Goal: Task Accomplishment & Management: Manage account settings

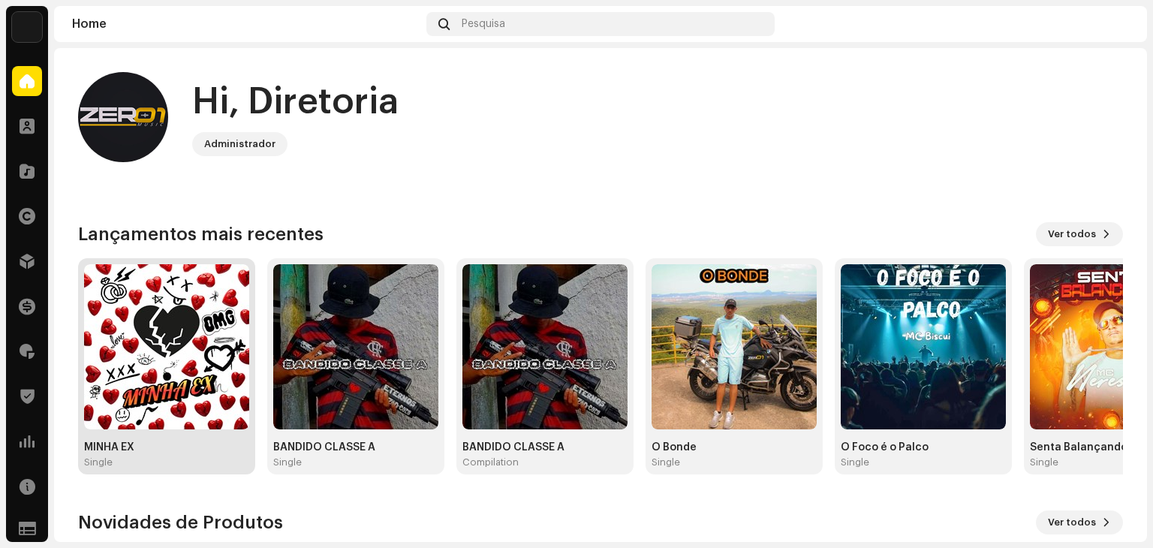
click at [175, 310] on img at bounding box center [166, 346] width 165 height 165
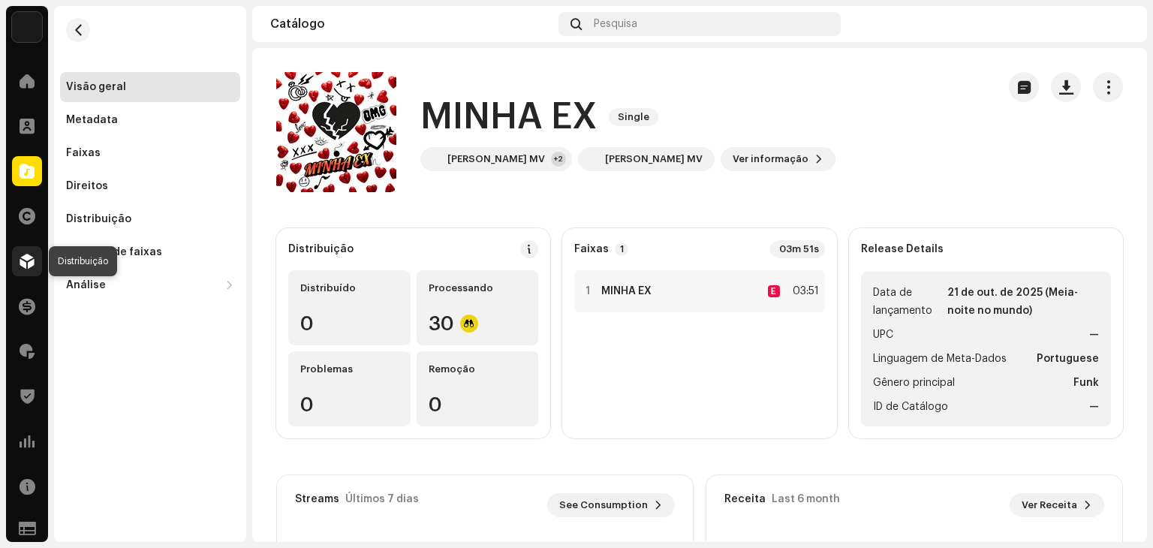
click at [30, 266] on span at bounding box center [27, 261] width 15 height 12
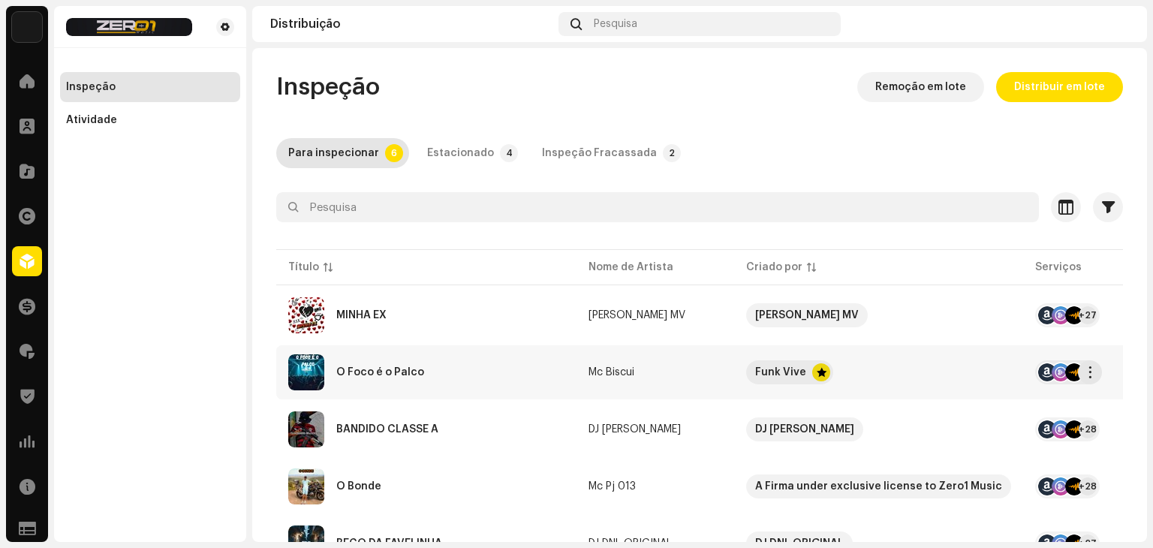
click at [404, 373] on div "O Foco é o Palco" at bounding box center [380, 372] width 88 height 11
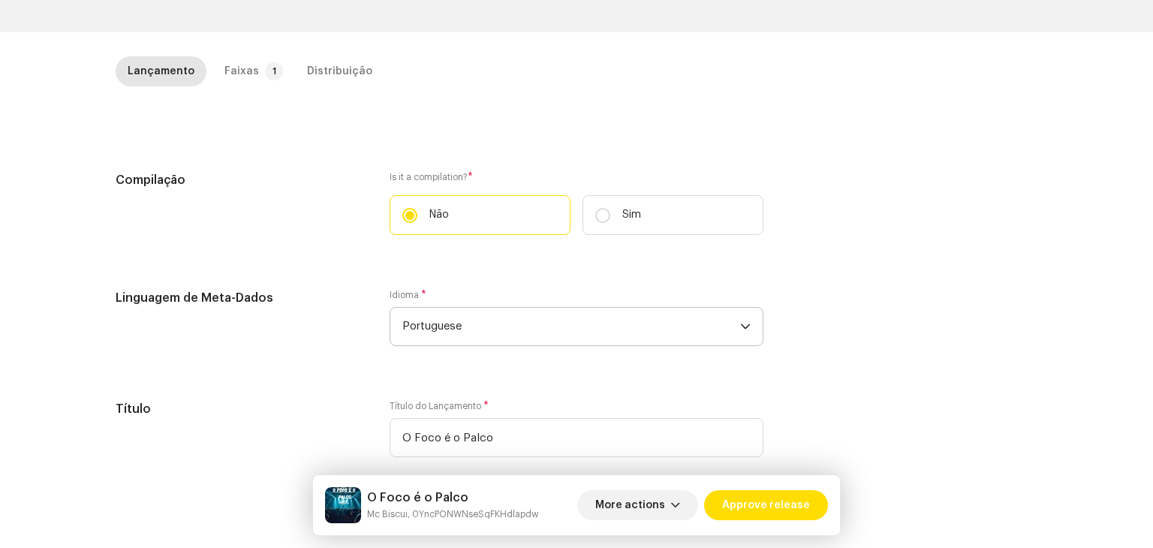
scroll to position [300, 0]
click at [249, 76] on p-tab "Faixas 1" at bounding box center [250, 71] width 77 height 30
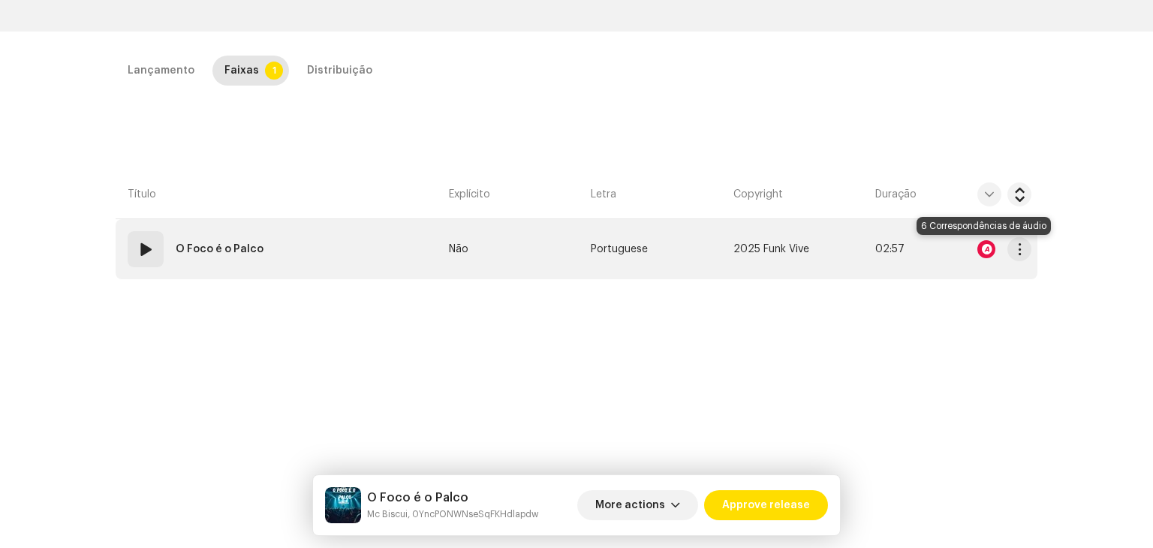
click at [985, 244] on div at bounding box center [987, 249] width 18 height 18
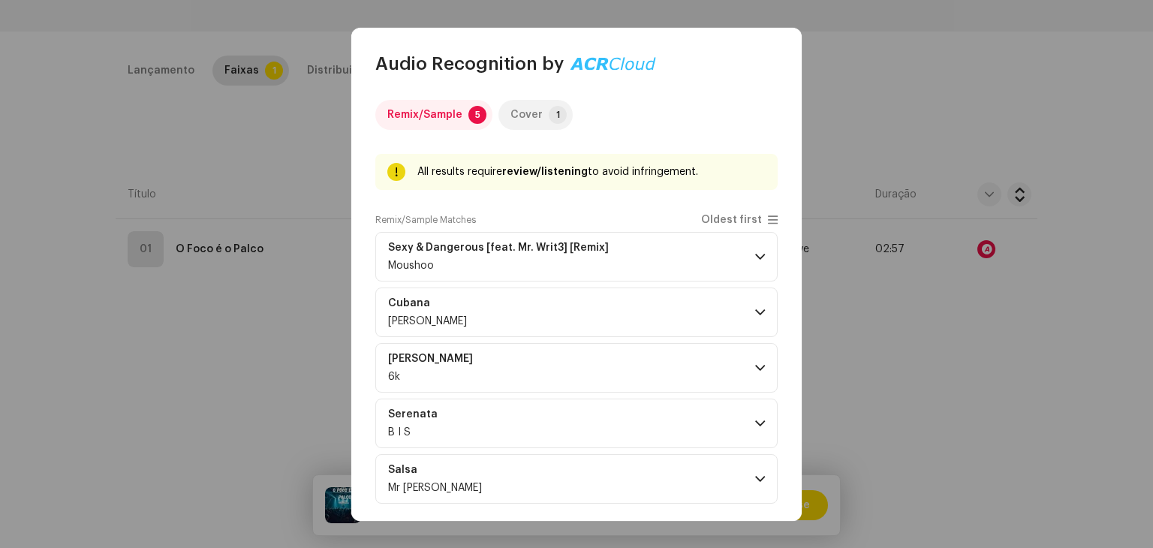
click at [529, 108] on div "Cover" at bounding box center [527, 115] width 32 height 30
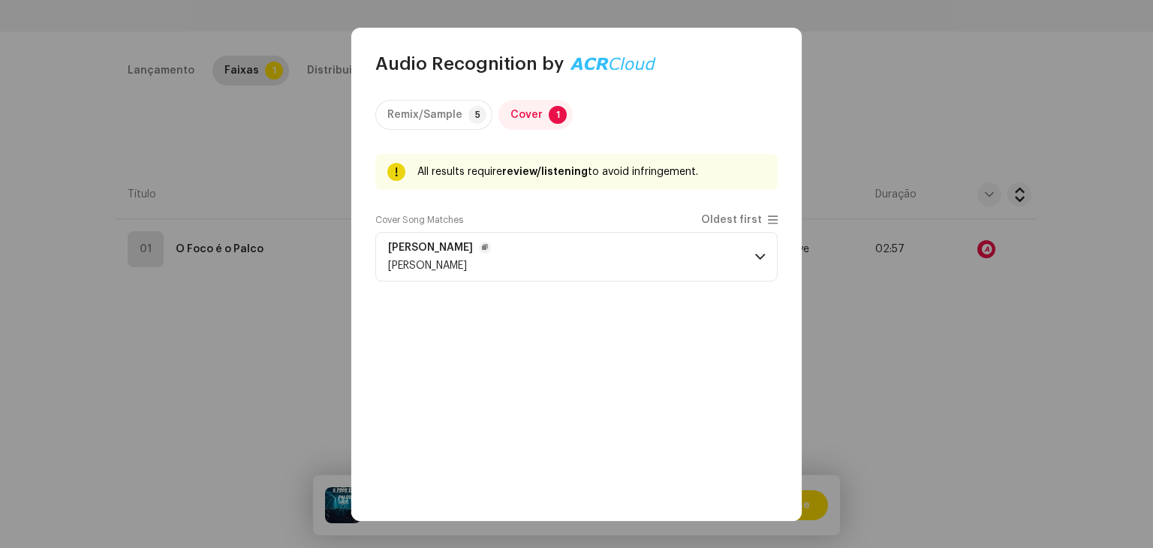
click at [760, 259] on p-accordion-header "[PERSON_NAME]" at bounding box center [576, 257] width 402 height 50
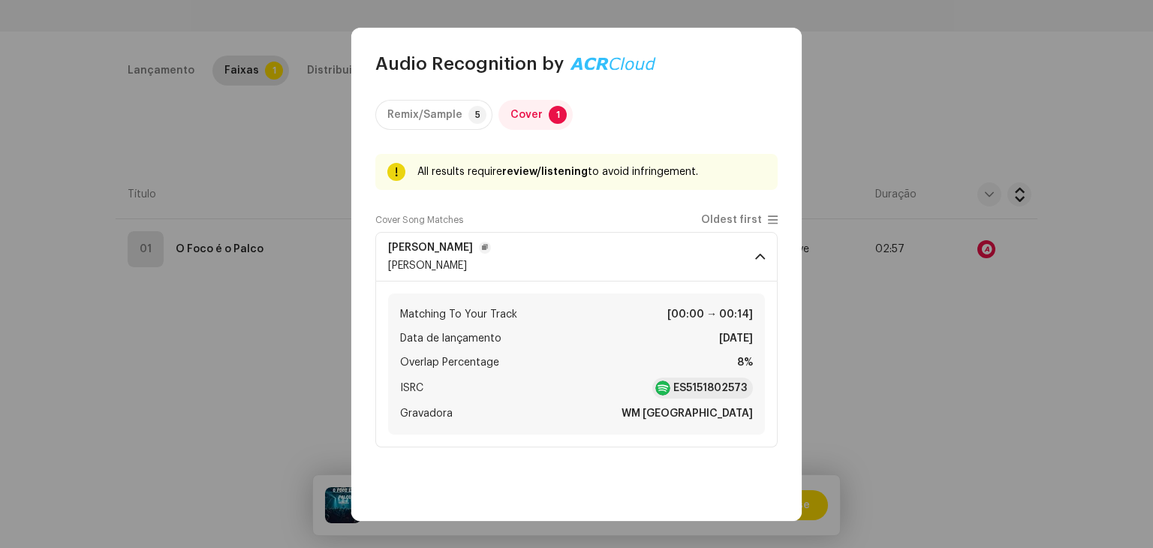
click at [760, 259] on p-accordion-header "[PERSON_NAME]" at bounding box center [576, 257] width 402 height 50
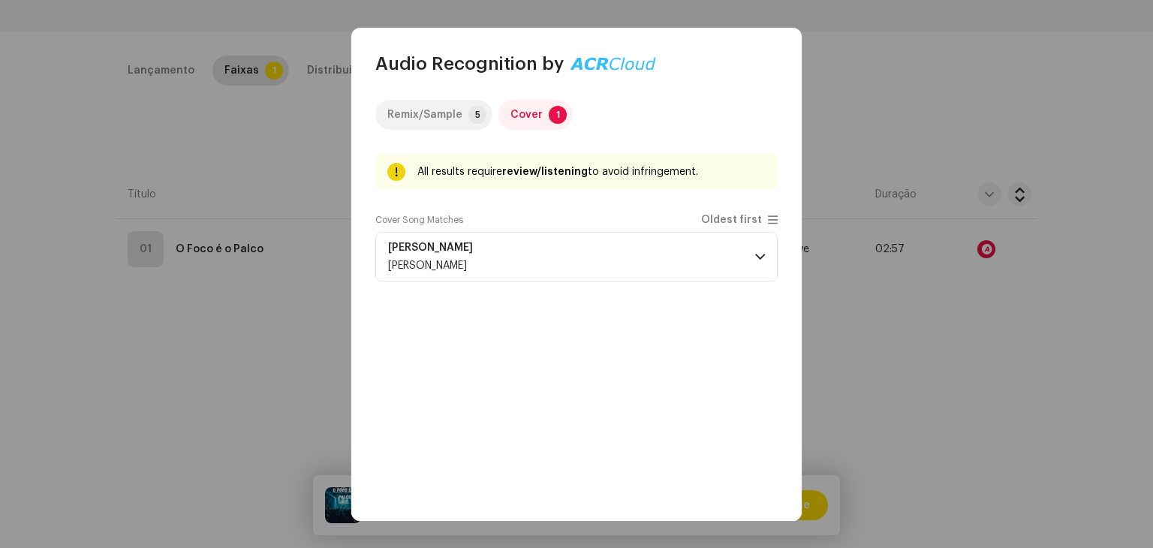
click at [457, 128] on div "Remix/Sample" at bounding box center [424, 115] width 75 height 30
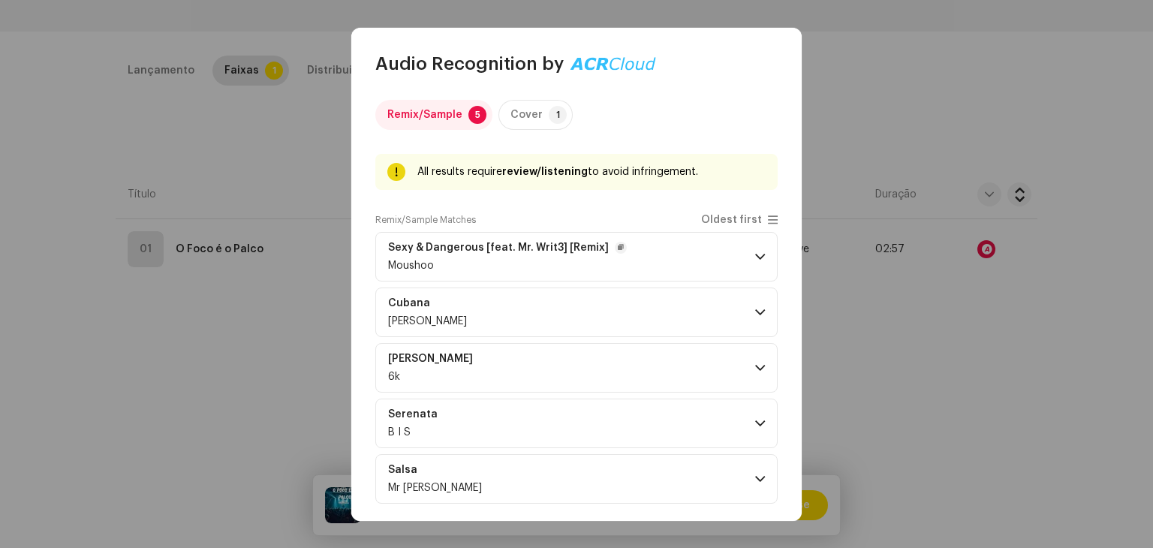
click at [759, 263] on p-accordion-header "Sexy & Dangerous [feat. Mr. Writ3] [Remix] Moushoo" at bounding box center [576, 257] width 402 height 50
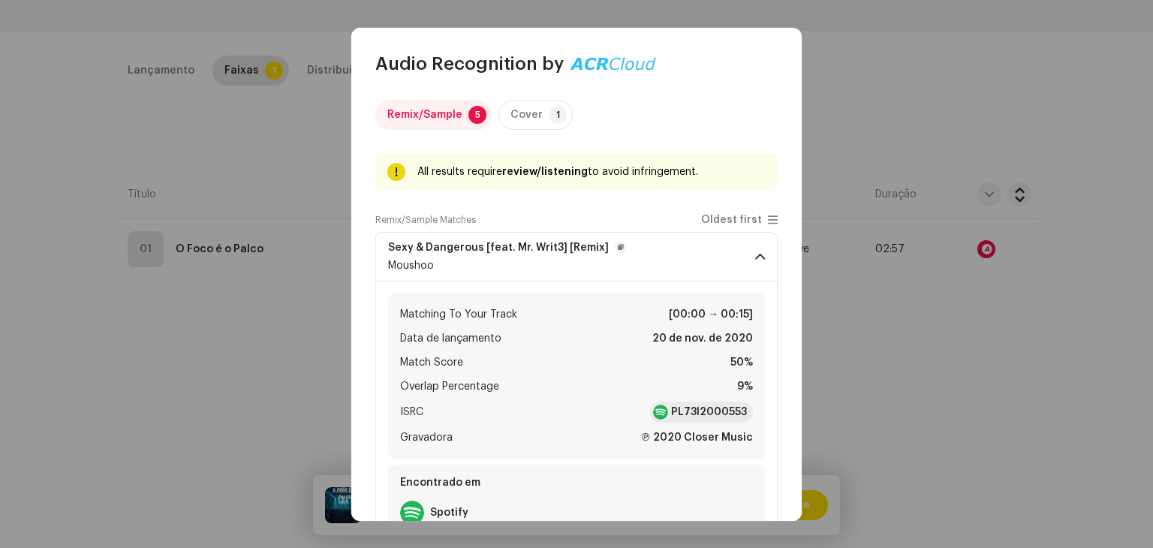
click at [759, 263] on p-accordion-header "Sexy & Dangerous [feat. Mr. Writ3] [Remix] Moushoo" at bounding box center [576, 257] width 402 height 50
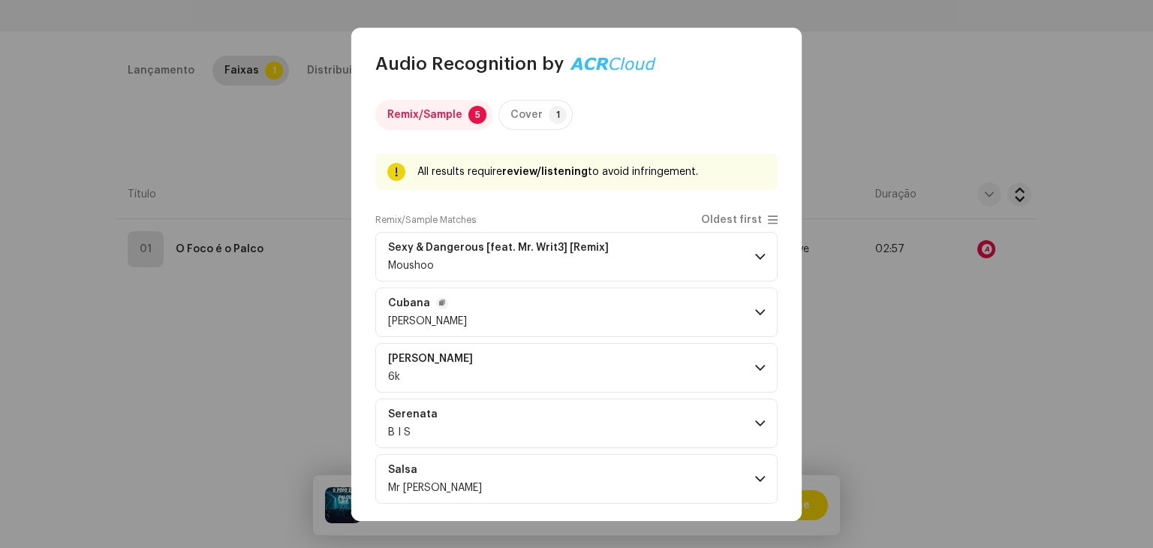
click at [757, 318] on p-accordion-header "Cubana [PERSON_NAME]" at bounding box center [576, 313] width 402 height 50
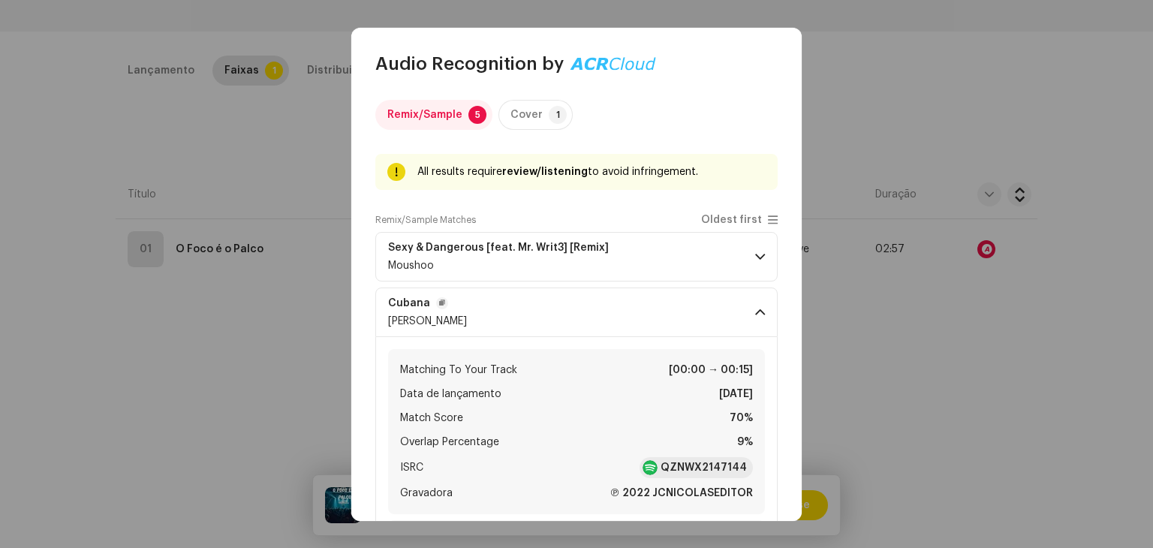
click at [757, 318] on p-accordion-header "Cubana [PERSON_NAME]" at bounding box center [576, 313] width 402 height 50
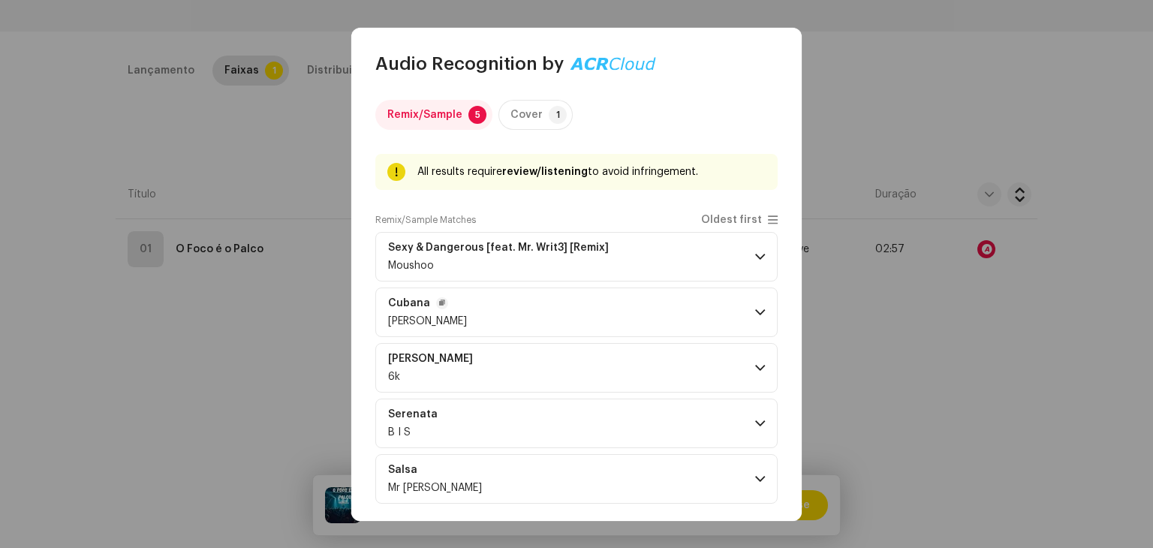
click at [755, 315] on span at bounding box center [760, 312] width 10 height 12
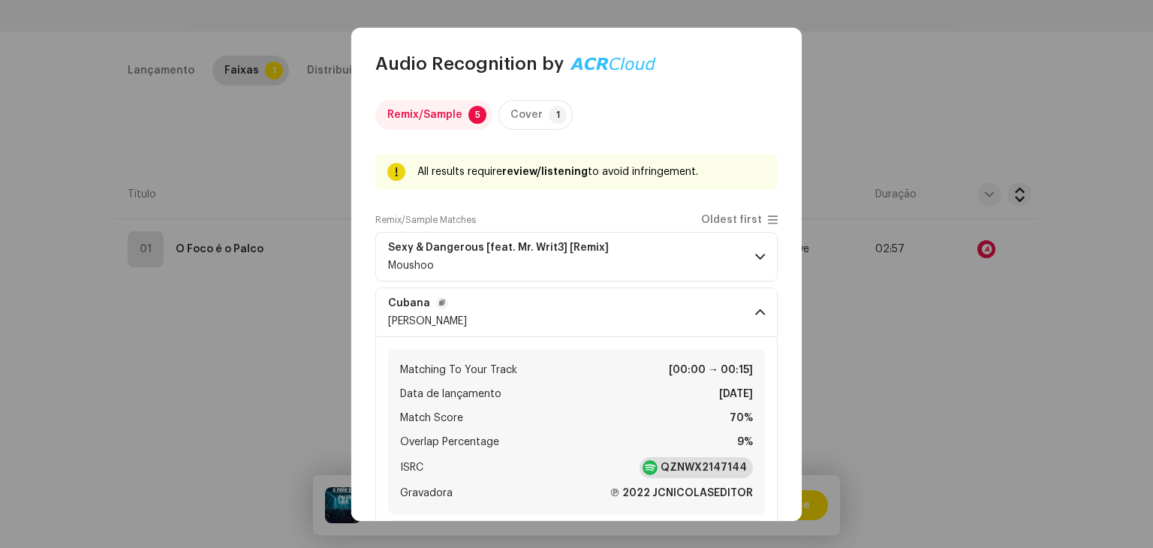
click at [702, 466] on strong "QZNWX2147144" at bounding box center [704, 467] width 86 height 15
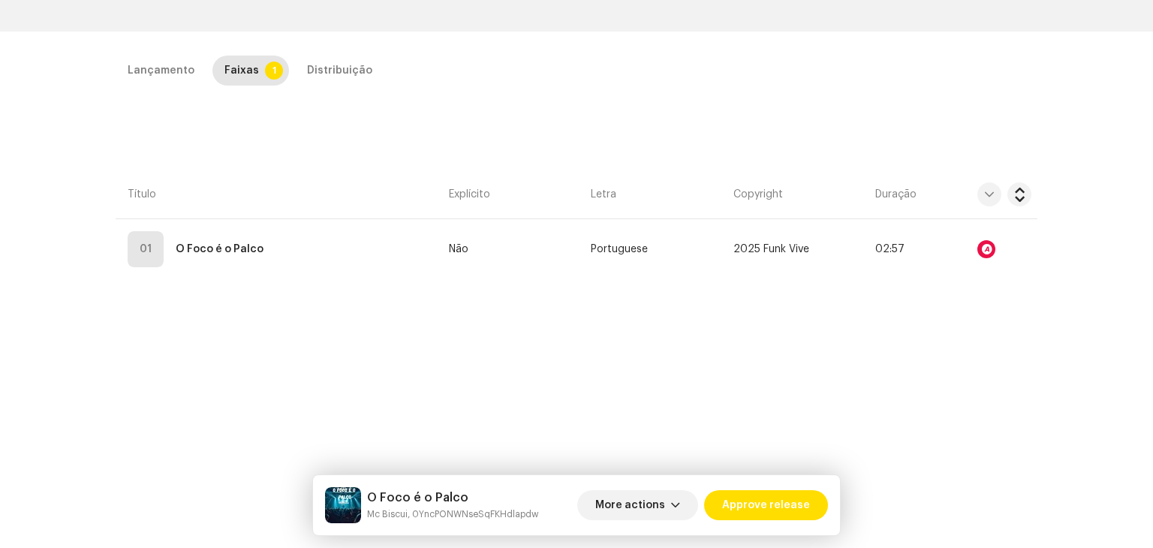
click at [300, 331] on div "Audio Recognition by Remix/Sample 5 Cover 1 All results require review/listenin…" at bounding box center [576, 274] width 1153 height 548
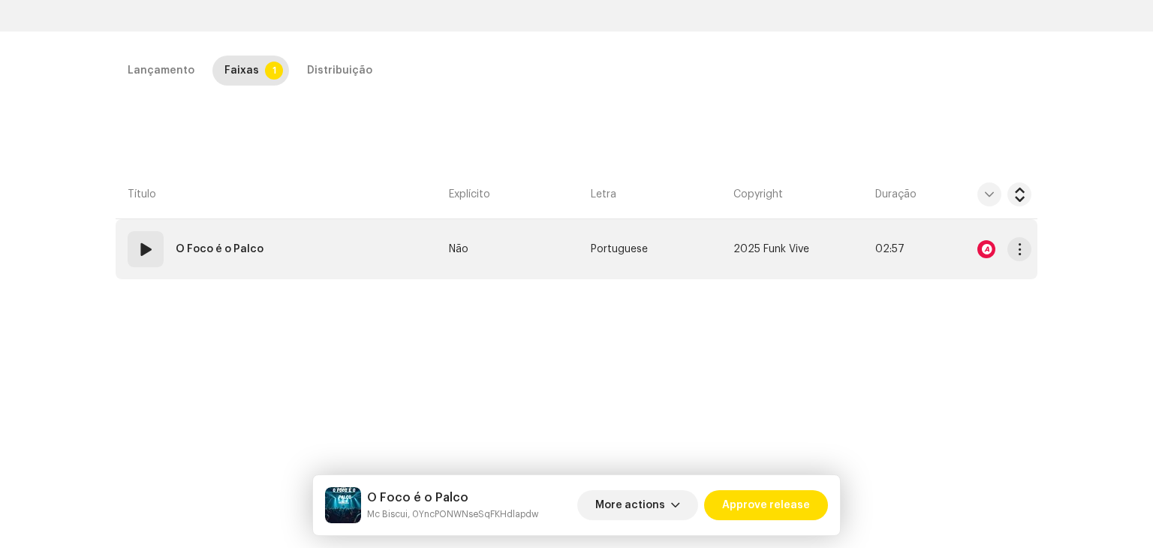
click at [149, 252] on span at bounding box center [146, 249] width 18 height 18
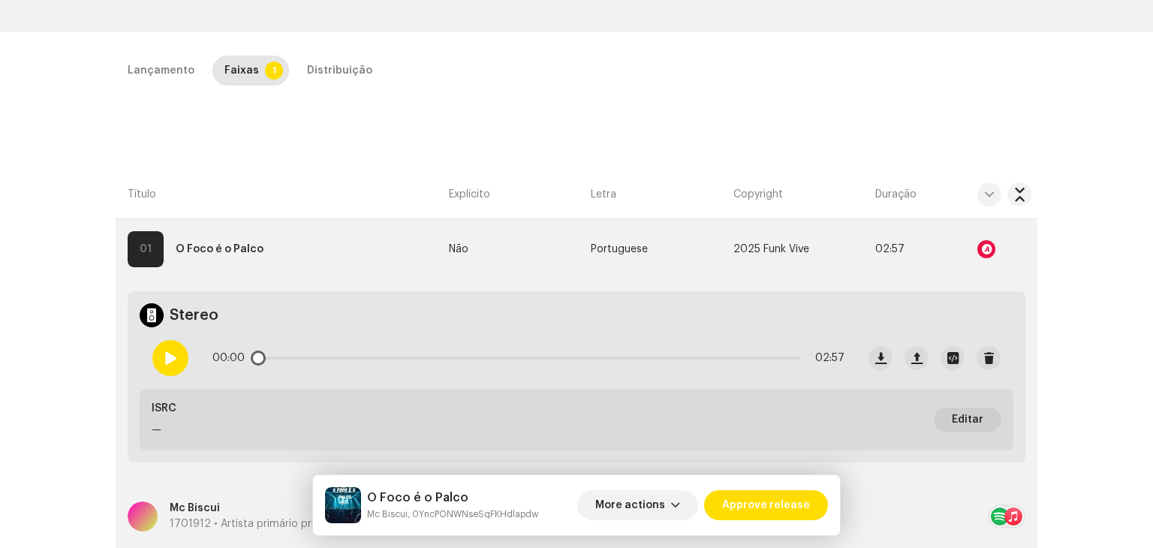
click at [162, 349] on div at bounding box center [170, 358] width 36 height 36
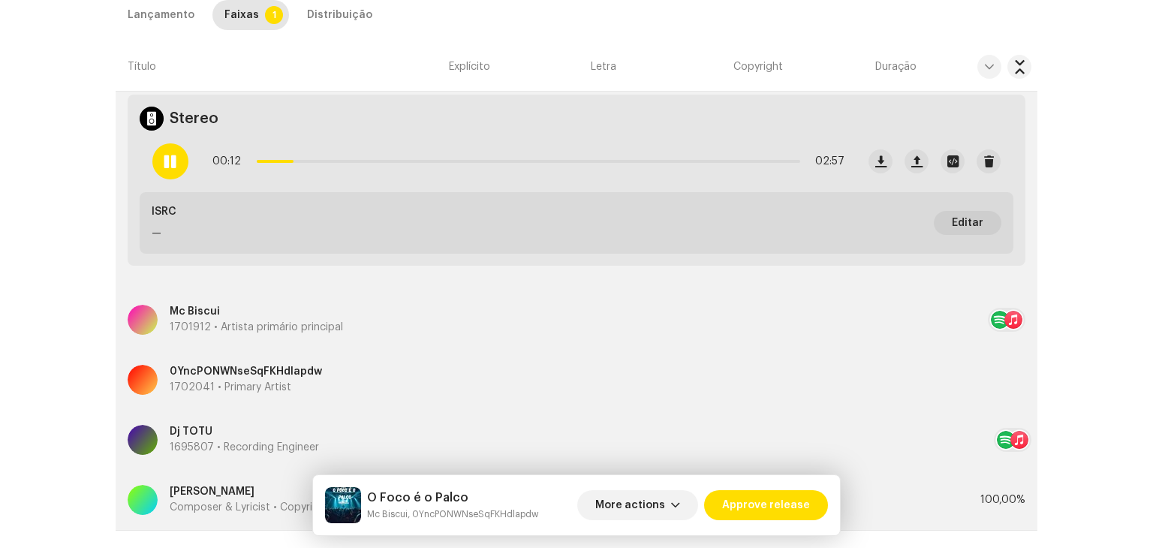
scroll to position [587, 0]
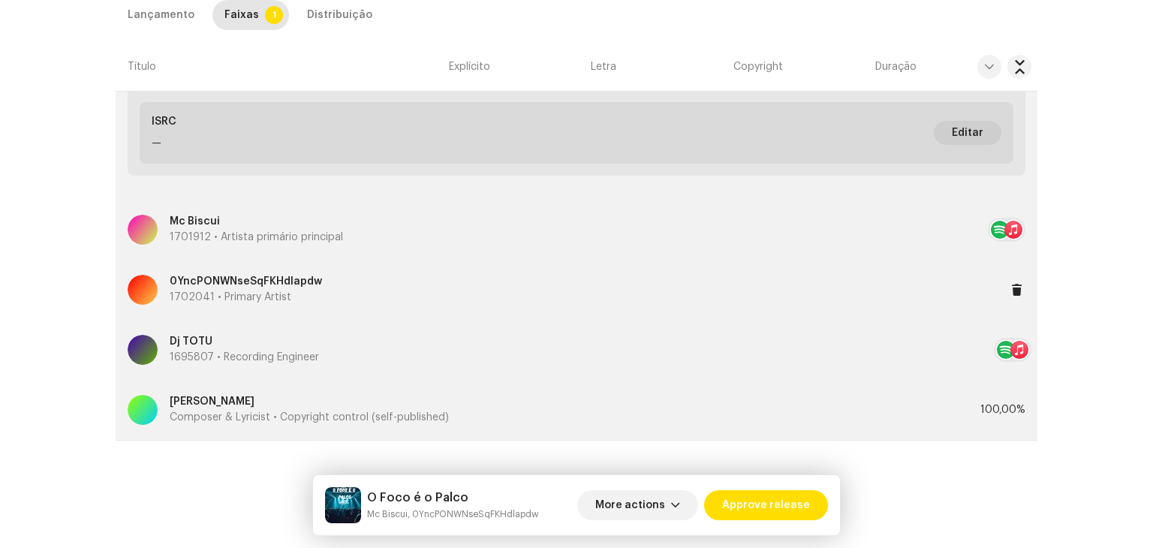
click at [342, 292] on div "0YncPONWNseSqFKHdlapdw 1702041 • Primary Artist" at bounding box center [565, 290] width 874 height 54
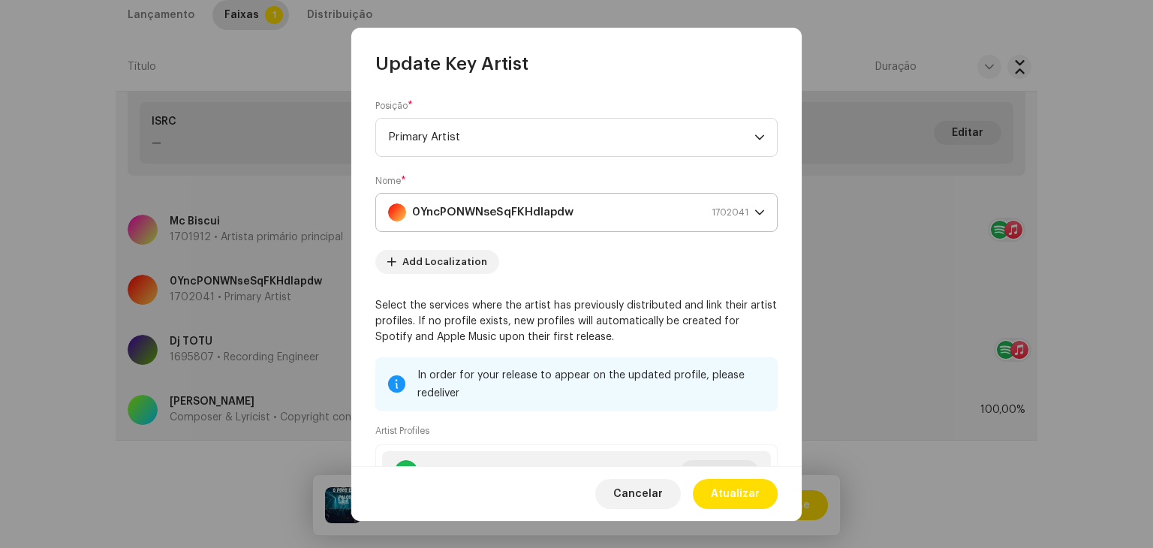
click at [755, 211] on icon "dropdown trigger" at bounding box center [760, 212] width 11 height 11
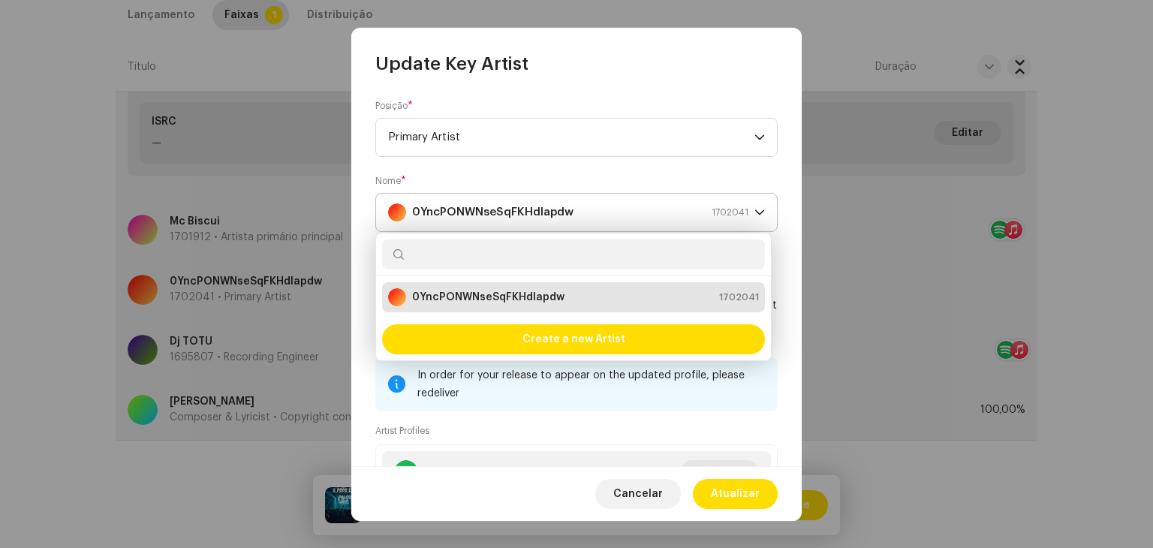
click at [755, 211] on icon "dropdown trigger" at bounding box center [760, 212] width 11 height 11
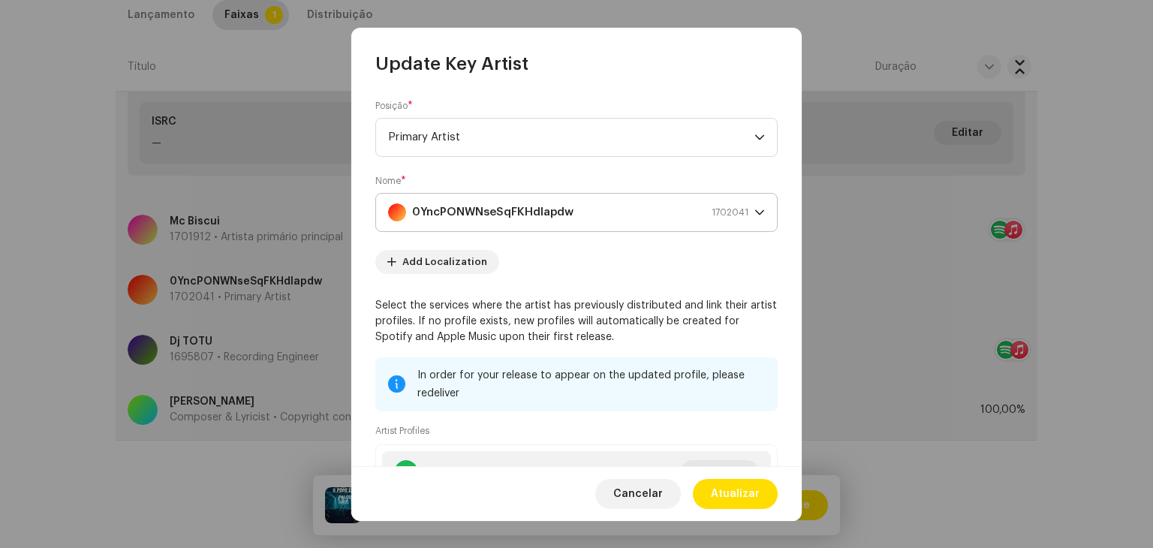
click at [755, 211] on icon "dropdown trigger" at bounding box center [760, 212] width 11 height 11
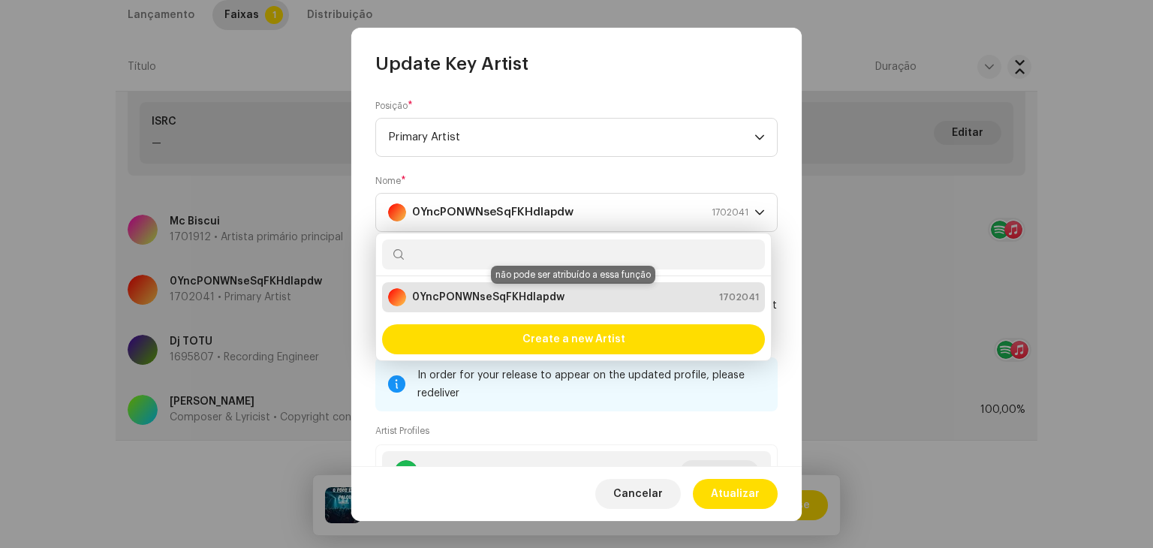
click at [559, 298] on strong "0YncPONWNseSqFKHdlapdw" at bounding box center [488, 297] width 152 height 15
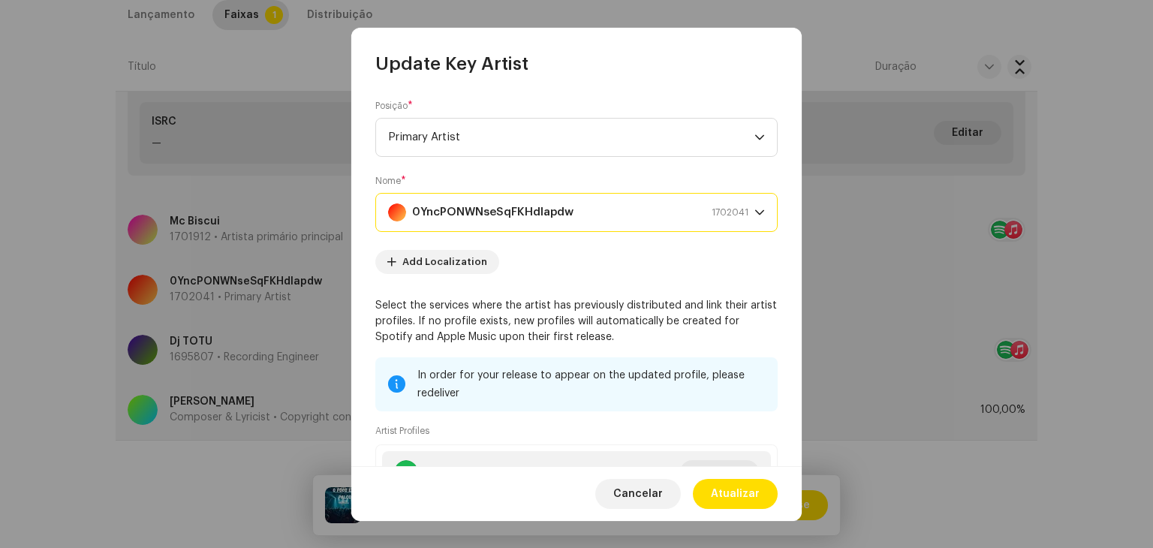
click at [539, 212] on strong "0YncPONWNseSqFKHdlapdw" at bounding box center [492, 213] width 161 height 38
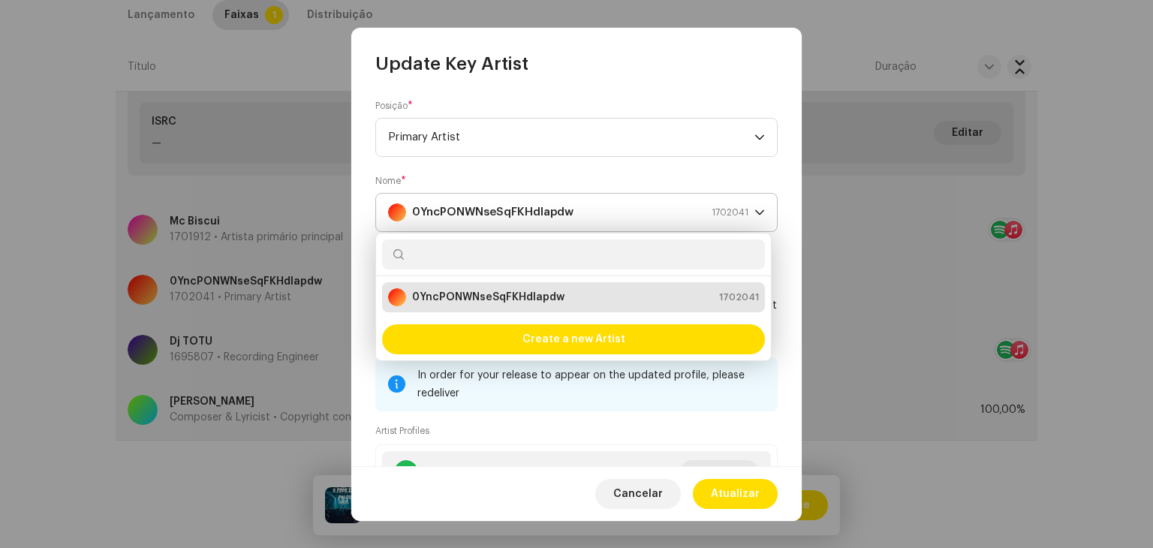
click at [539, 212] on strong "0YncPONWNseSqFKHdlapdw" at bounding box center [492, 213] width 161 height 38
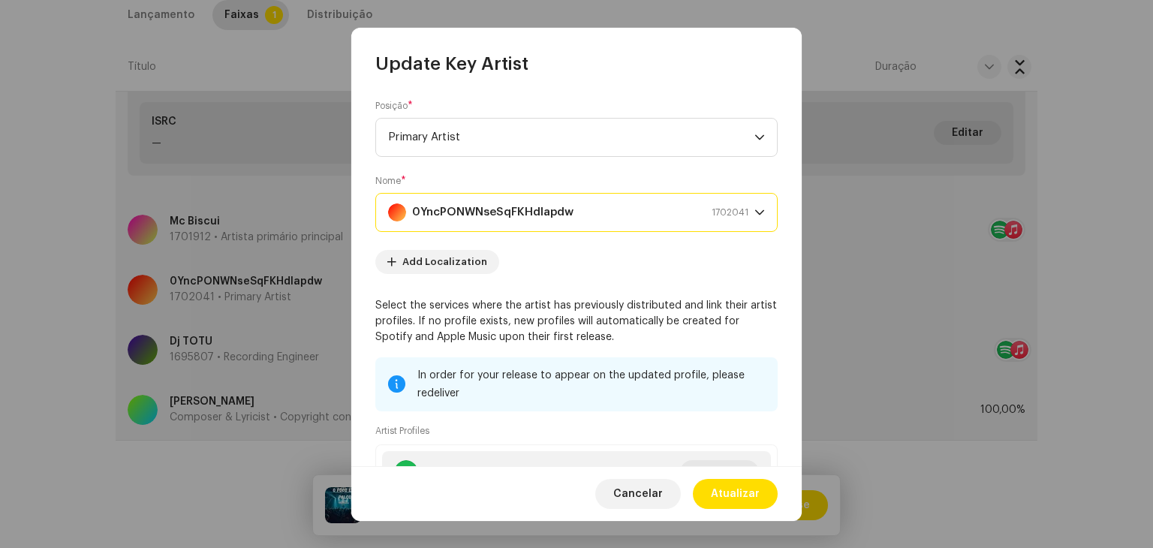
click at [539, 212] on strong "0YncPONWNseSqFKHdlapdw" at bounding box center [492, 213] width 161 height 38
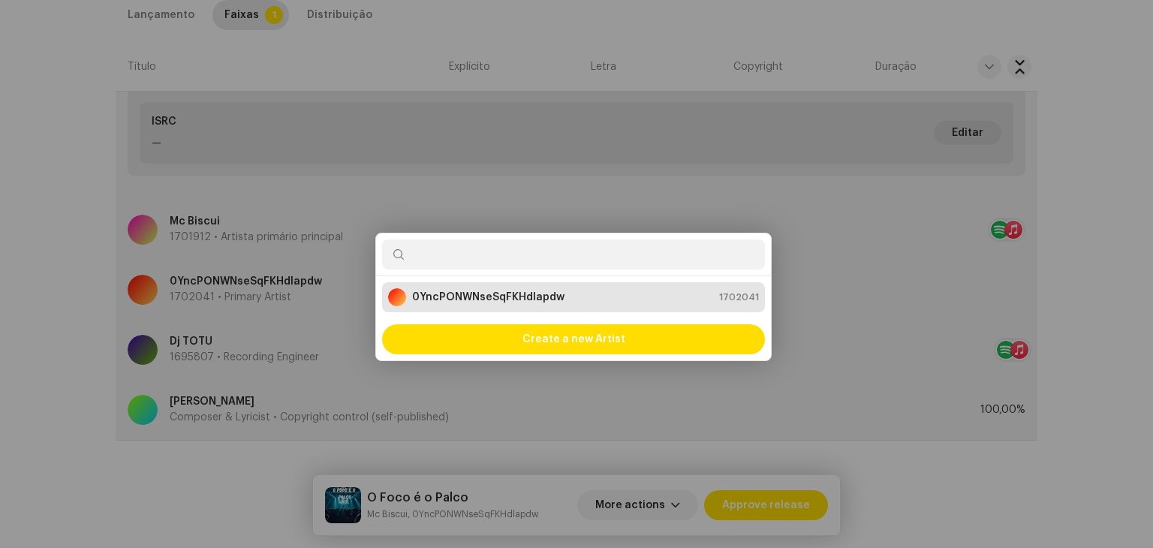
click at [9, 304] on div "Update Key Artist Posição * Primary Artist Nome * 0YncPONWNseSqFKHdlapdw 170204…" at bounding box center [576, 274] width 1153 height 548
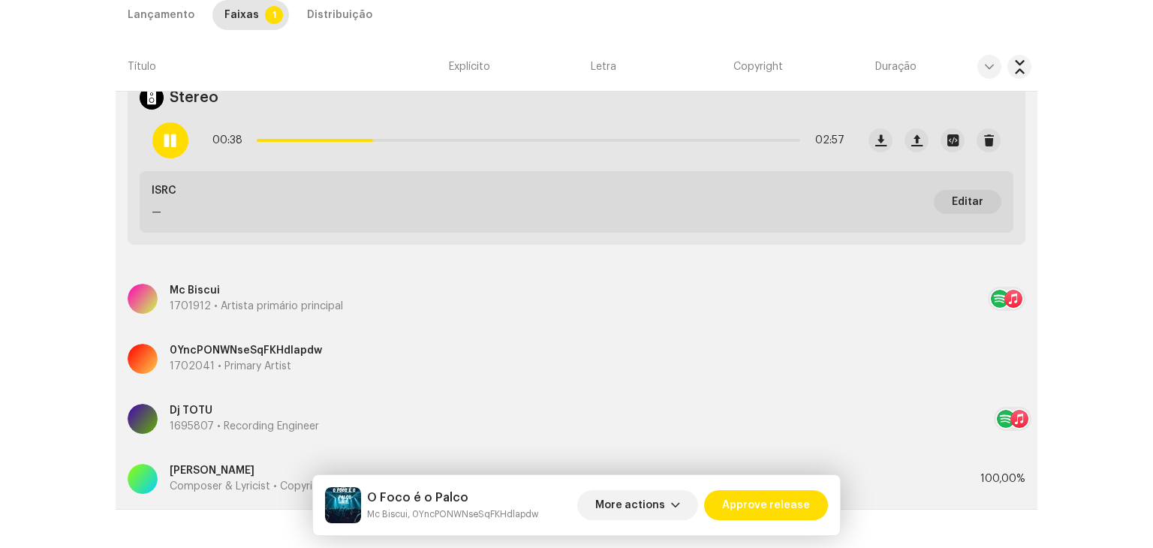
scroll to position [512, 0]
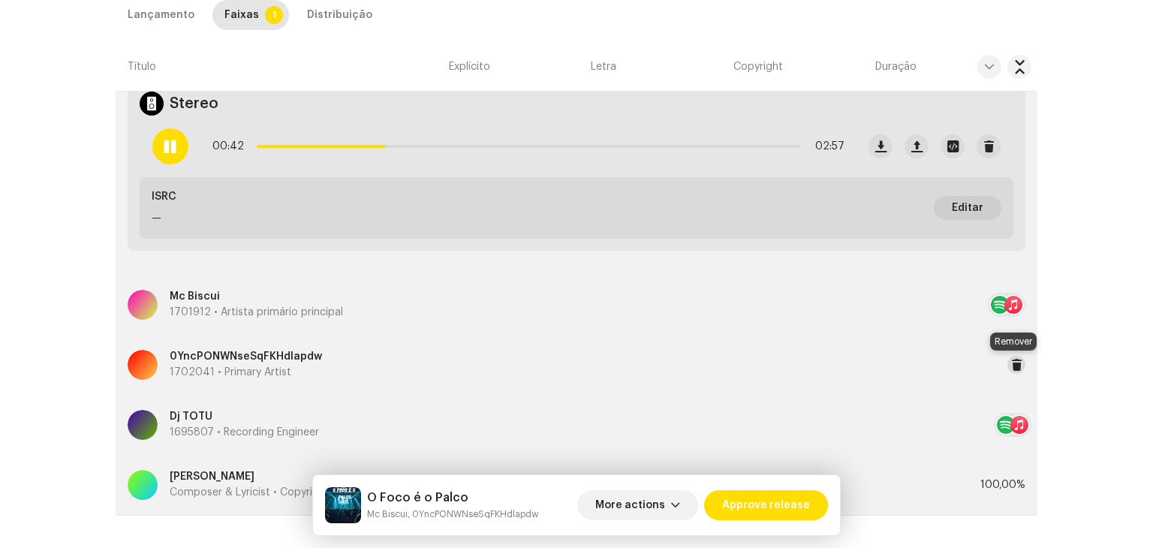
click at [1011, 364] on span at bounding box center [1016, 365] width 11 height 12
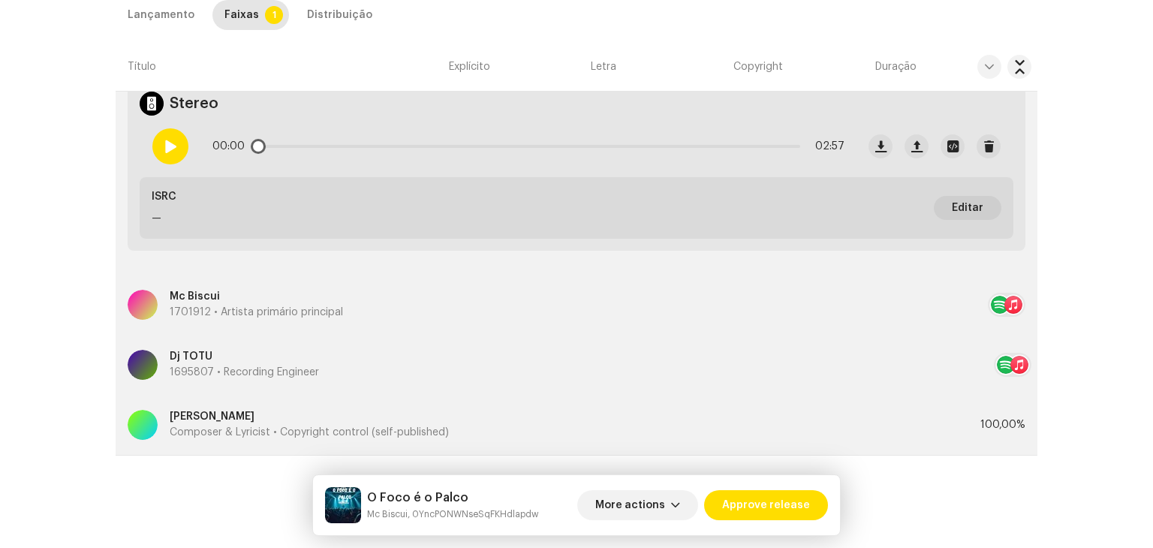
click at [183, 149] on div at bounding box center [170, 146] width 36 height 36
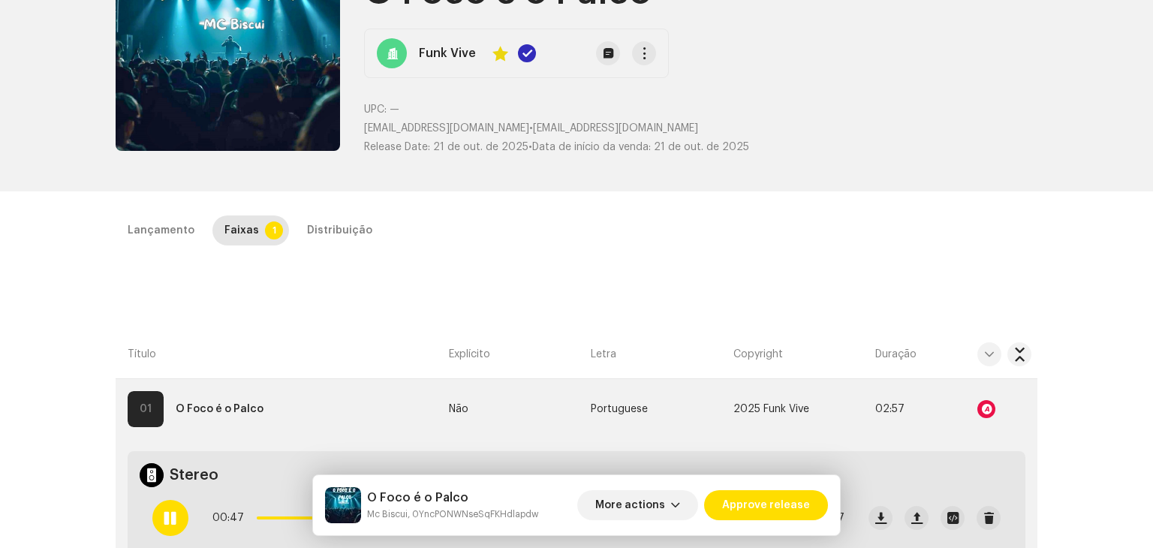
scroll to position [0, 0]
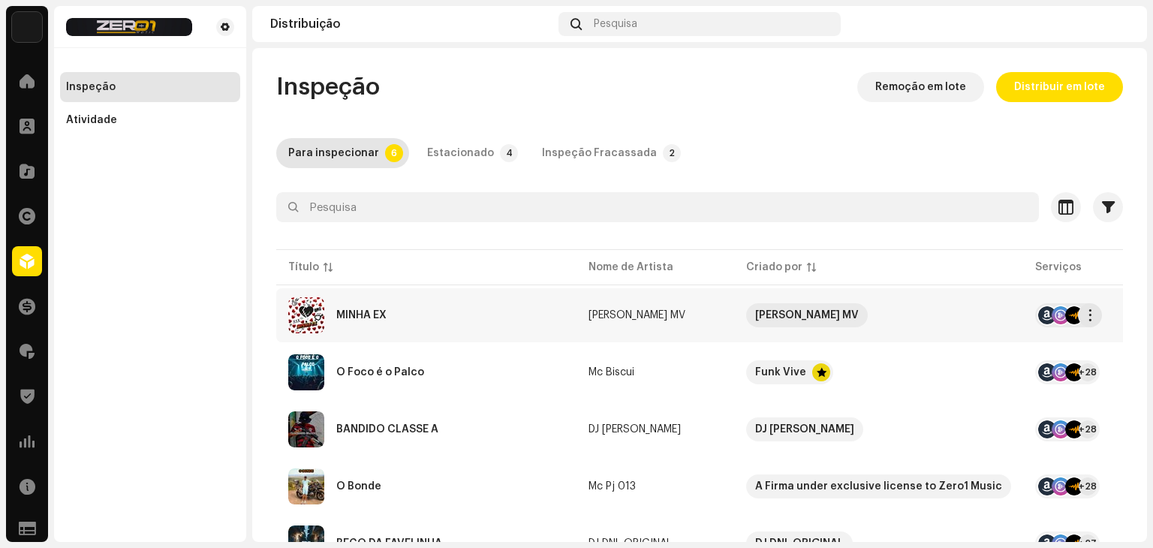
click at [411, 312] on div "MINHA EX" at bounding box center [426, 315] width 276 height 36
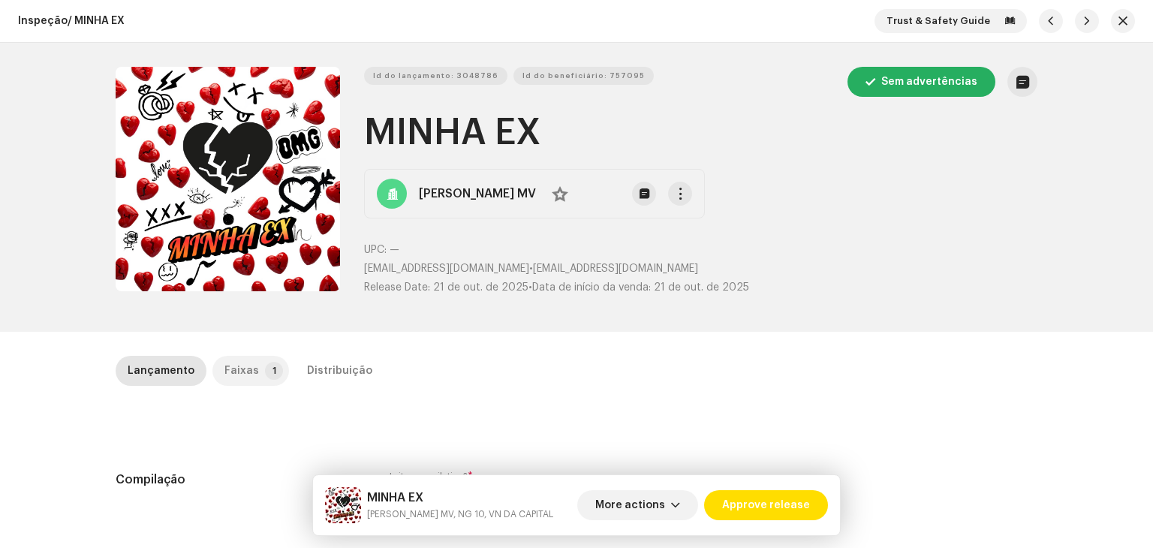
click at [243, 360] on div "Faixas" at bounding box center [242, 371] width 35 height 30
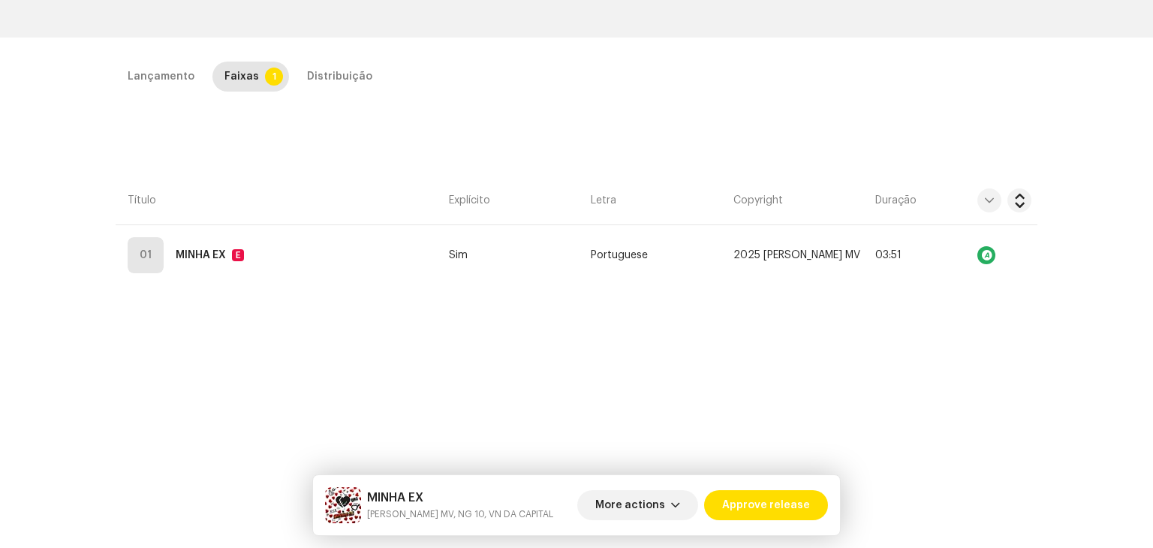
scroll to position [300, 0]
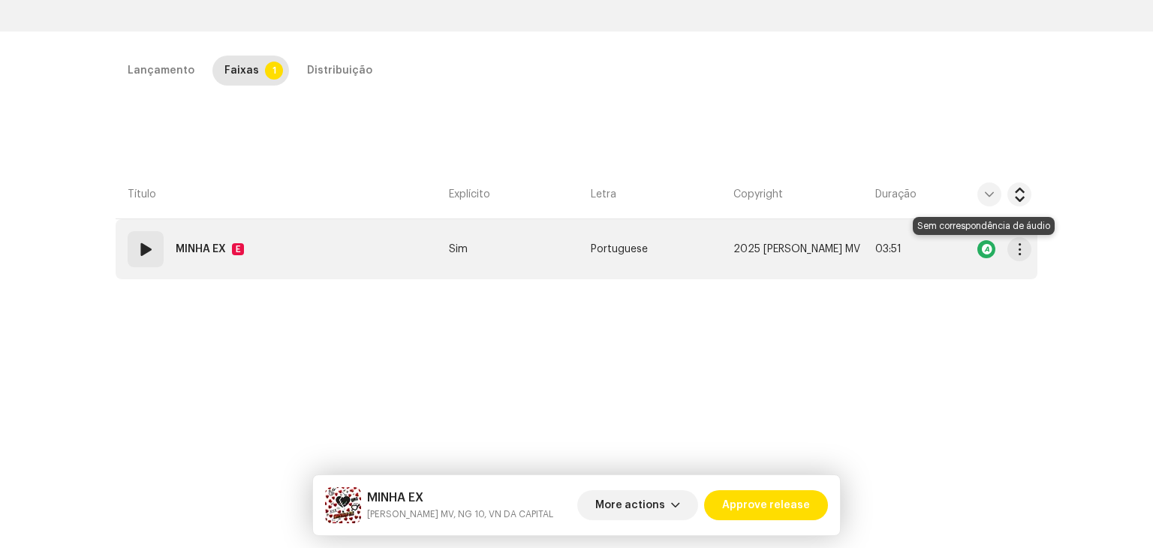
click at [981, 250] on div at bounding box center [987, 249] width 18 height 18
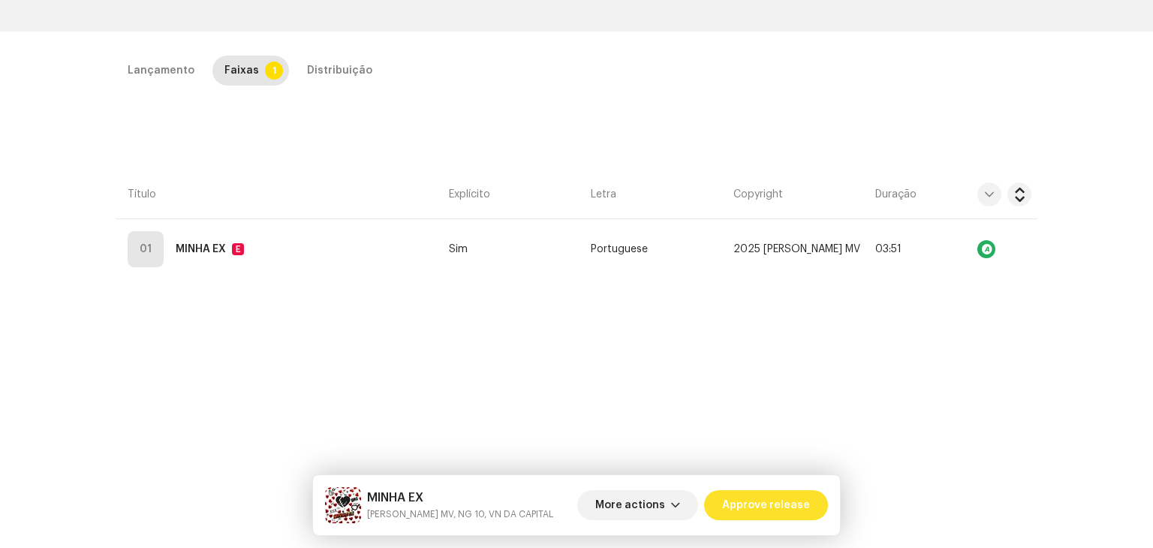
click at [782, 493] on span "Approve release" at bounding box center [766, 505] width 88 height 30
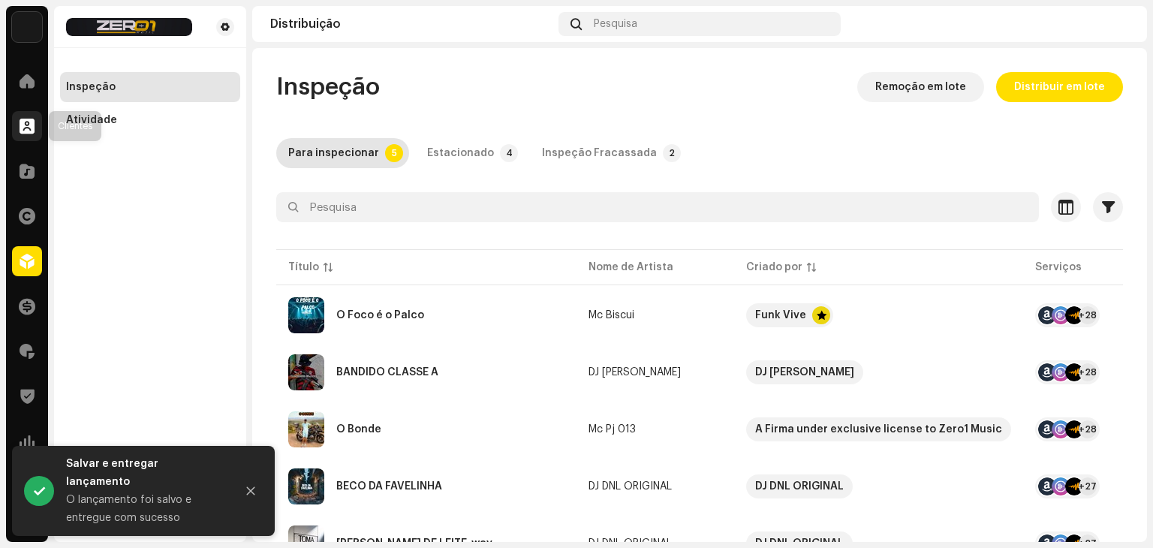
drag, startPoint x: 28, startPoint y: 160, endPoint x: 20, endPoint y: 125, distance: 35.3
click at [21, 126] on div "Home Clientes Catálogo Direitos Distribuição Finanças Royalties Trust & Safety …" at bounding box center [27, 261] width 42 height 402
click at [20, 125] on span at bounding box center [27, 126] width 15 height 12
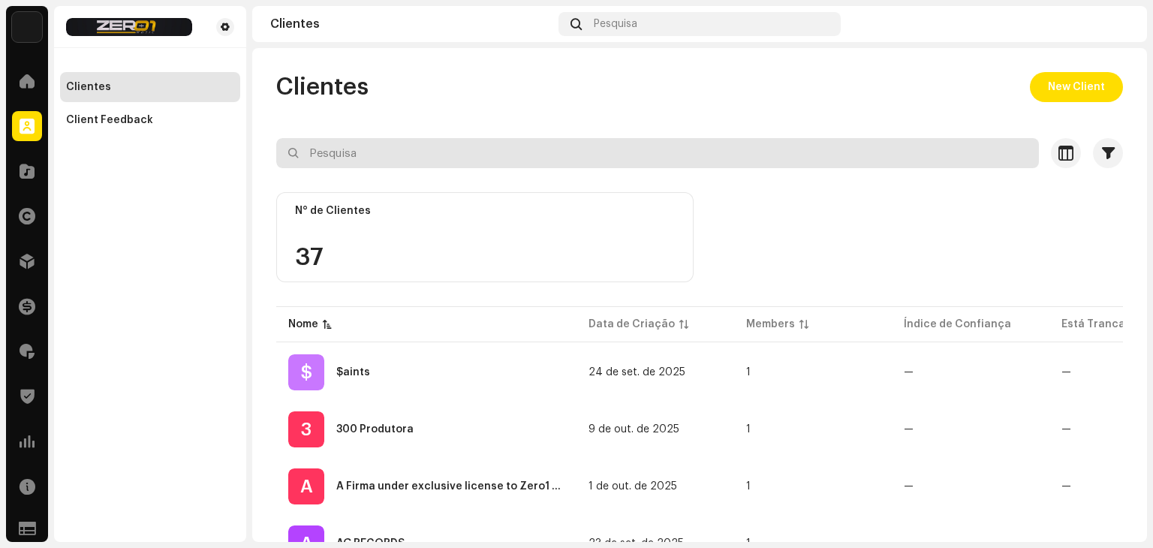
click at [414, 152] on input "text" at bounding box center [657, 153] width 763 height 30
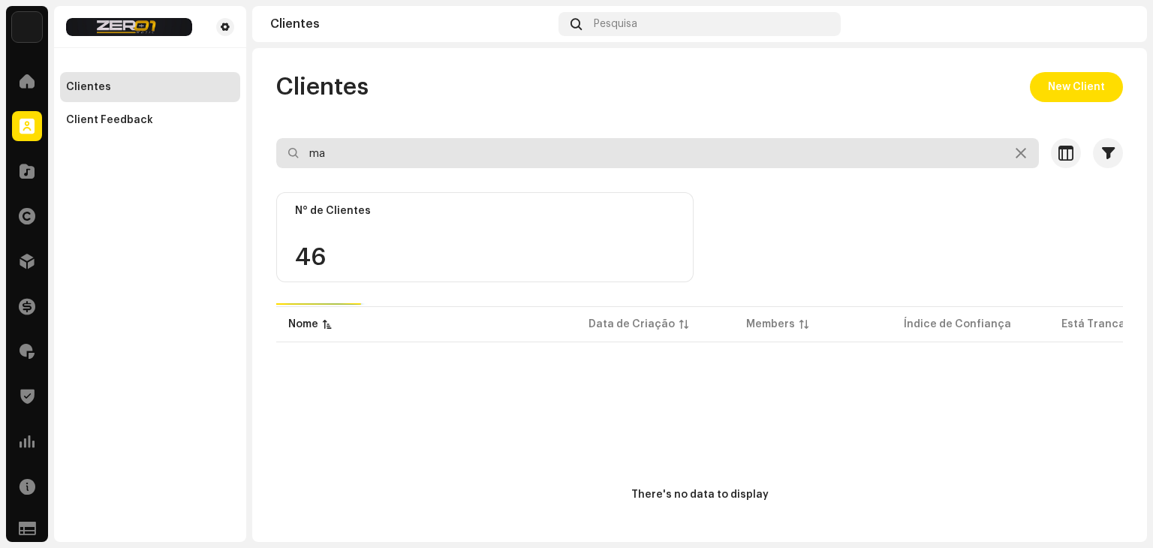
type input "m"
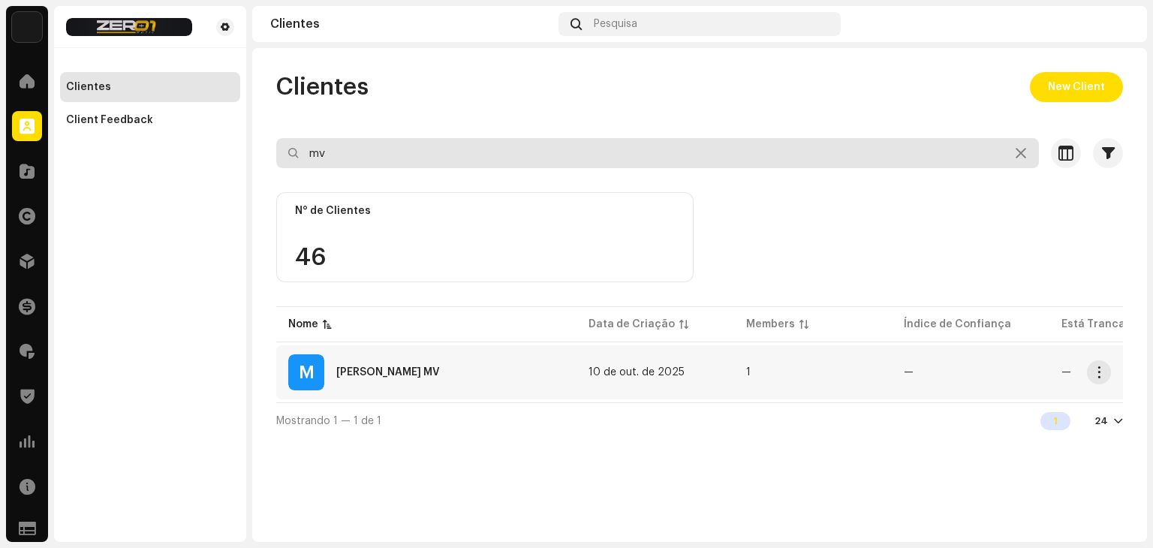
type input "mv"
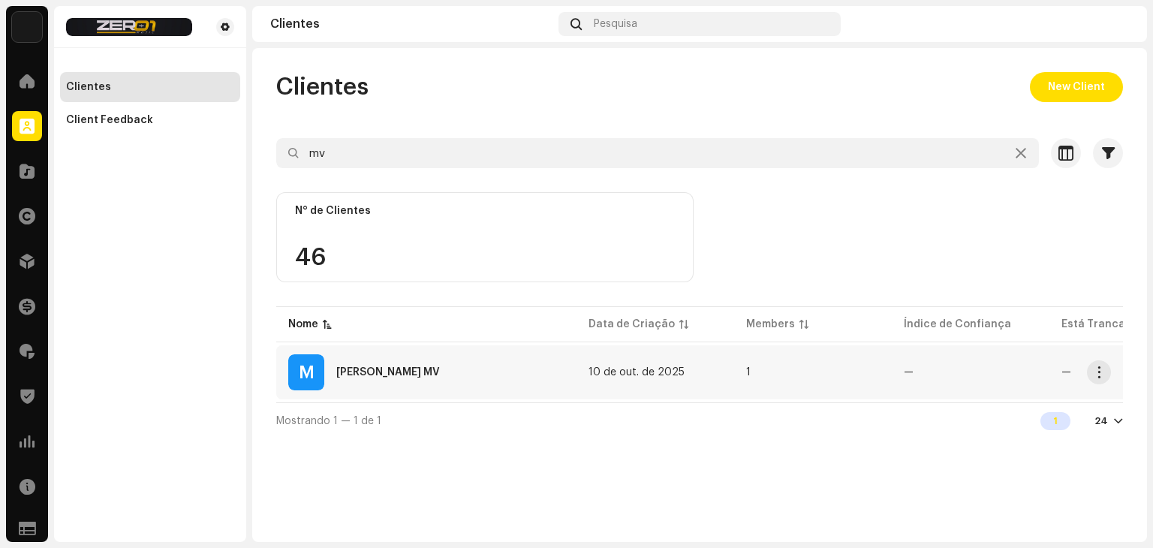
click at [958, 361] on td "—" at bounding box center [971, 372] width 158 height 54
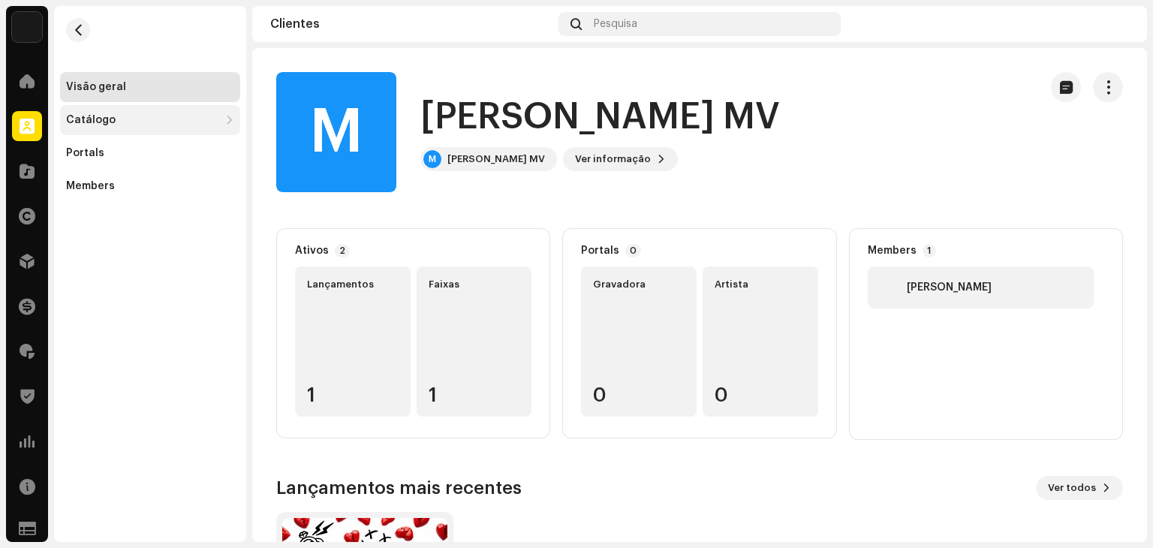
click at [102, 122] on div "Catálogo" at bounding box center [91, 120] width 50 height 12
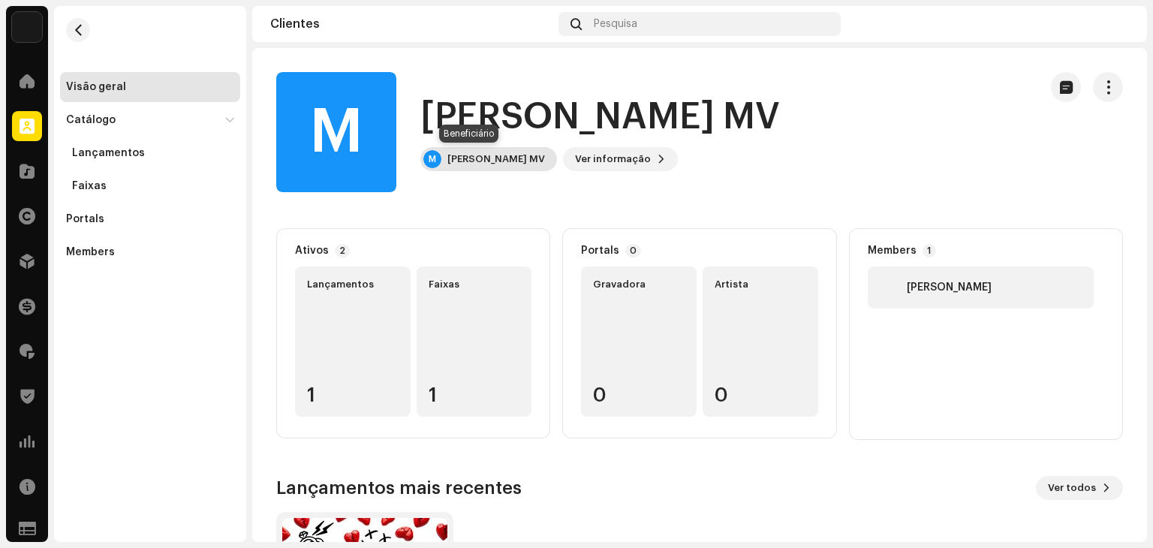
click at [478, 158] on div "[PERSON_NAME] MV" at bounding box center [497, 159] width 98 height 12
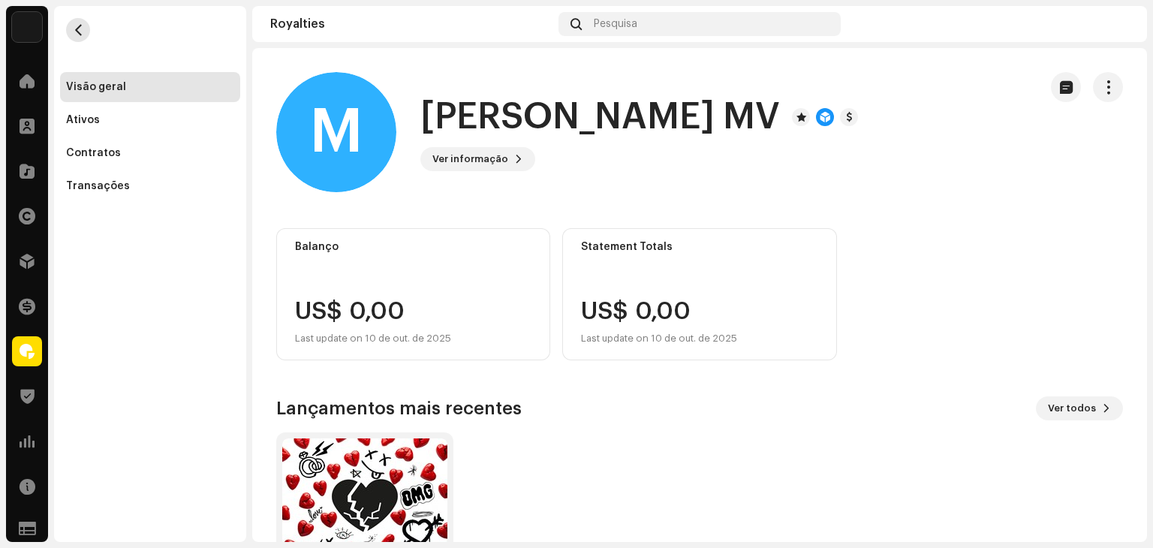
click at [76, 38] on button "button" at bounding box center [78, 30] width 24 height 24
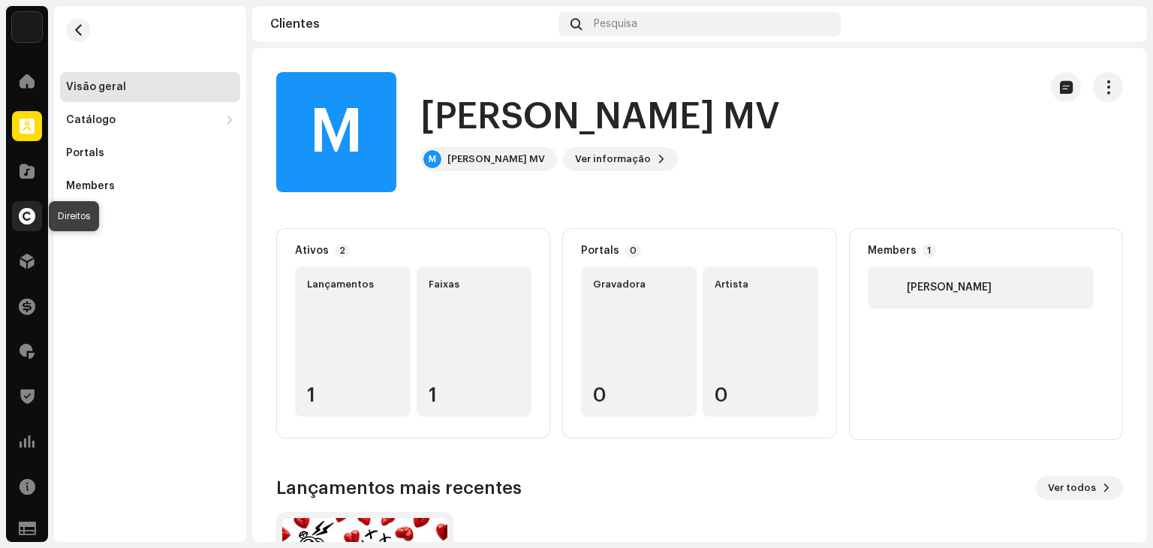
click at [32, 218] on span at bounding box center [27, 216] width 17 height 12
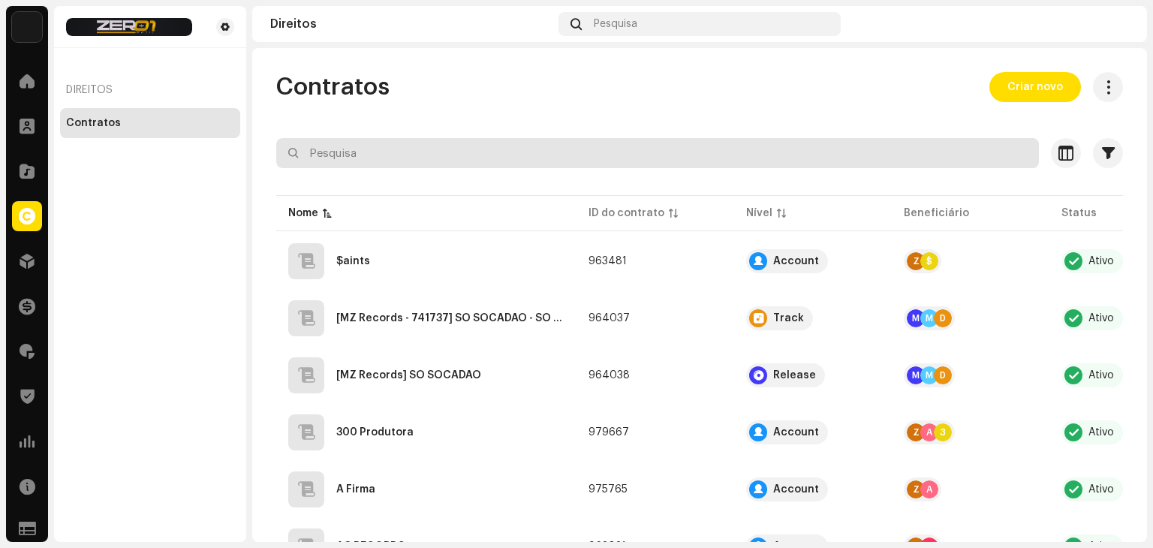
click at [523, 147] on input "text" at bounding box center [657, 153] width 763 height 30
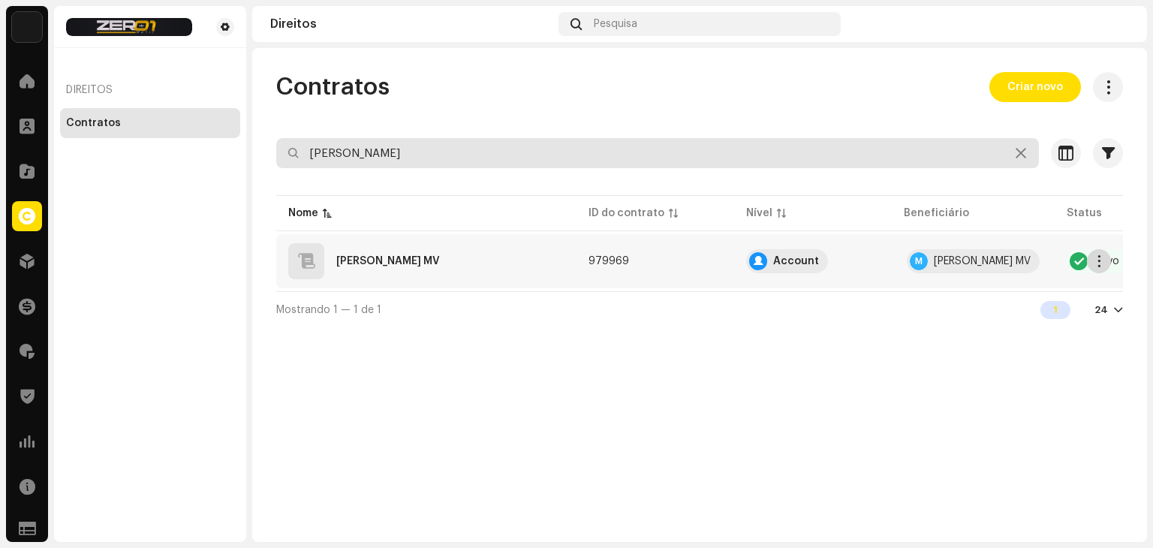
type input "[PERSON_NAME]"
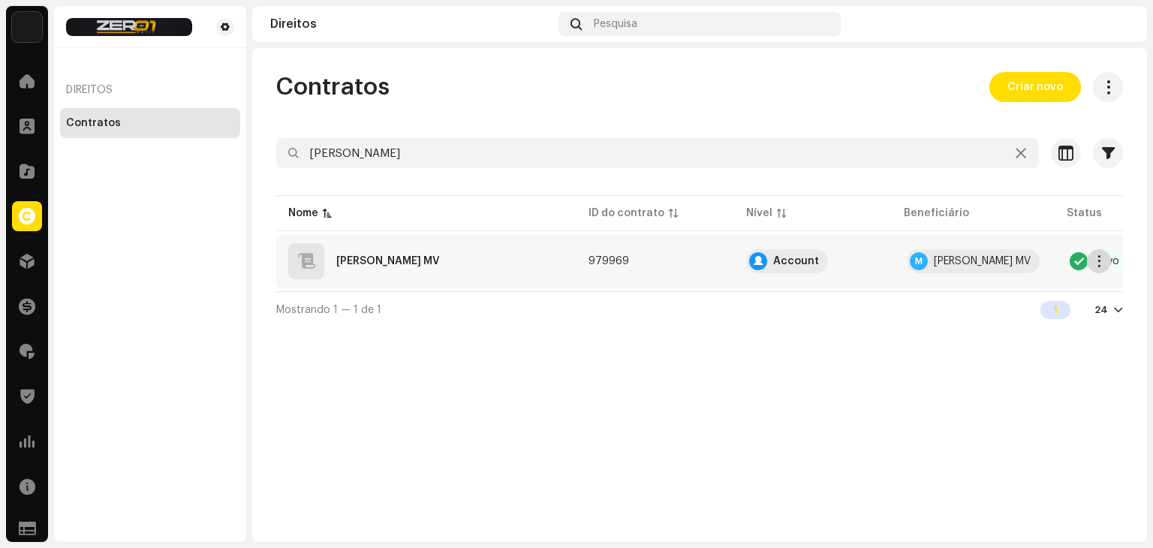
click at [1102, 262] on span "button" at bounding box center [1099, 261] width 11 height 12
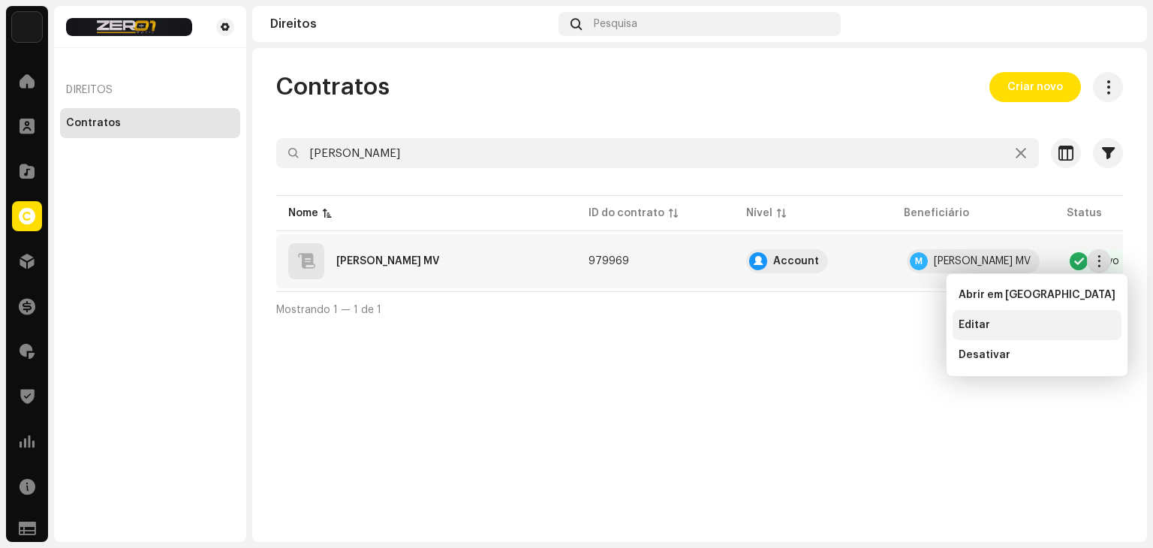
click at [1021, 316] on div "Editar" at bounding box center [1037, 325] width 169 height 30
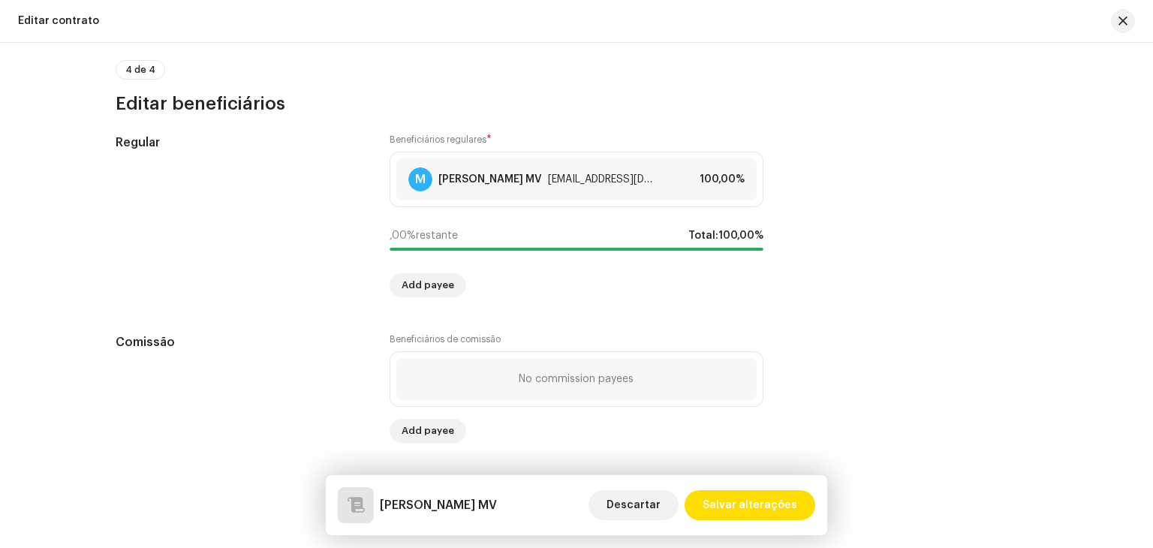
scroll to position [1240, 0]
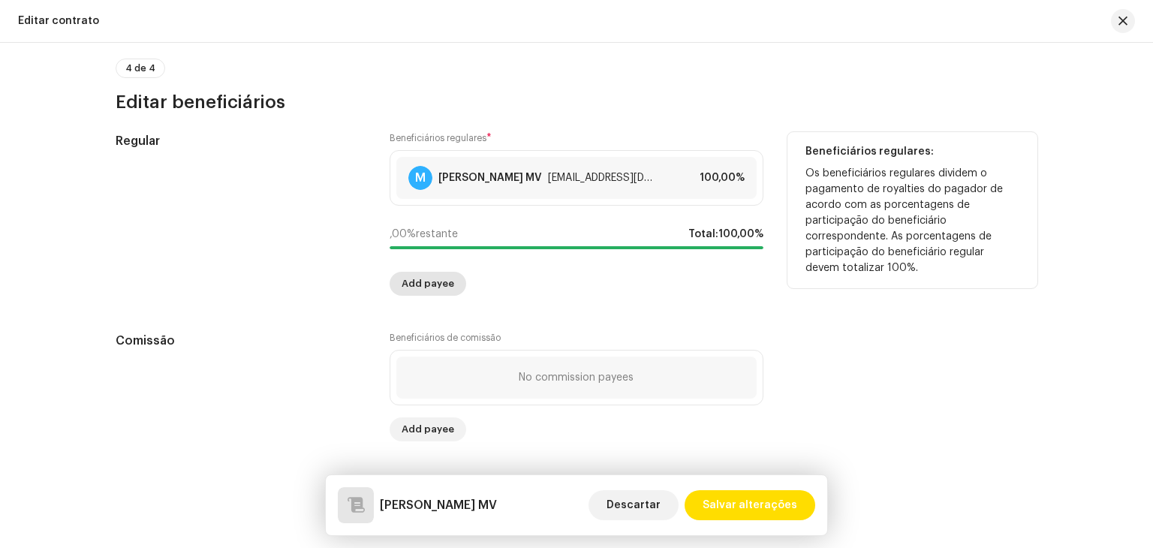
click at [435, 289] on span "Add payee" at bounding box center [428, 284] width 53 height 30
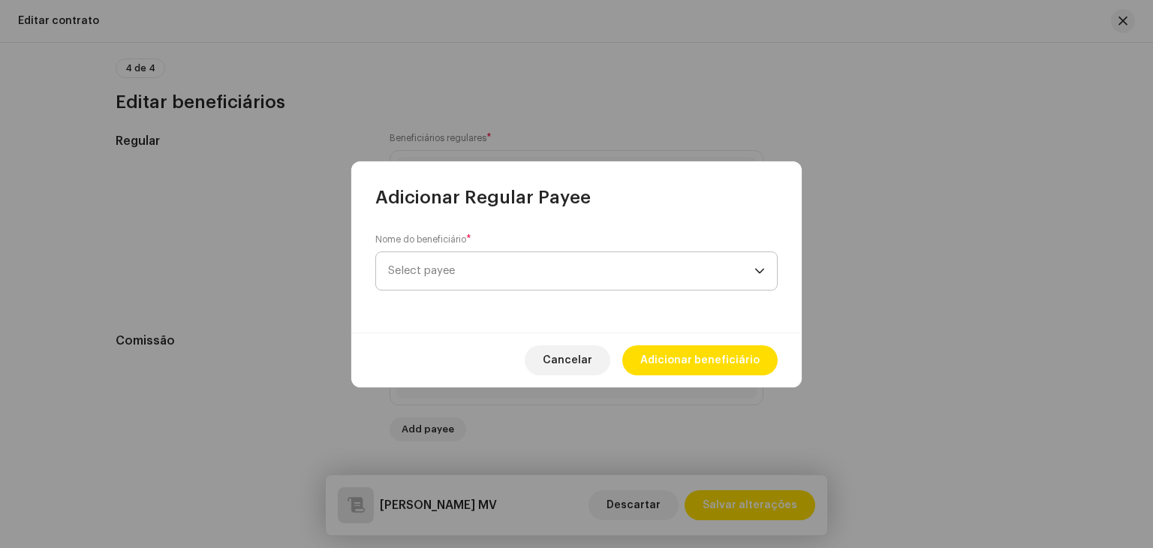
click at [485, 268] on span "Select payee" at bounding box center [571, 271] width 366 height 38
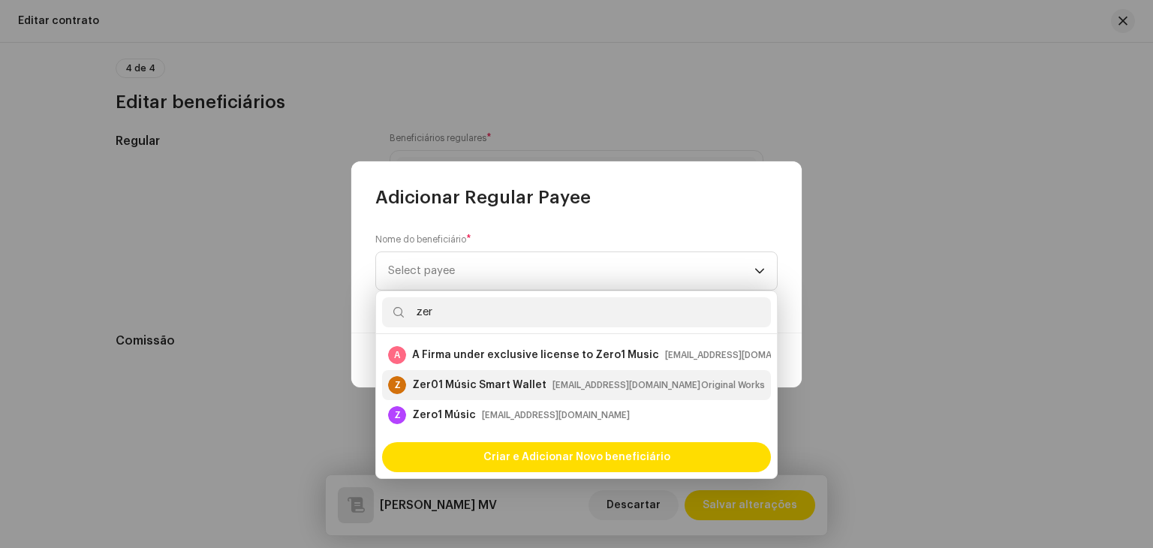
type input "zer"
click at [457, 379] on div "Zer01 Músic Smart Wallet" at bounding box center [479, 385] width 134 height 15
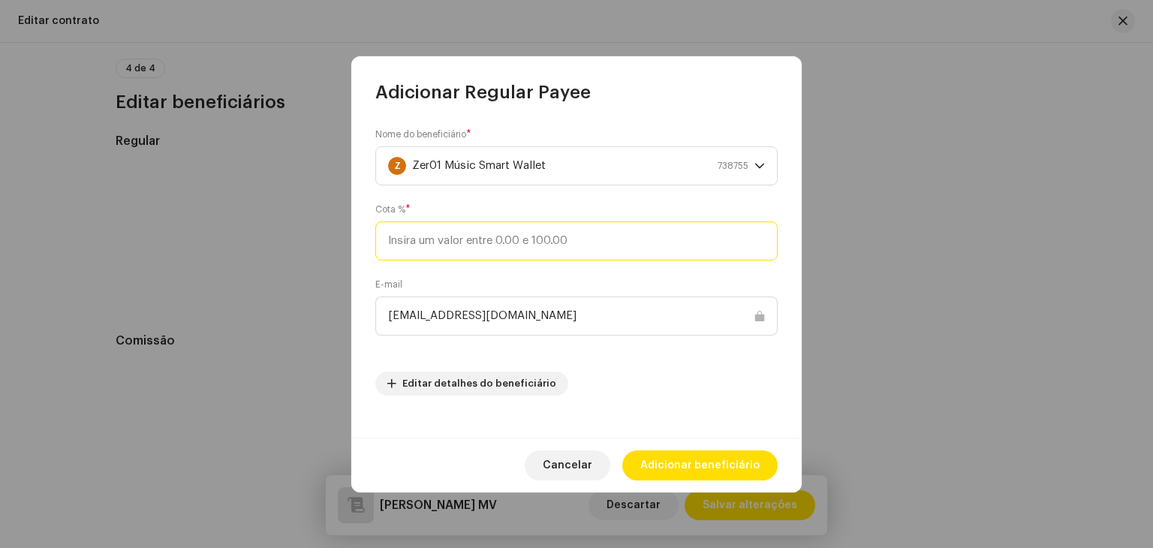
click at [552, 251] on input at bounding box center [576, 240] width 402 height 39
type input "30"
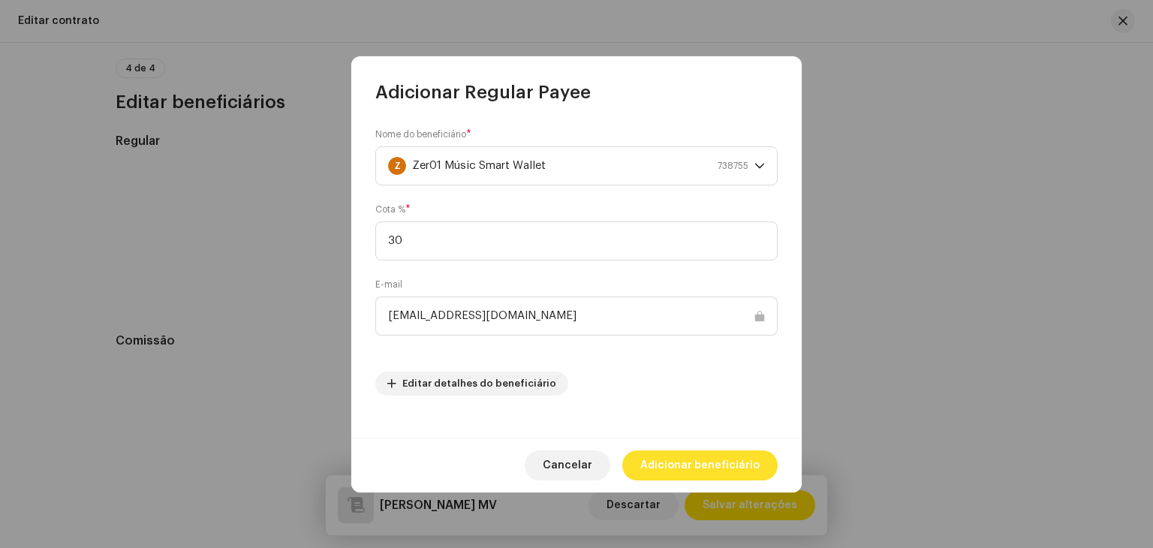
click at [686, 459] on span "Adicionar beneficiário" at bounding box center [699, 466] width 119 height 30
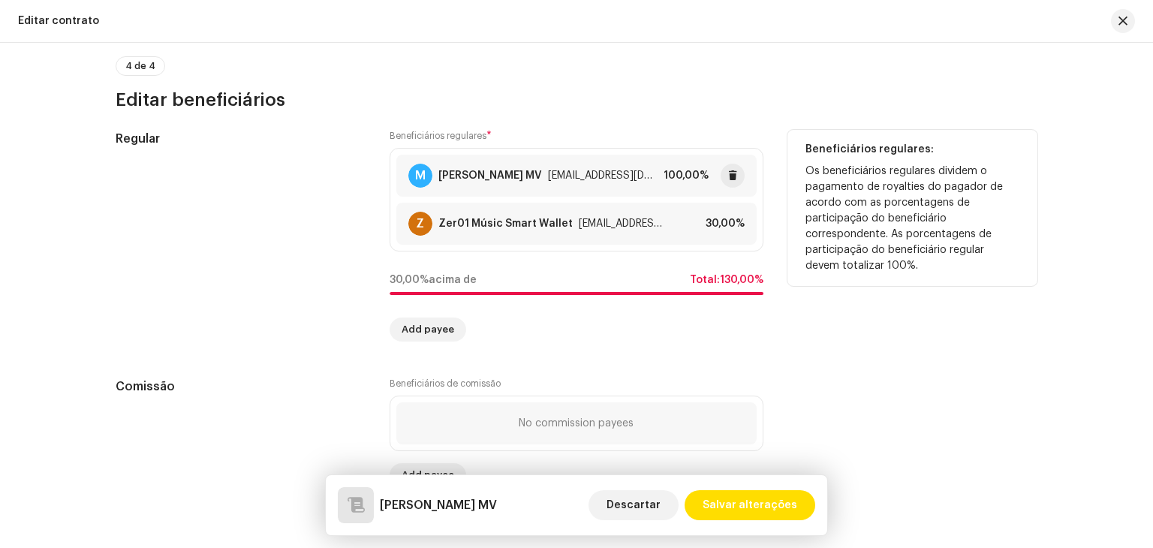
click at [592, 171] on div "[EMAIL_ADDRESS][DOMAIN_NAME]" at bounding box center [603, 176] width 110 height 12
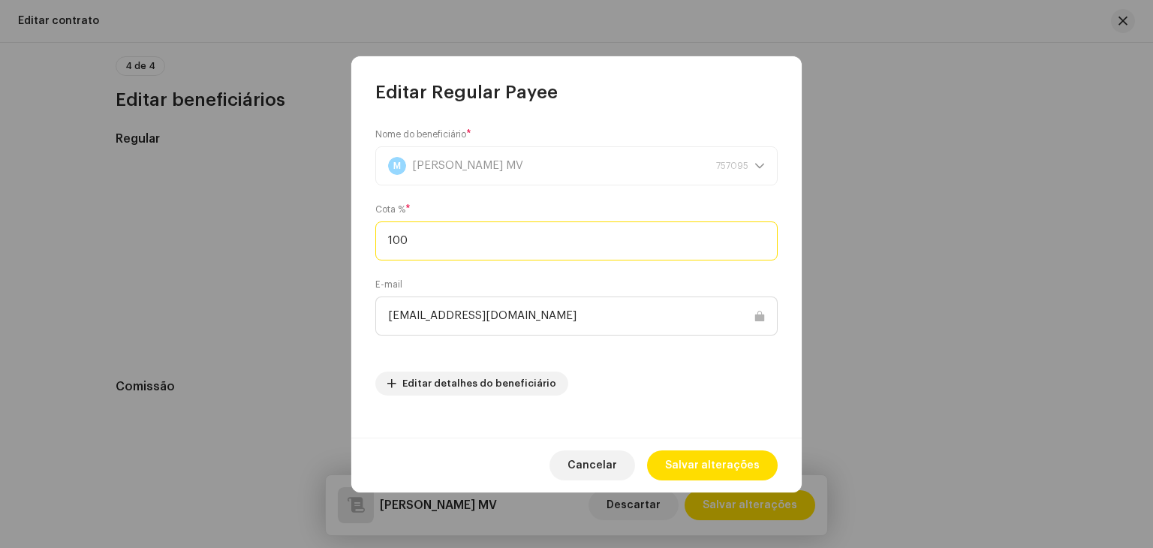
click at [489, 253] on input "100" at bounding box center [576, 240] width 402 height 39
type input "70"
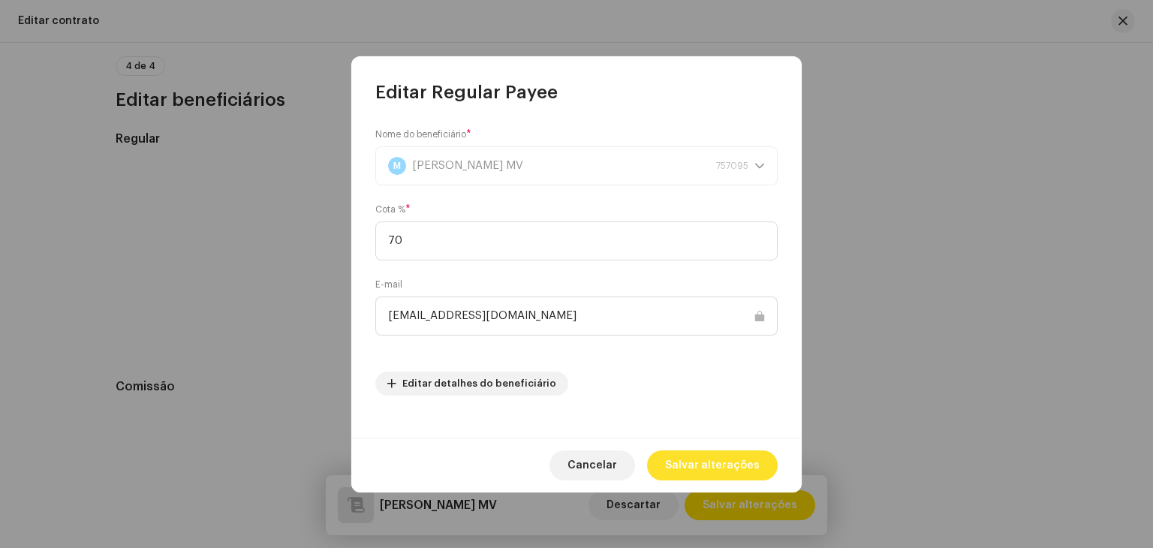
click at [700, 457] on span "Salvar alterações" at bounding box center [712, 466] width 95 height 30
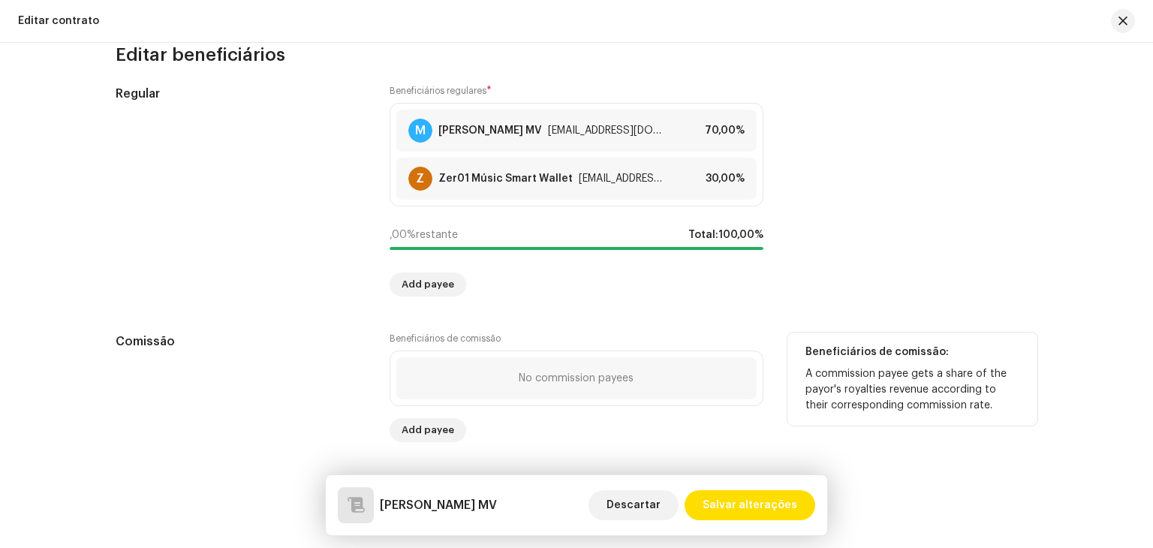
scroll to position [1288, 0]
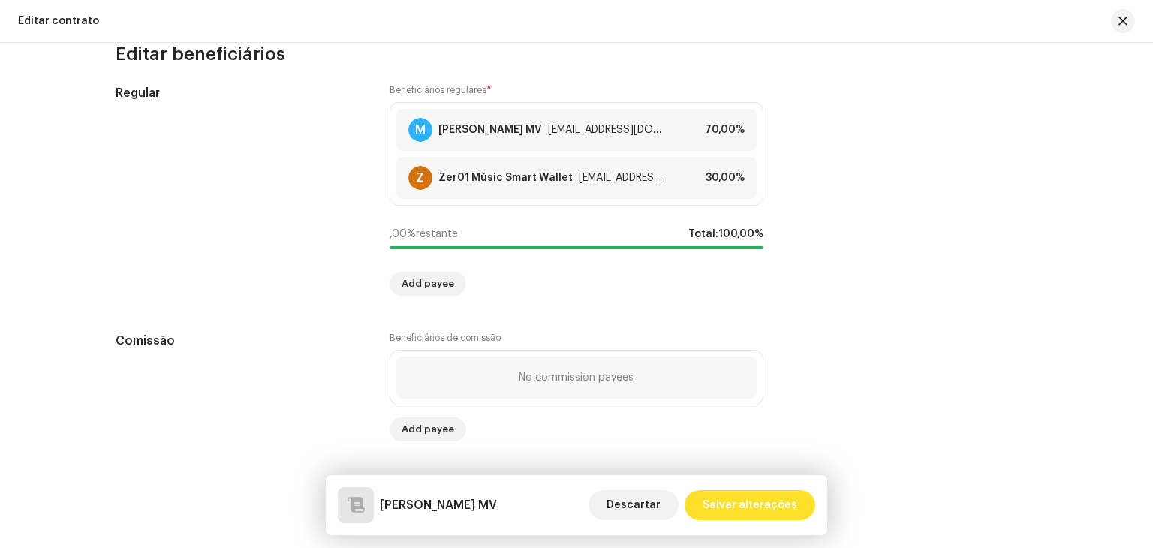
click at [746, 501] on span "Salvar alterações" at bounding box center [750, 505] width 95 height 30
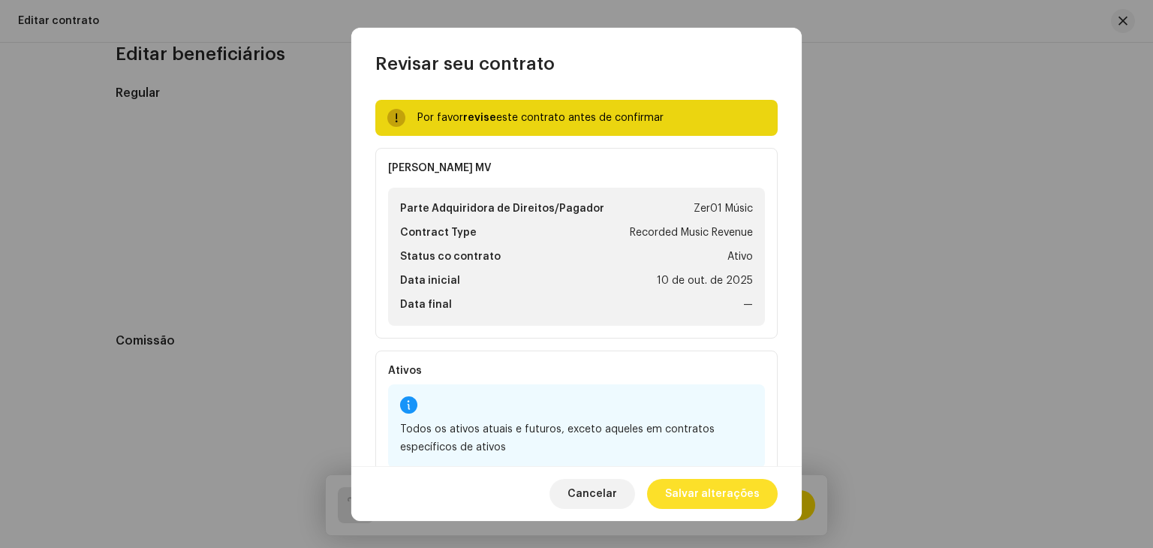
click at [746, 492] on span "Salvar alterações" at bounding box center [712, 494] width 95 height 30
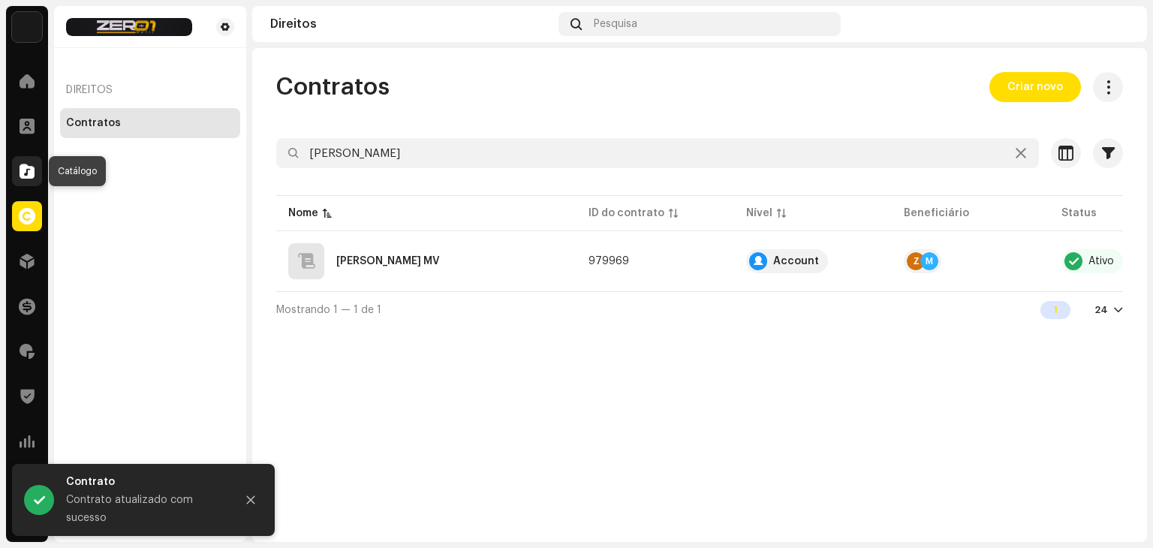
click at [28, 177] on span at bounding box center [27, 171] width 15 height 12
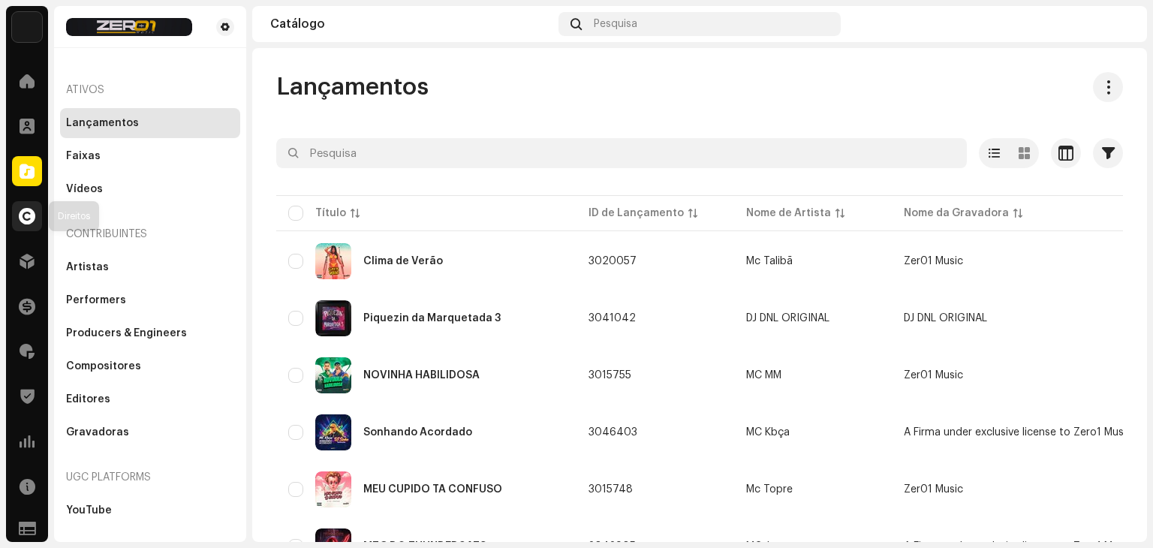
click at [24, 222] on span at bounding box center [27, 216] width 17 height 12
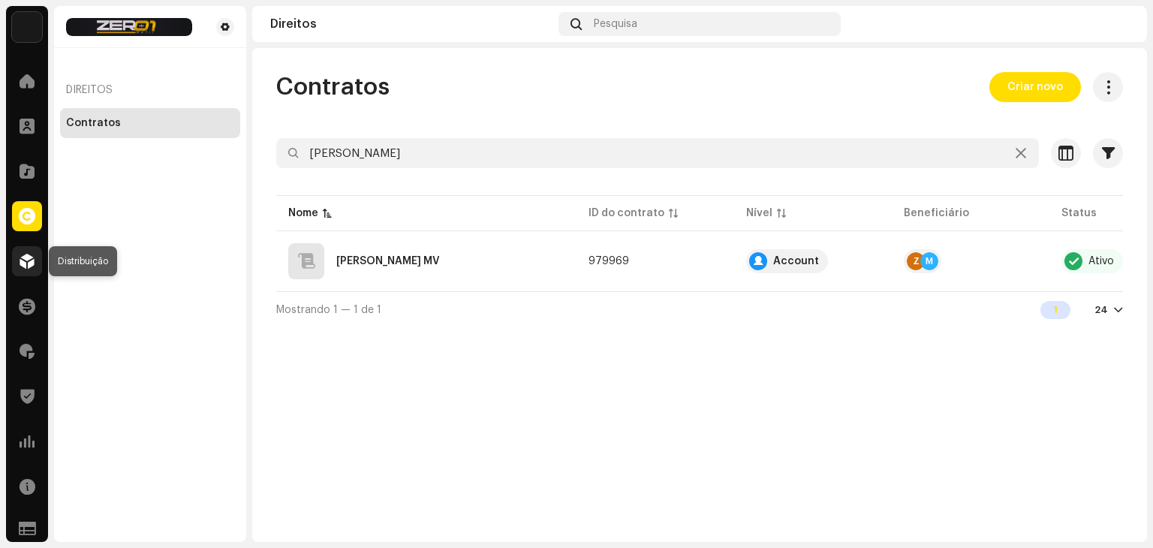
click at [20, 264] on span at bounding box center [27, 261] width 15 height 12
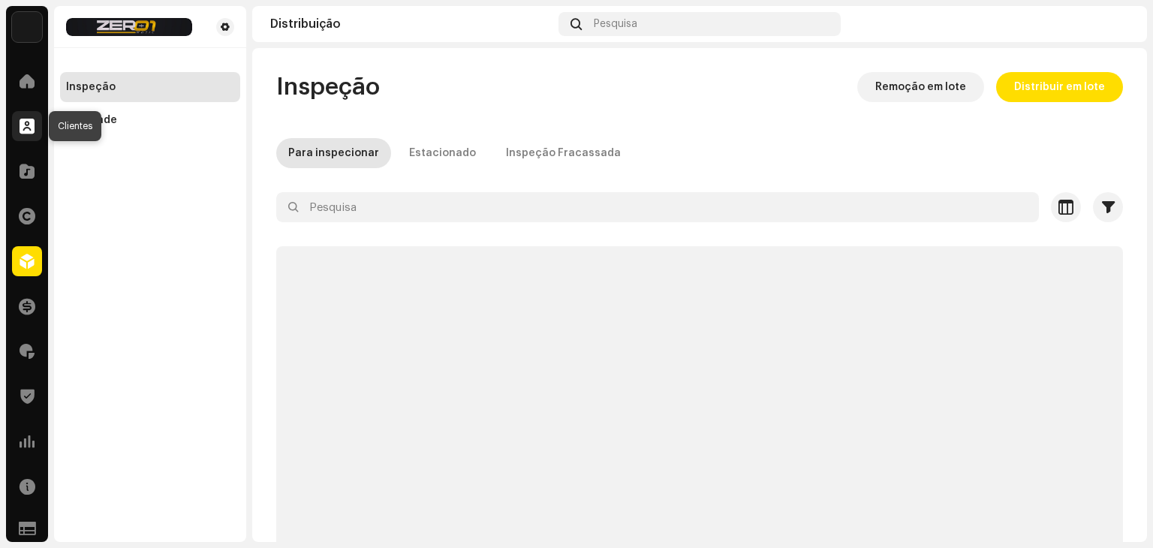
click at [19, 136] on div at bounding box center [27, 126] width 30 height 30
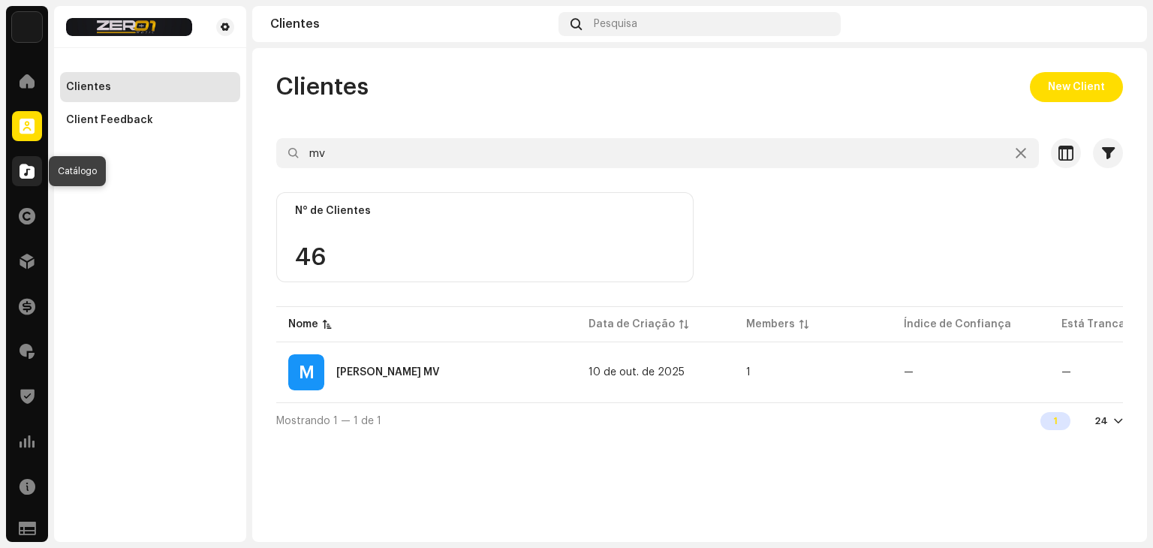
click at [19, 181] on div at bounding box center [27, 171] width 30 height 30
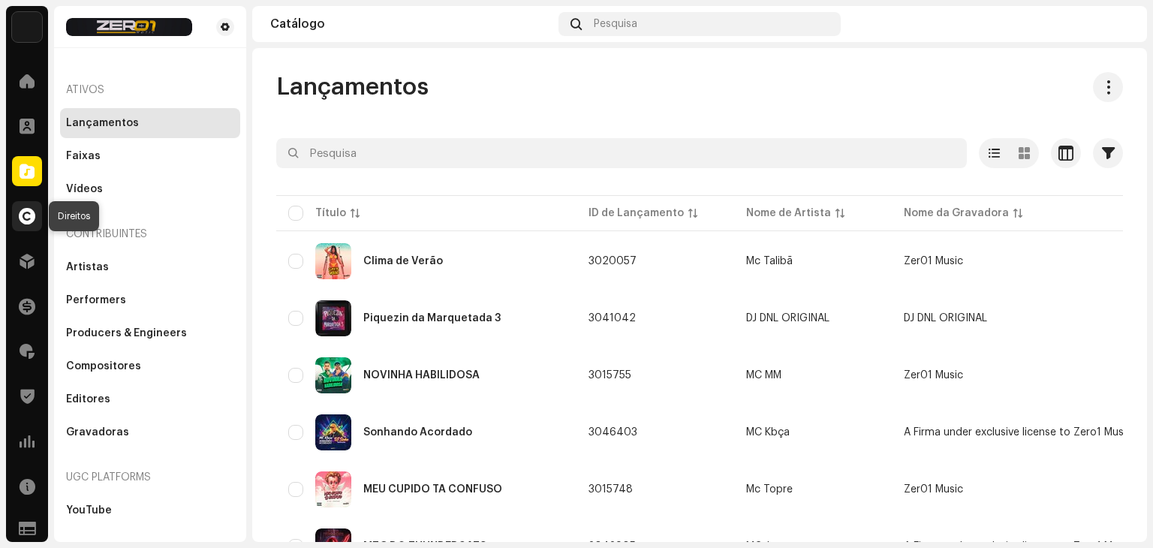
click at [20, 220] on span at bounding box center [27, 216] width 17 height 12
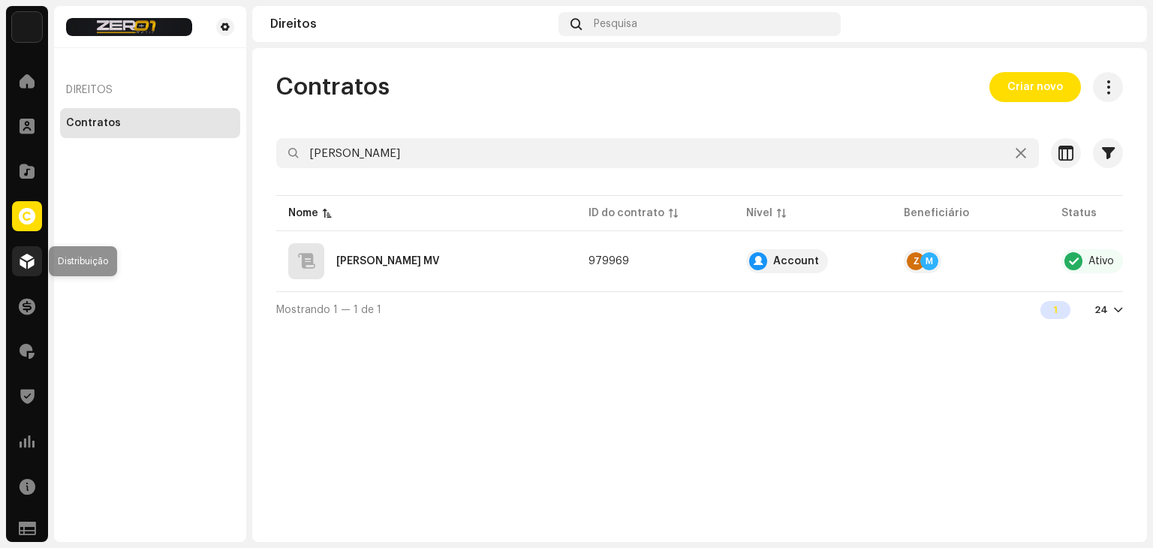
click at [29, 246] on div at bounding box center [27, 261] width 30 height 30
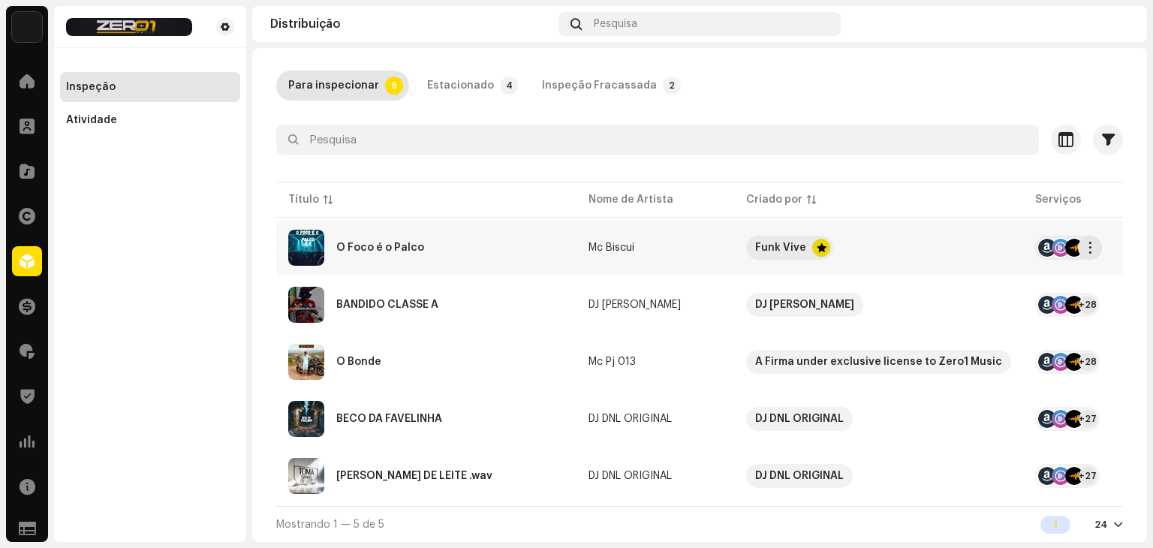
scroll to position [74, 0]
click at [461, 358] on div "O Bonde" at bounding box center [426, 362] width 276 height 36
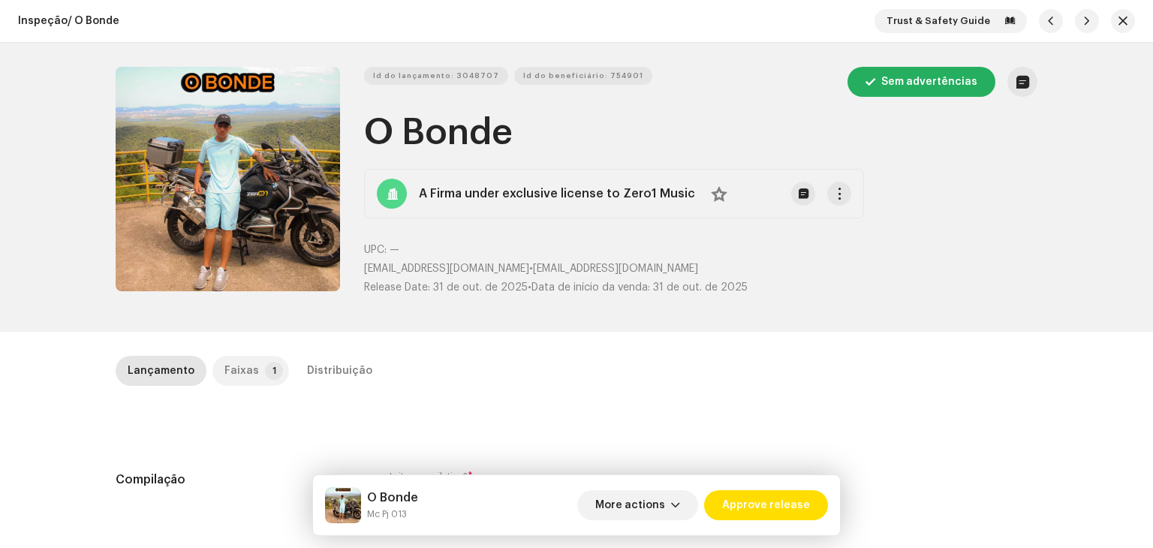
click at [246, 371] on div "Faixas" at bounding box center [242, 371] width 35 height 30
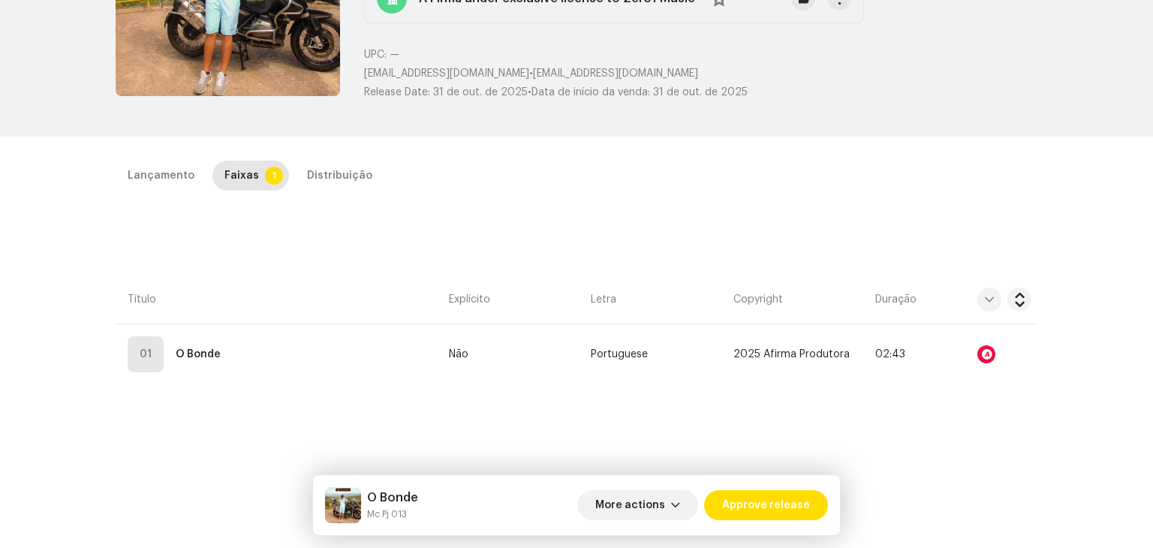
scroll to position [225, 0]
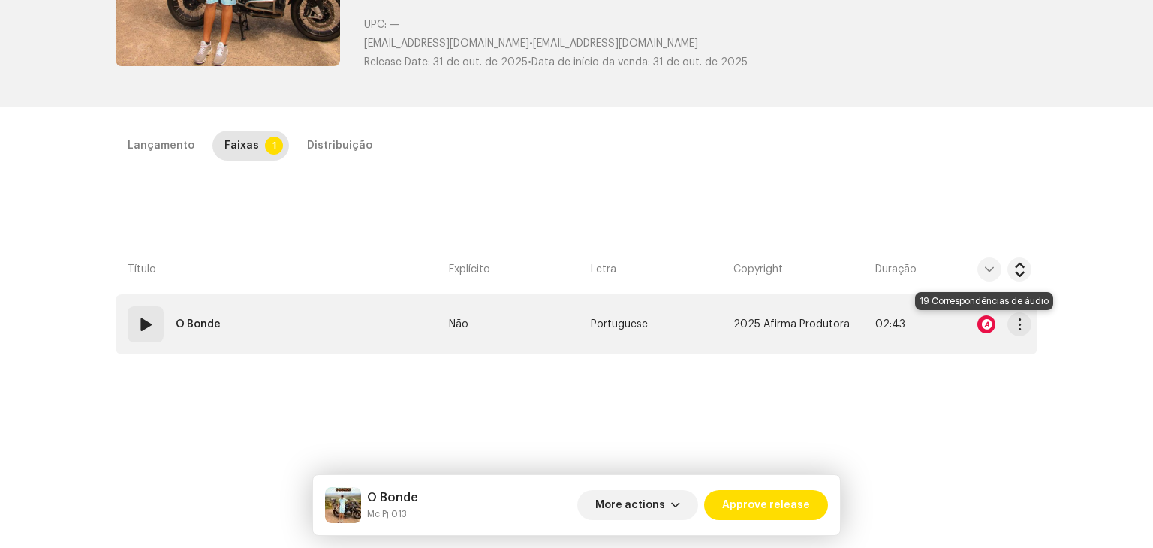
click at [979, 323] on div at bounding box center [987, 324] width 18 height 18
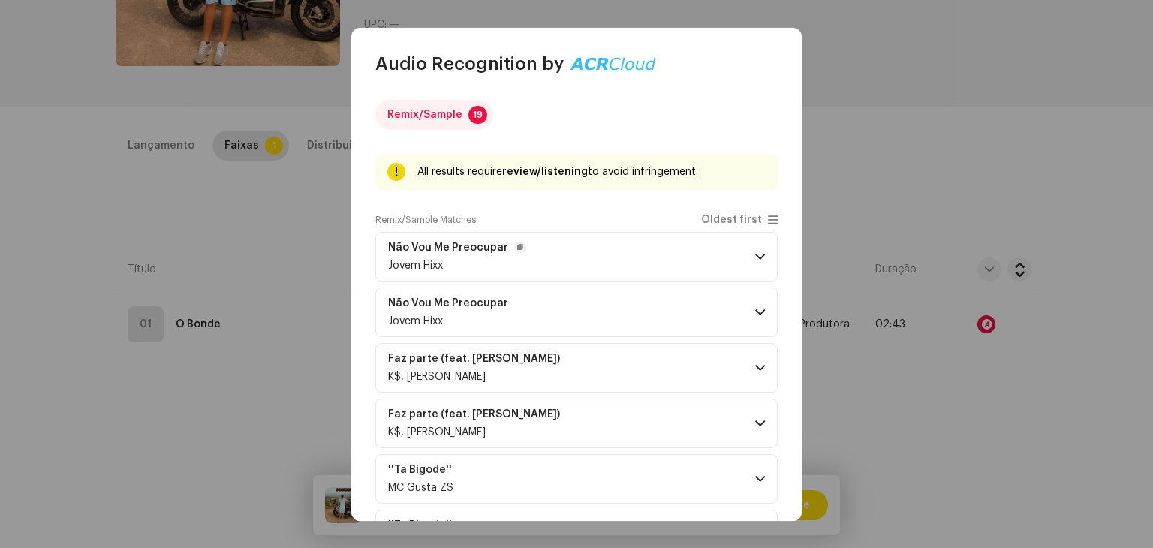
click at [755, 255] on span at bounding box center [760, 257] width 10 height 12
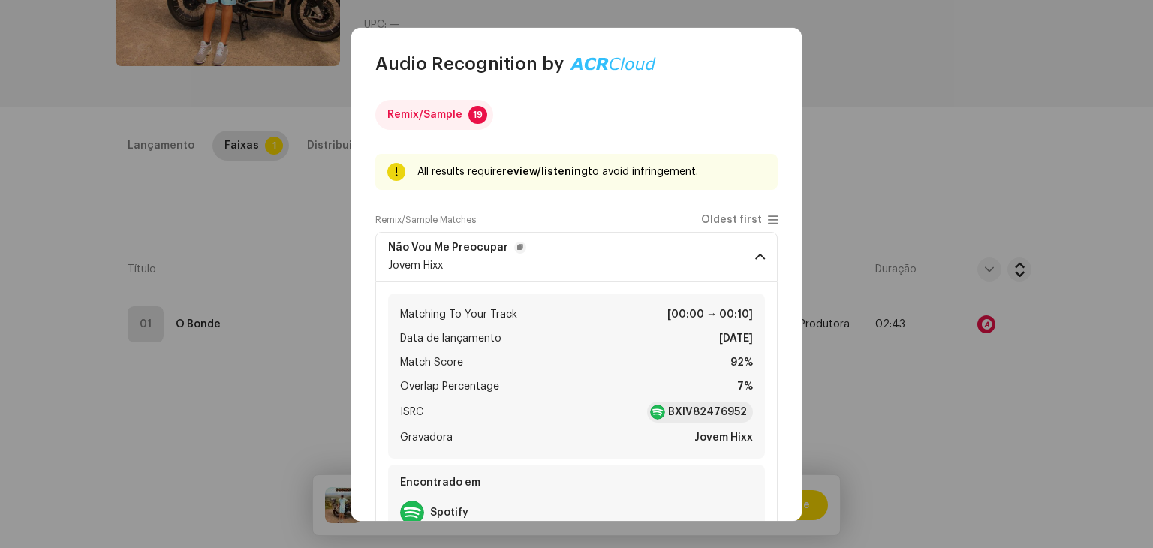
click at [755, 255] on span at bounding box center [760, 257] width 10 height 12
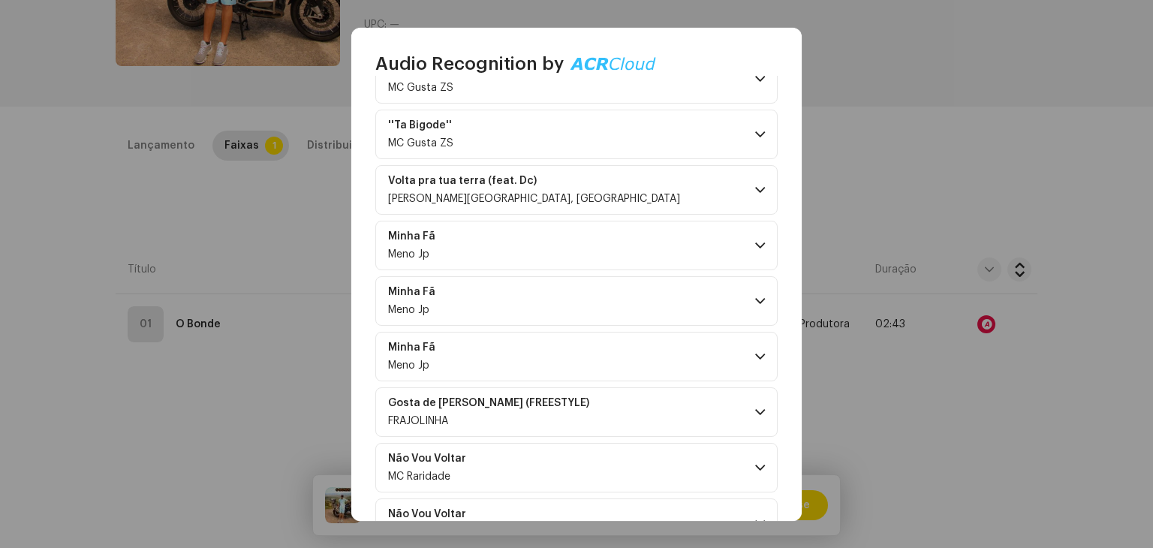
scroll to position [526, 0]
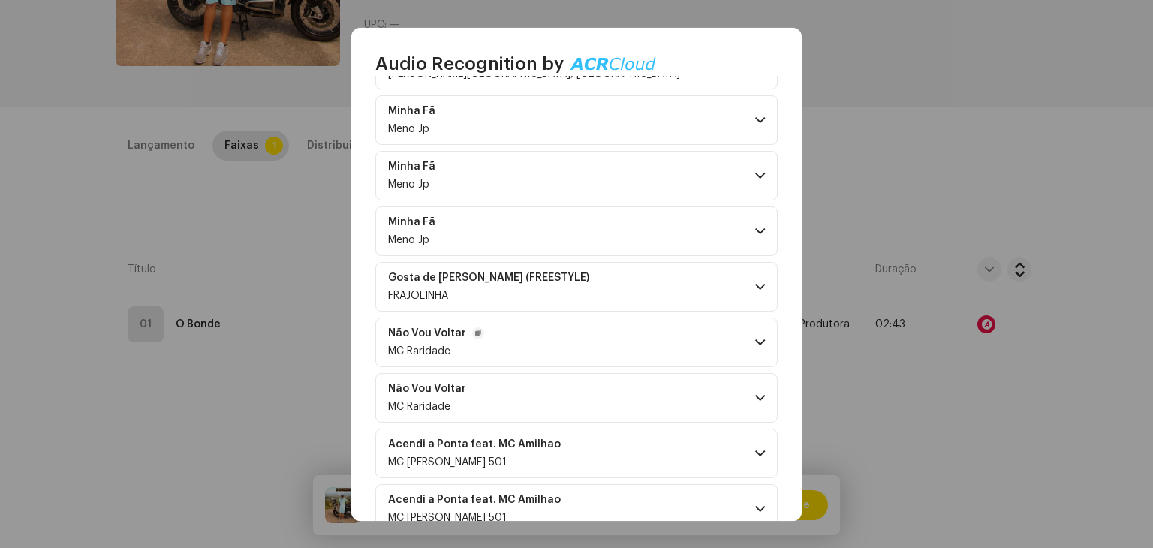
click at [755, 340] on span at bounding box center [760, 342] width 10 height 12
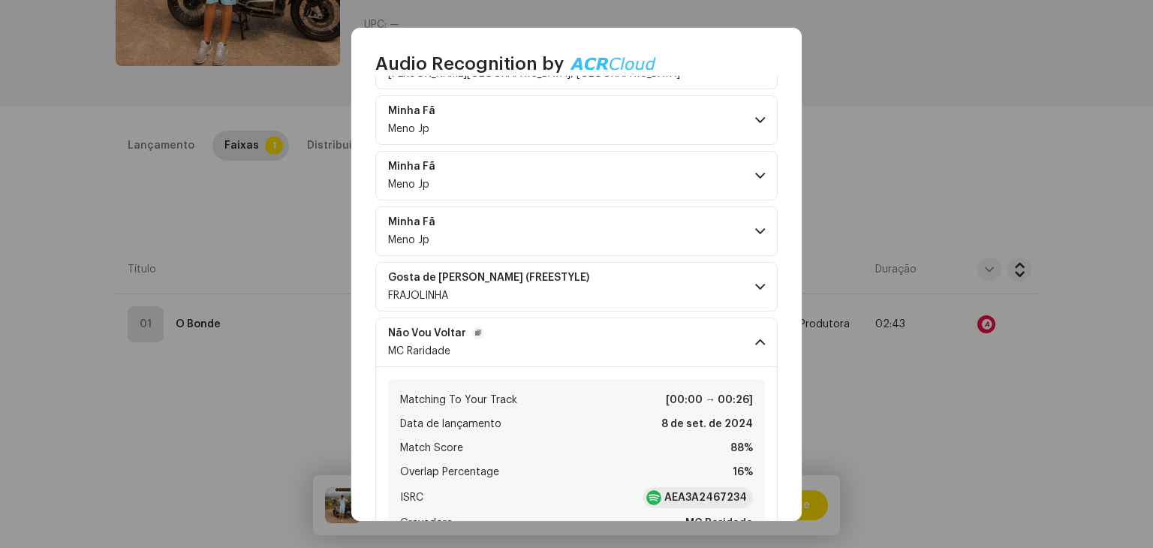
click at [755, 340] on span at bounding box center [760, 342] width 10 height 12
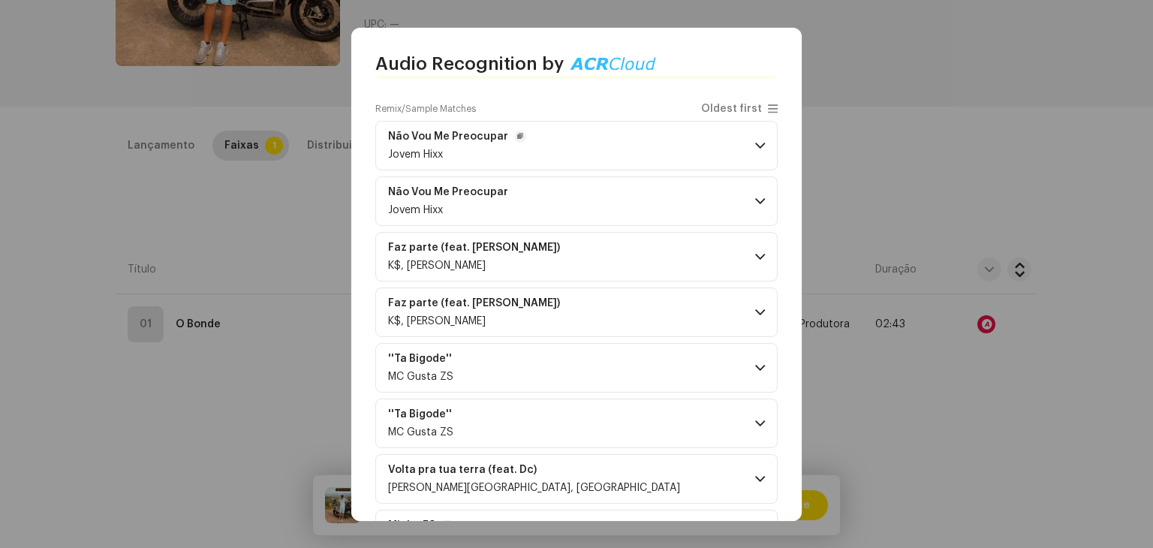
scroll to position [0, 0]
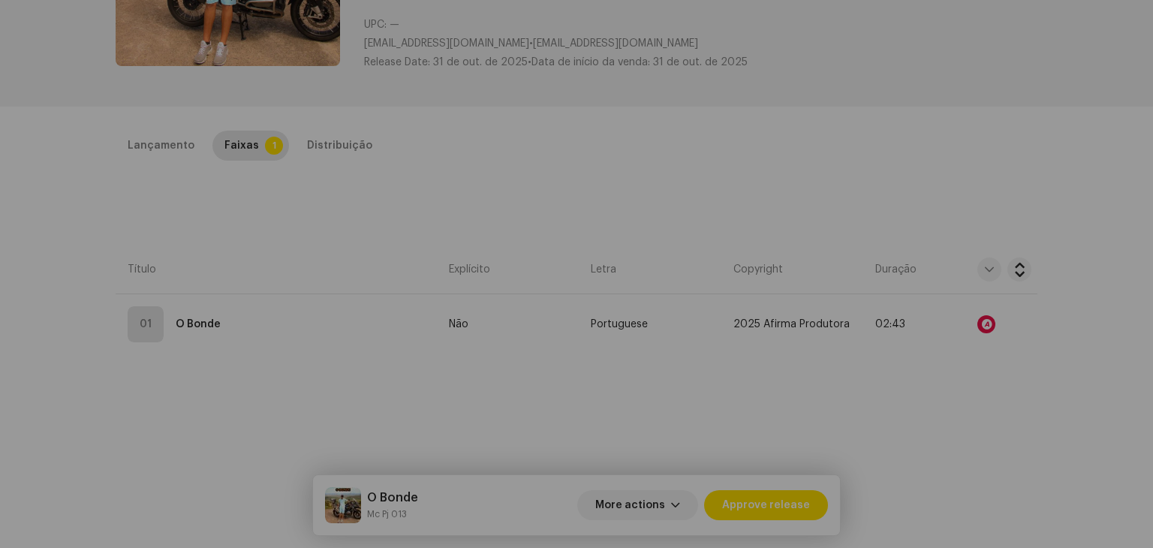
click at [291, 212] on div "Audio Recognition by Remix/Sample 19 All results require review/listening to av…" at bounding box center [576, 274] width 1153 height 548
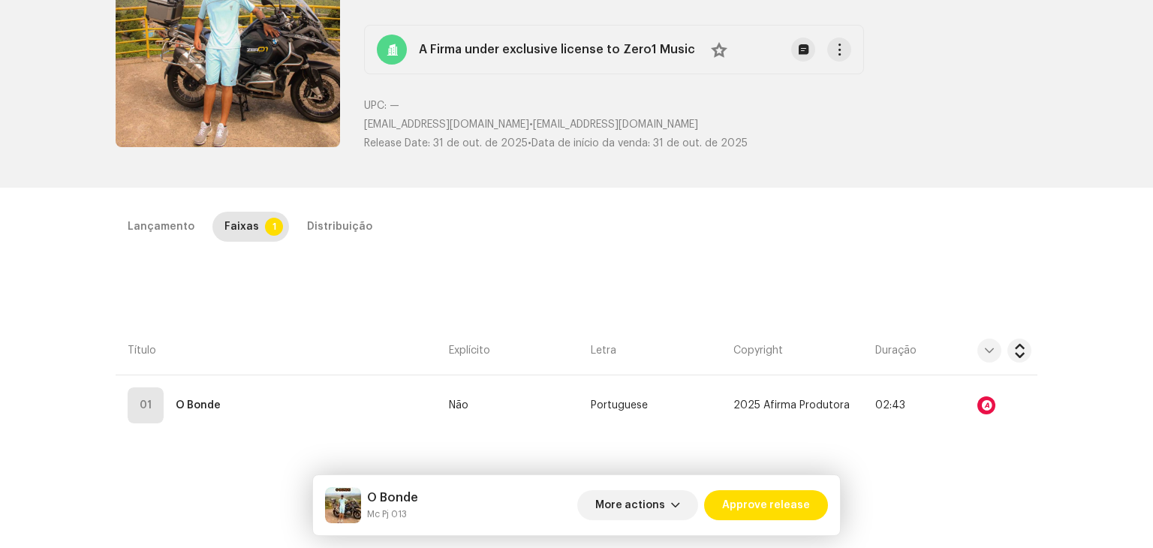
scroll to position [150, 0]
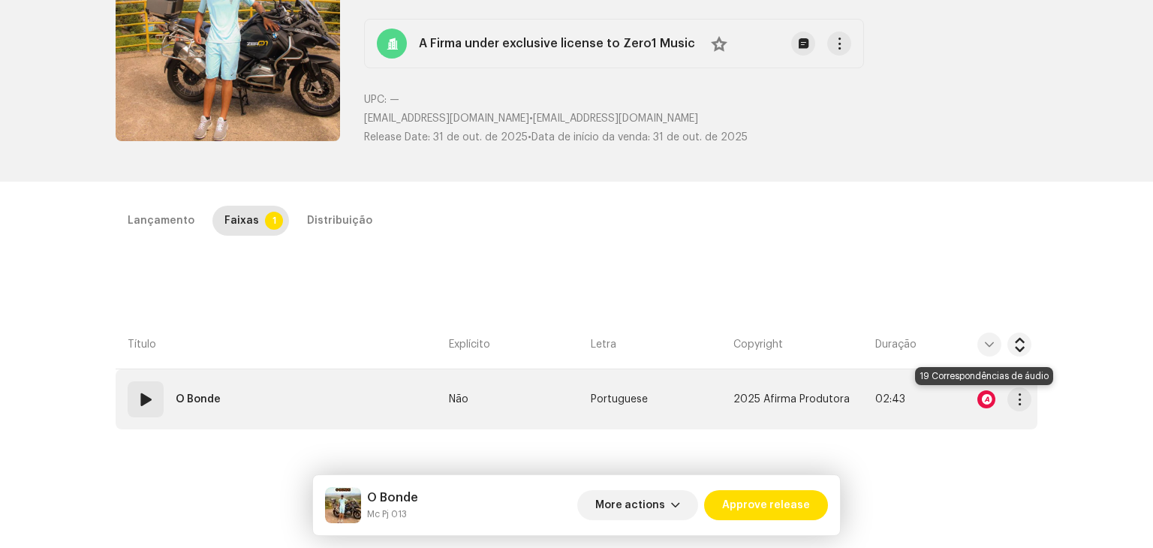
click at [979, 401] on div at bounding box center [987, 399] width 18 height 18
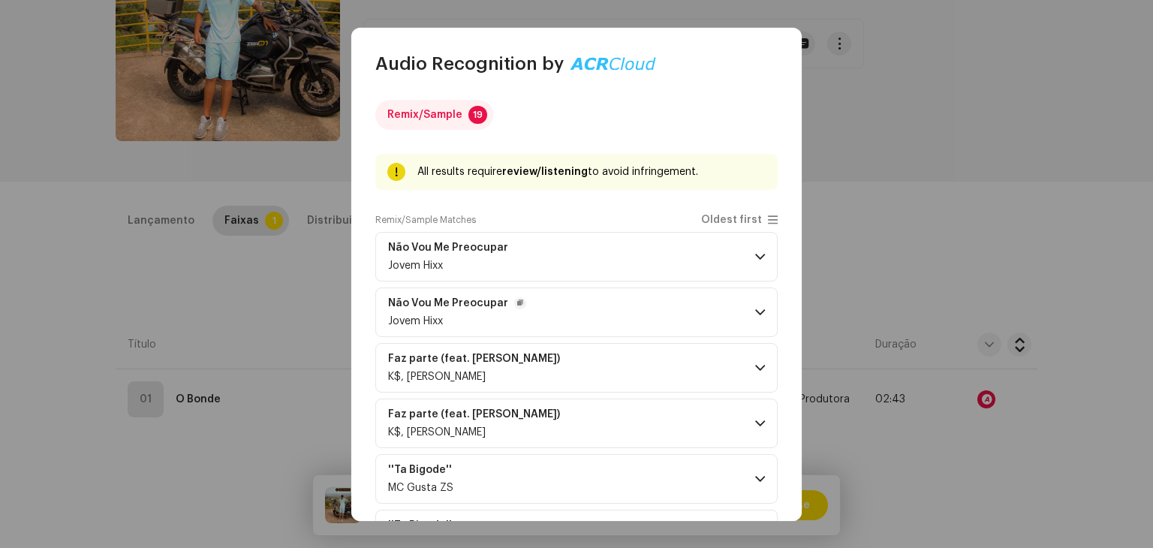
click at [713, 326] on p-accordion-header "Não Vou Me Preocupar Jovem Hixx" at bounding box center [576, 313] width 402 height 50
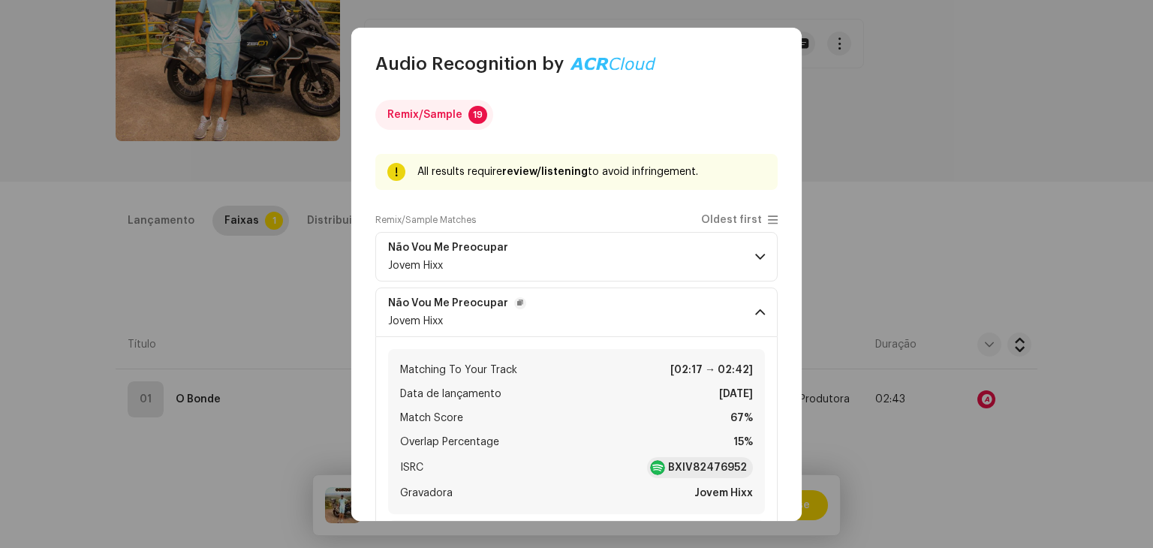
click at [713, 326] on p-accordion-header "Não Vou Me Preocupar Jovem Hixx" at bounding box center [576, 313] width 402 height 50
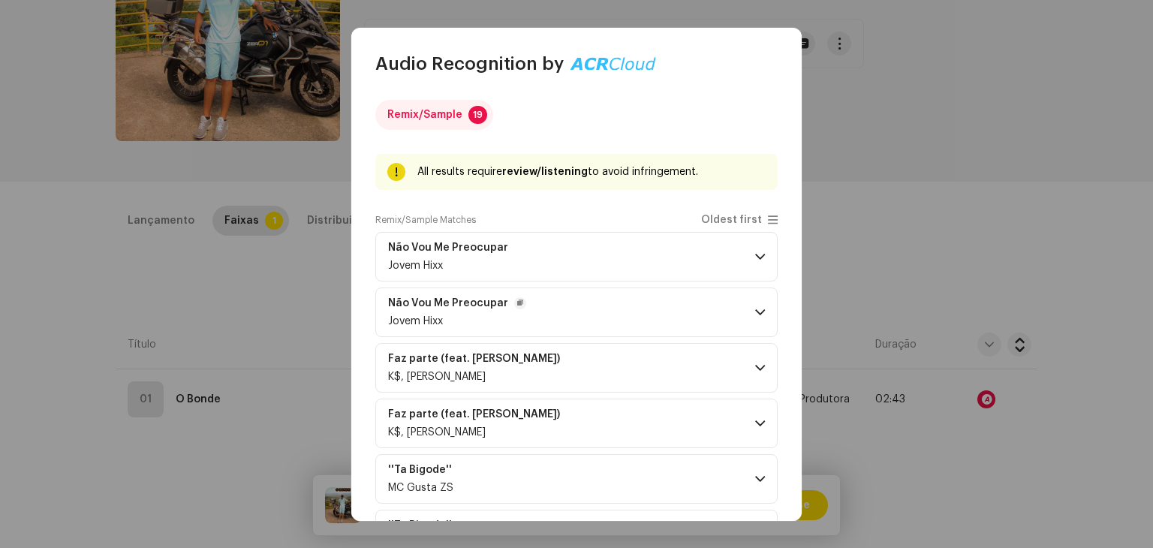
click at [715, 271] on p-accordion-header "Não Vou Me Preocupar Jovem Hixx" at bounding box center [576, 257] width 402 height 50
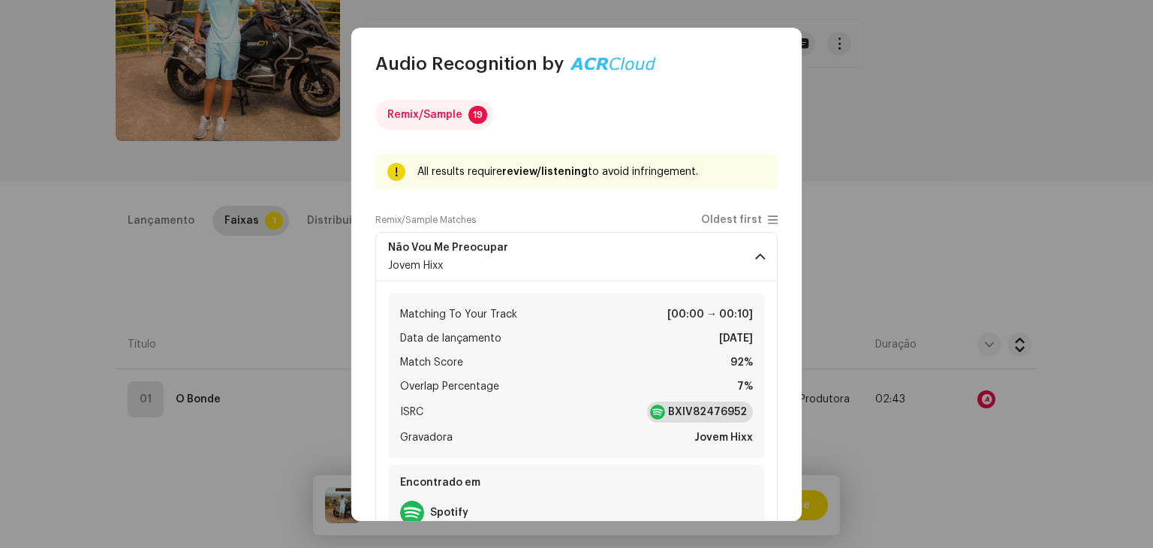
click at [707, 415] on strong "BXIV82476952" at bounding box center [707, 412] width 79 height 15
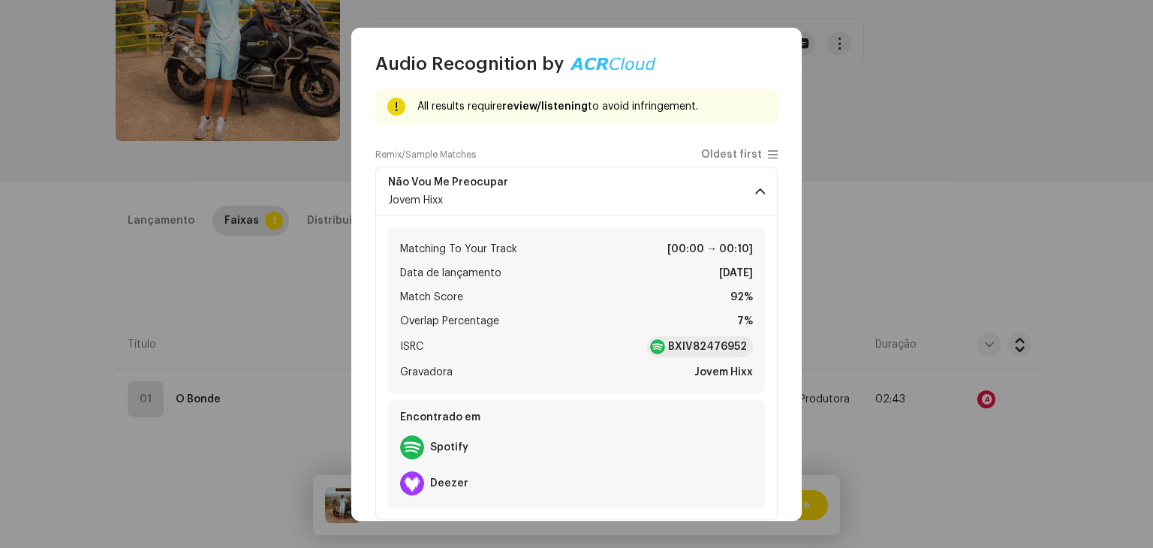
scroll to position [75, 0]
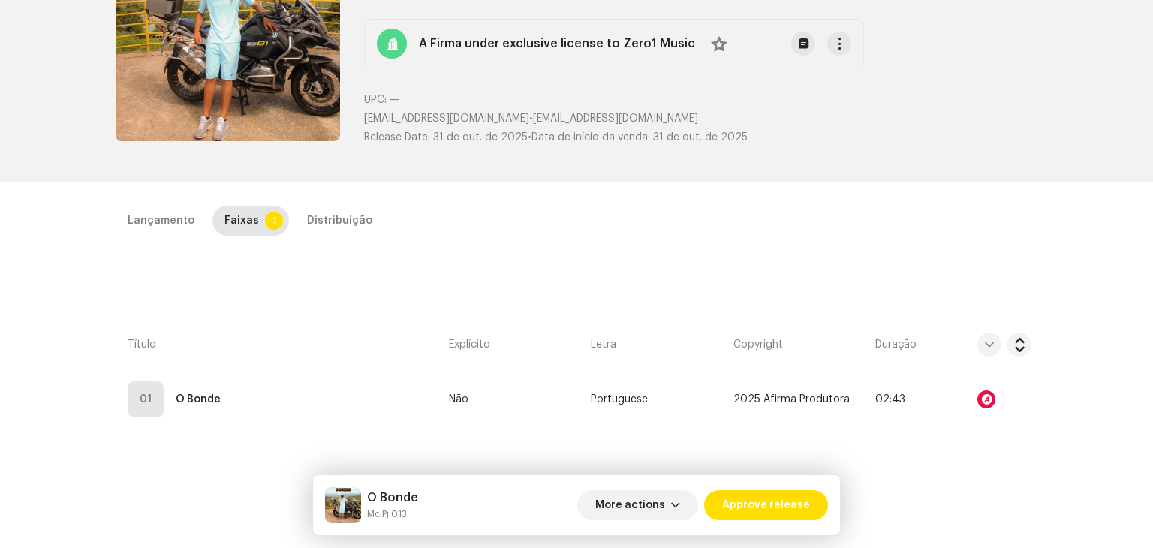
click at [309, 334] on div "Audio Recognition by Remix/Sample 19 All results require review/listening to av…" at bounding box center [576, 274] width 1153 height 548
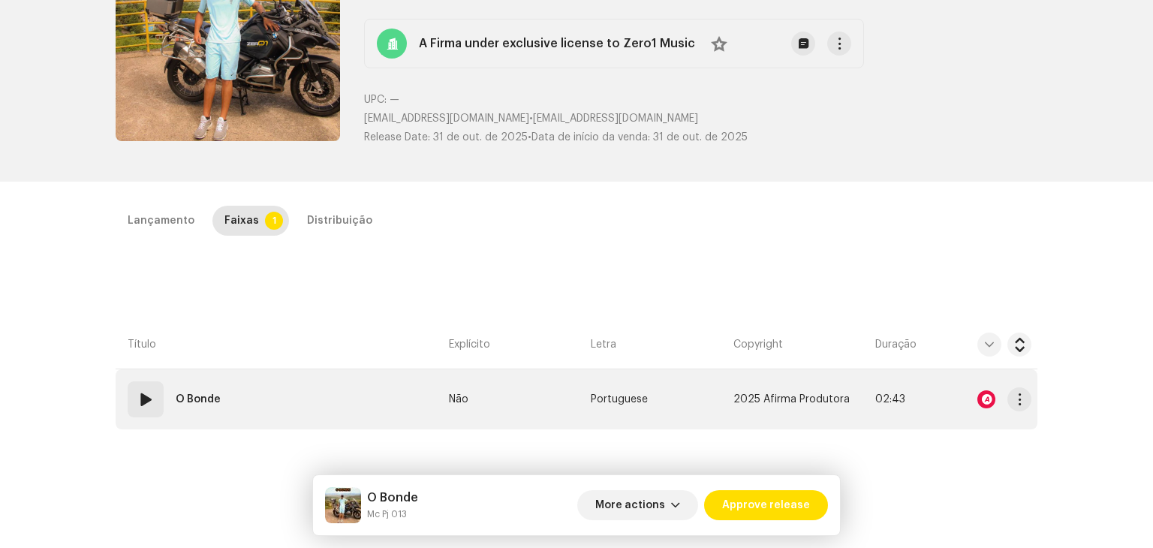
click at [137, 403] on span at bounding box center [146, 399] width 18 height 18
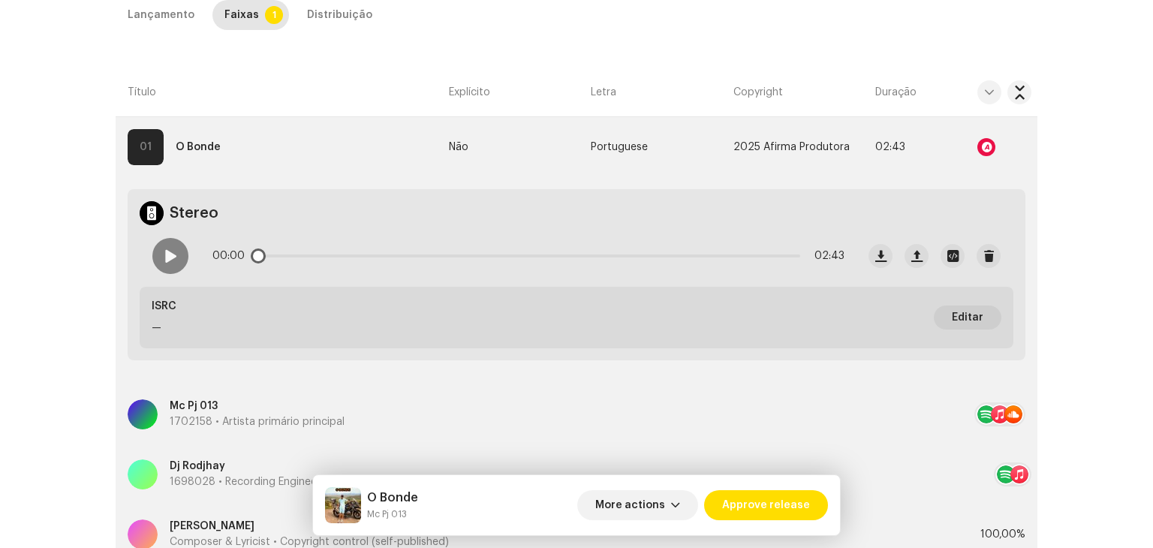
scroll to position [451, 0]
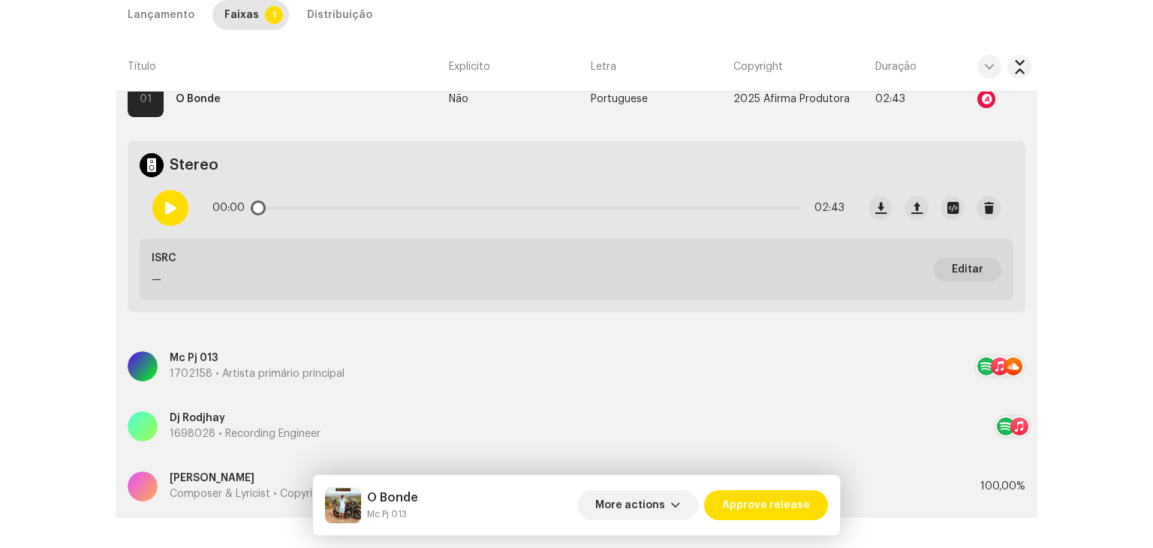
click at [159, 208] on div at bounding box center [170, 208] width 36 height 36
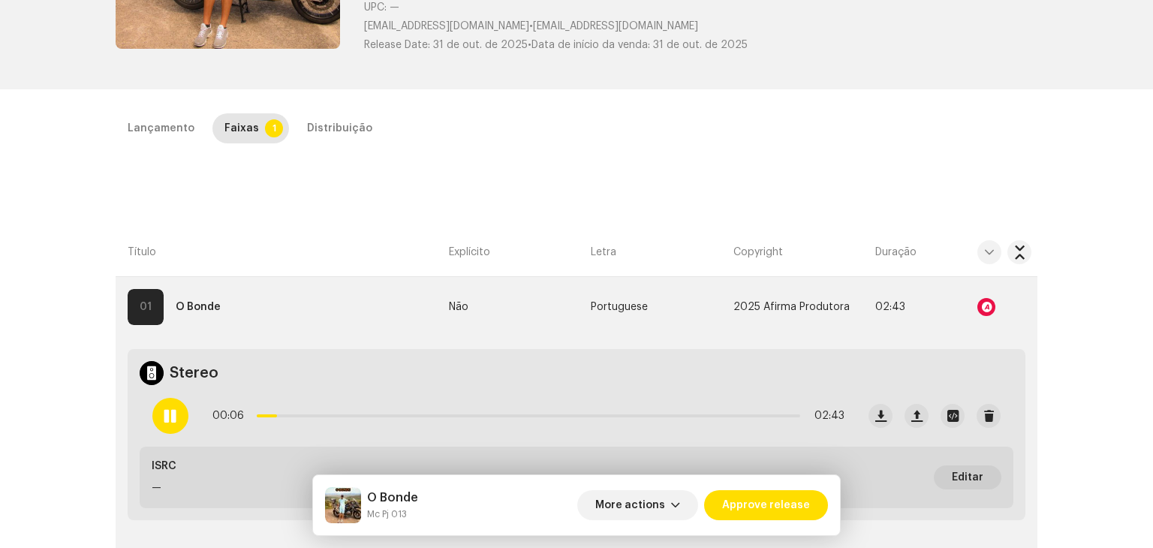
scroll to position [300, 0]
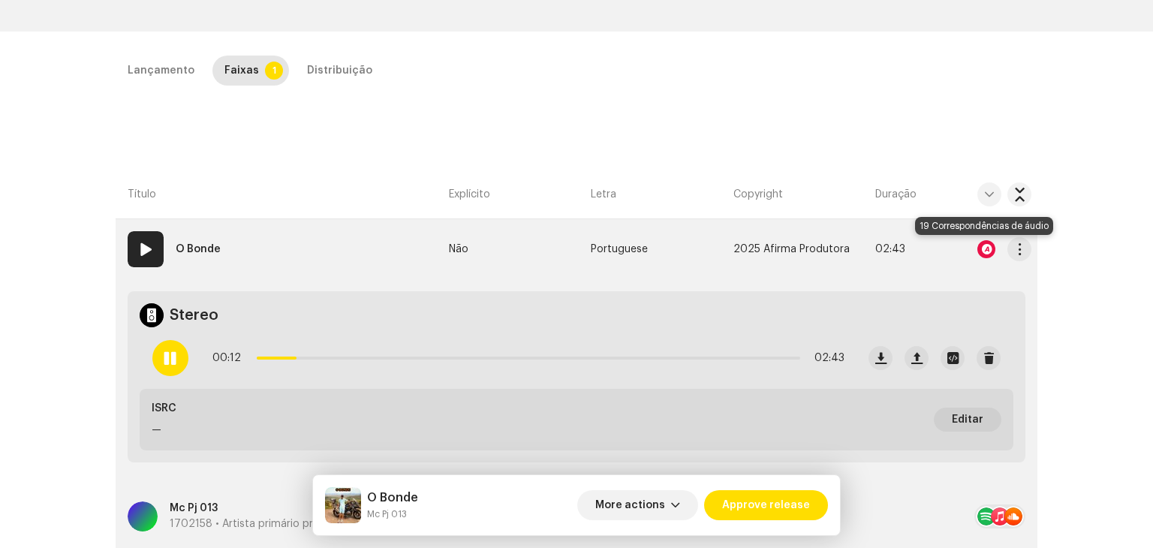
click at [984, 249] on div at bounding box center [987, 249] width 18 height 18
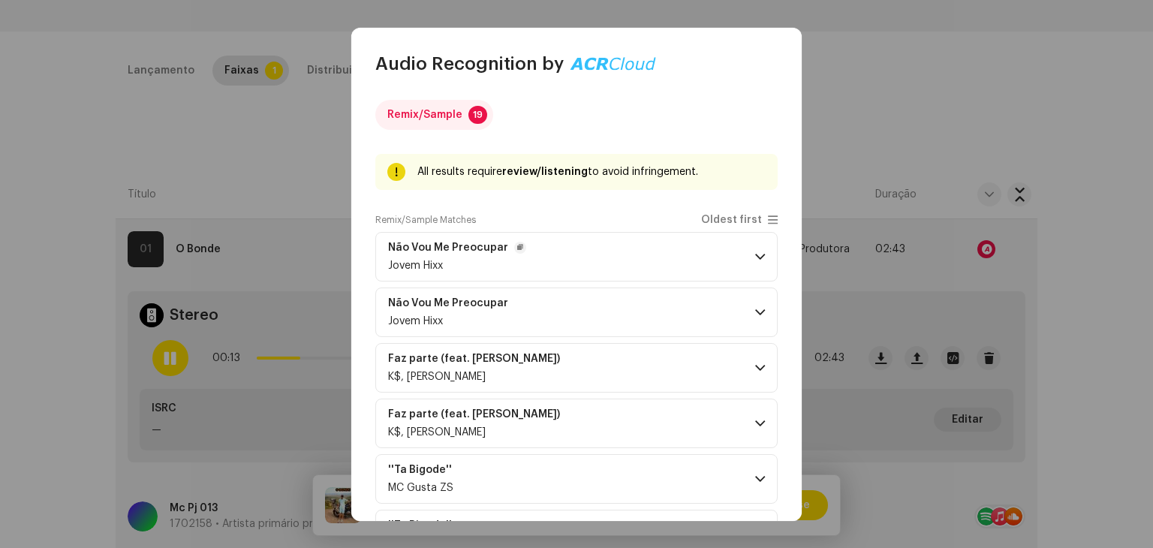
click at [747, 267] on p-accordion-header "Não Vou Me Preocupar Jovem Hixx" at bounding box center [576, 257] width 402 height 50
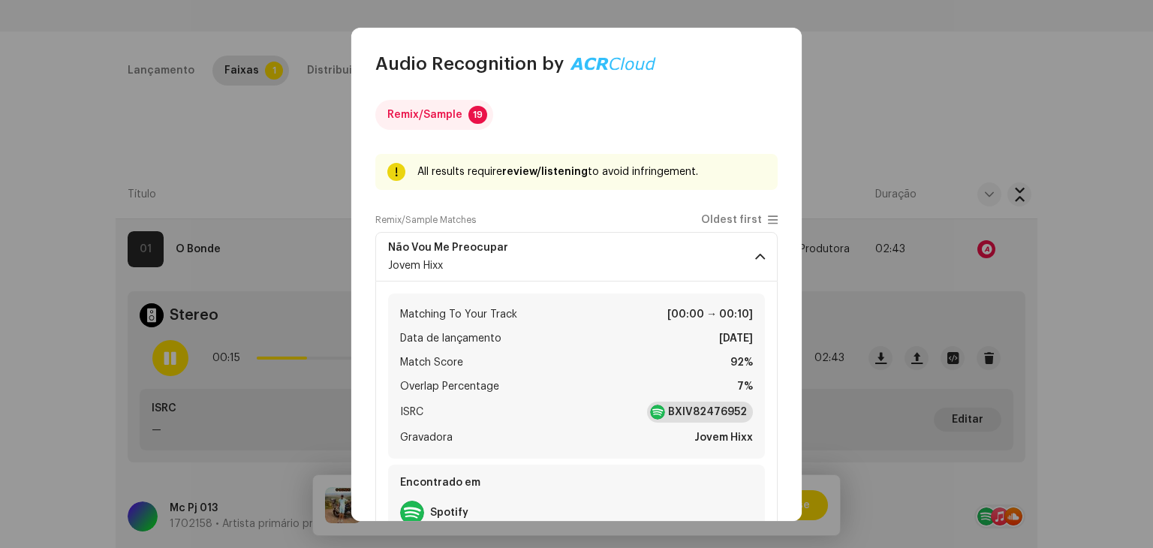
click at [705, 411] on strong "BXIV82476952" at bounding box center [707, 412] width 79 height 15
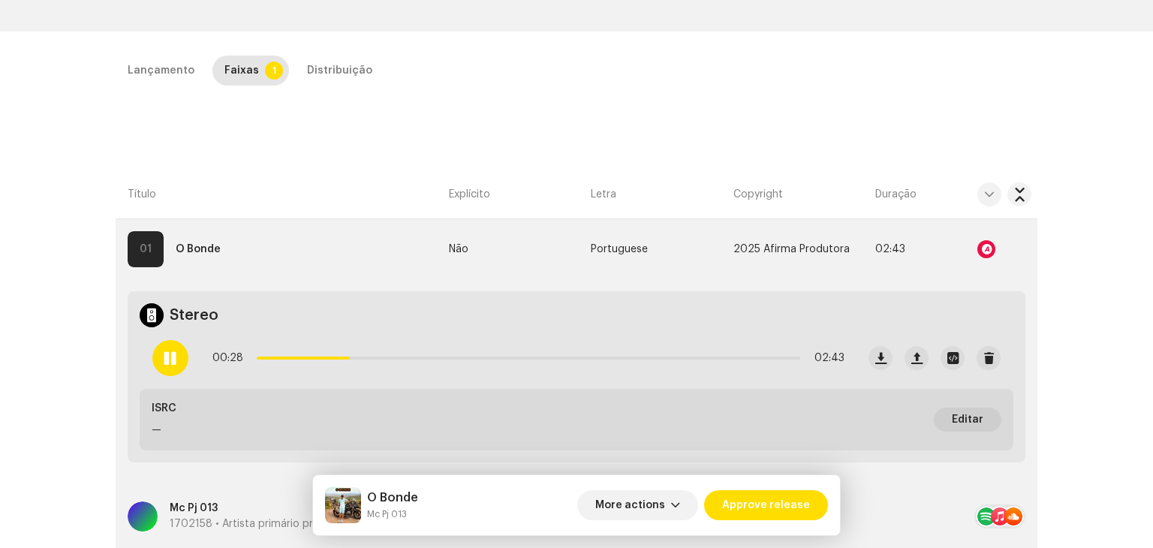
click at [1071, 215] on div "Audio Recognition by Remix/Sample 19 All results require review/listening to av…" at bounding box center [576, 274] width 1153 height 548
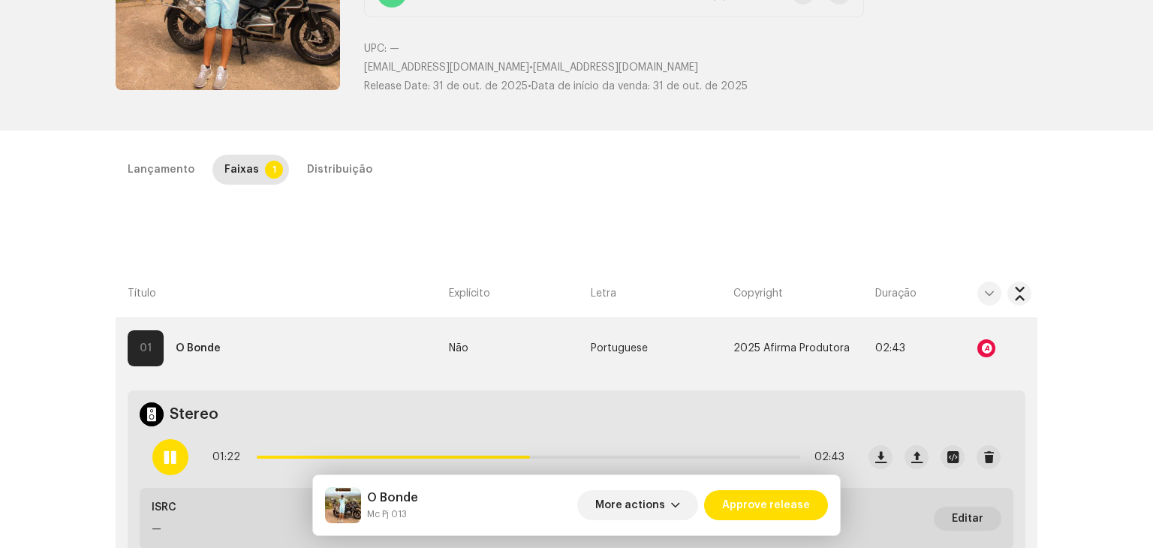
scroll to position [225, 0]
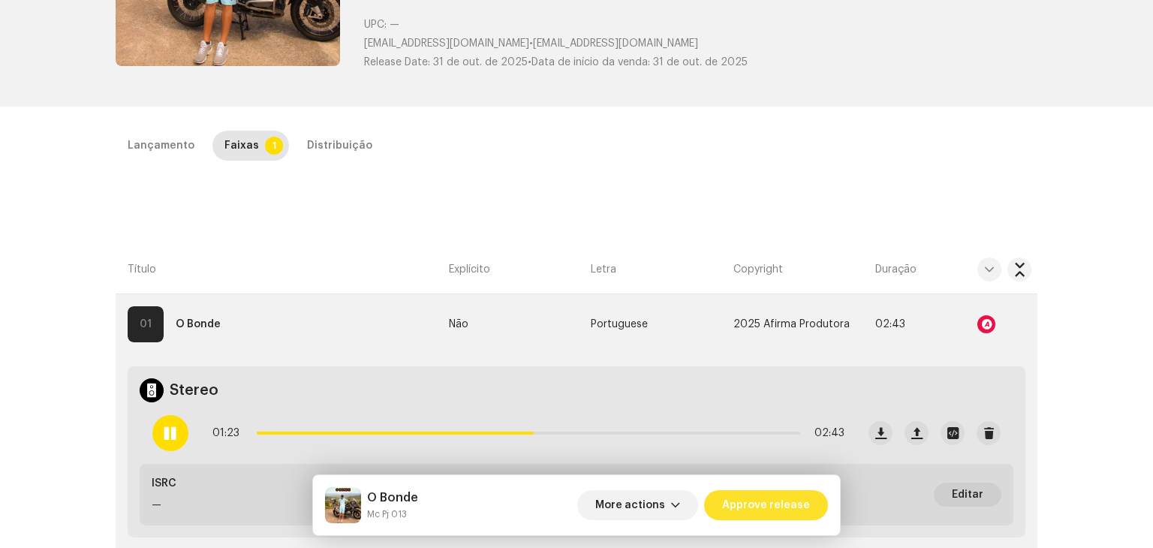
click at [752, 505] on span "Approve release" at bounding box center [766, 505] width 88 height 30
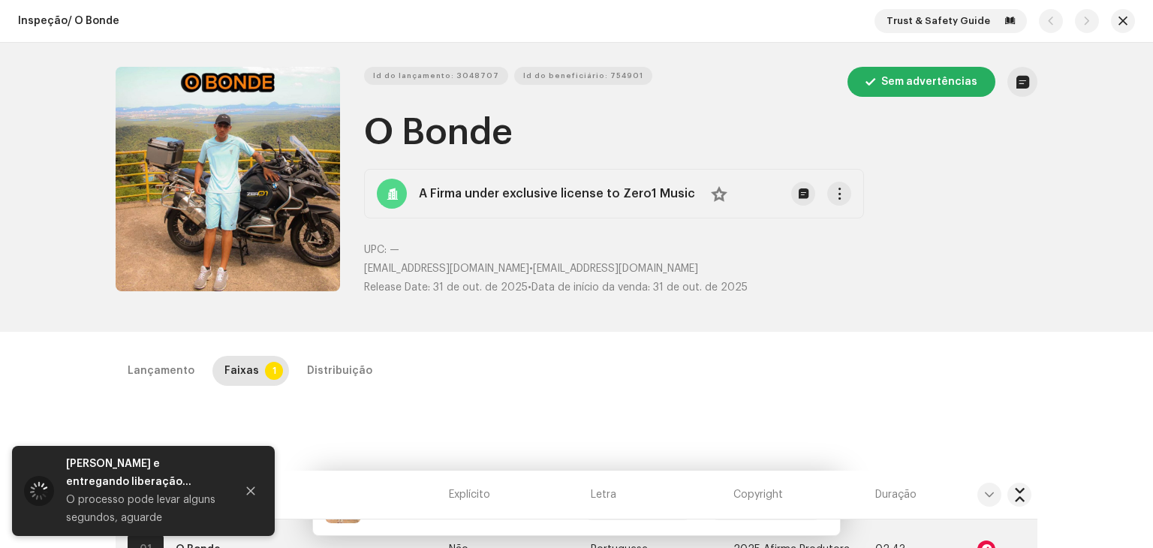
scroll to position [0, 0]
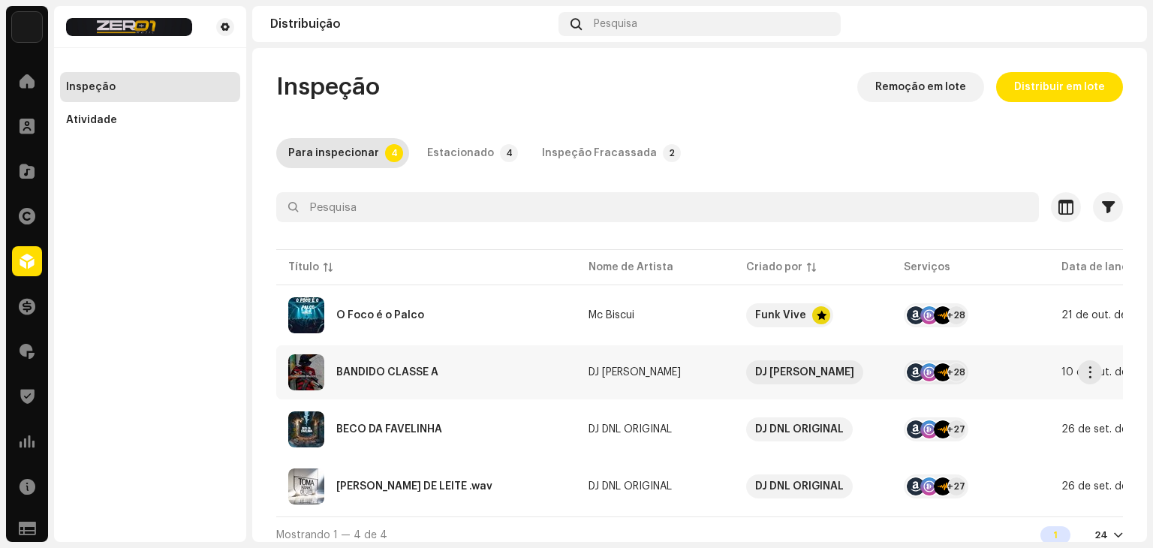
click at [456, 378] on div "BANDIDO CLASSE A" at bounding box center [426, 372] width 276 height 36
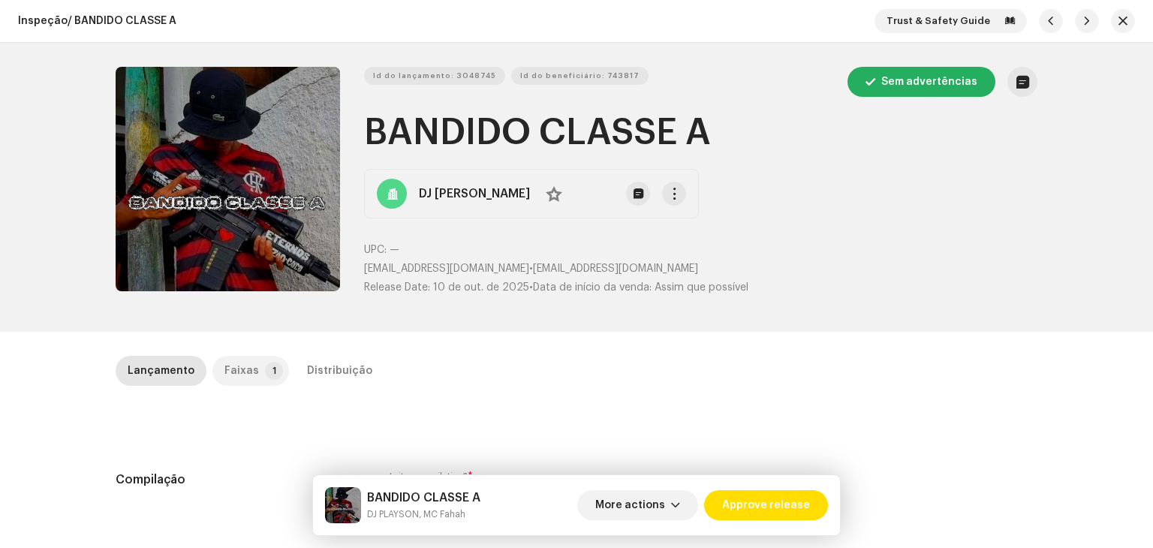
click at [238, 366] on div "Faixas" at bounding box center [242, 371] width 35 height 30
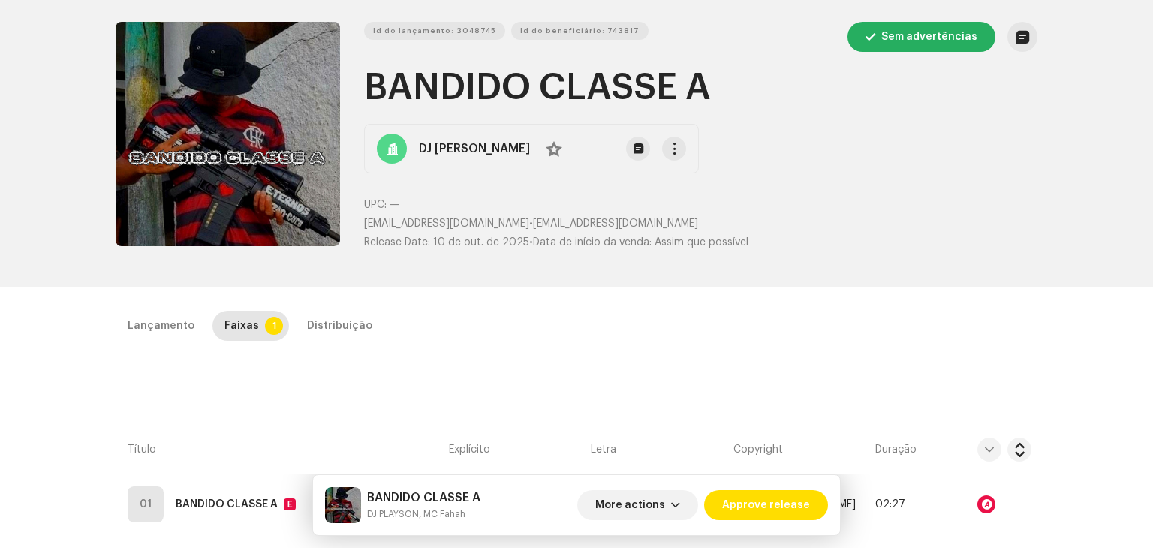
scroll to position [300, 0]
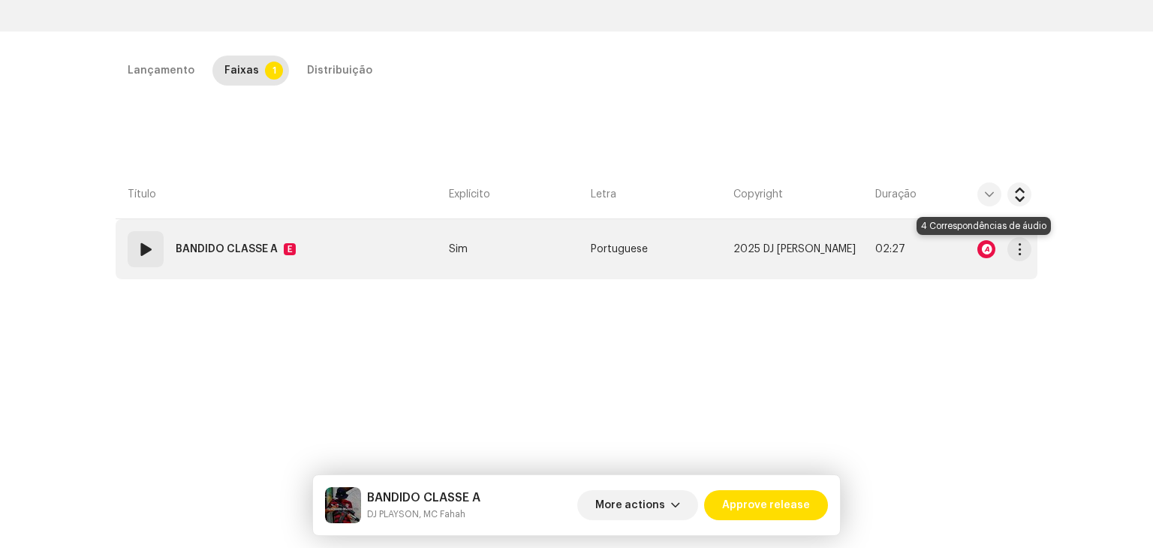
click at [983, 252] on div at bounding box center [987, 249] width 18 height 18
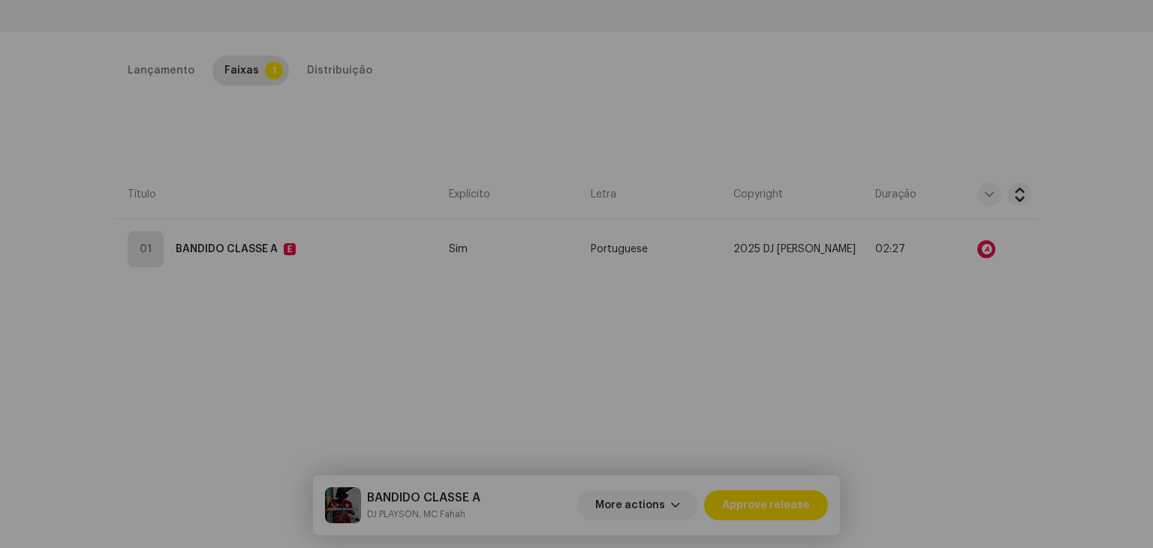
click at [216, 367] on div "Audio Recognition by Remix/Sample 4 All results require review/listening to avo…" at bounding box center [576, 274] width 1153 height 548
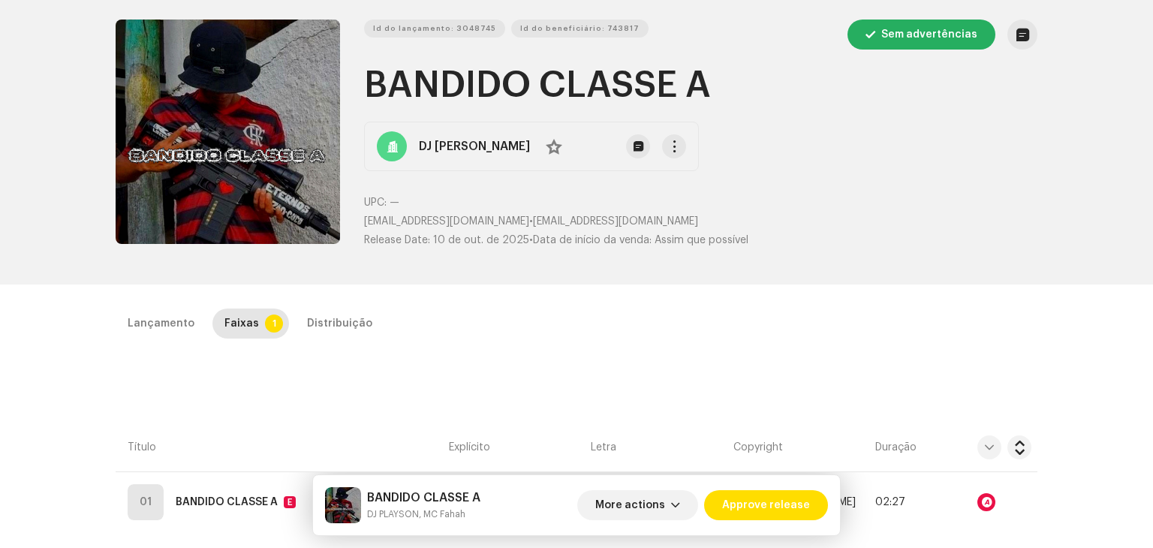
scroll to position [0, 0]
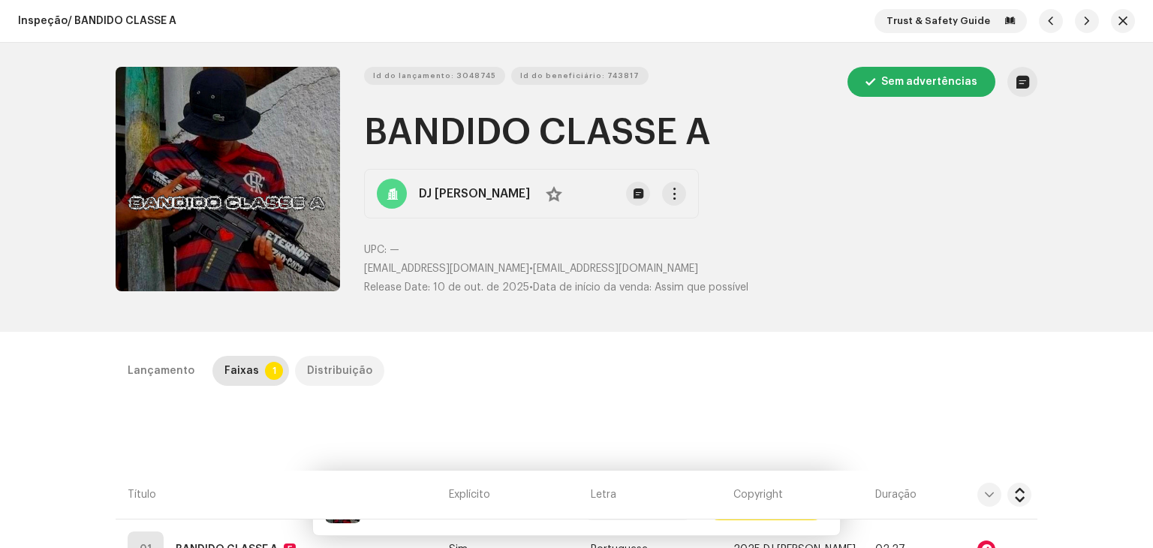
click at [327, 378] on div "Distribuição" at bounding box center [339, 371] width 65 height 30
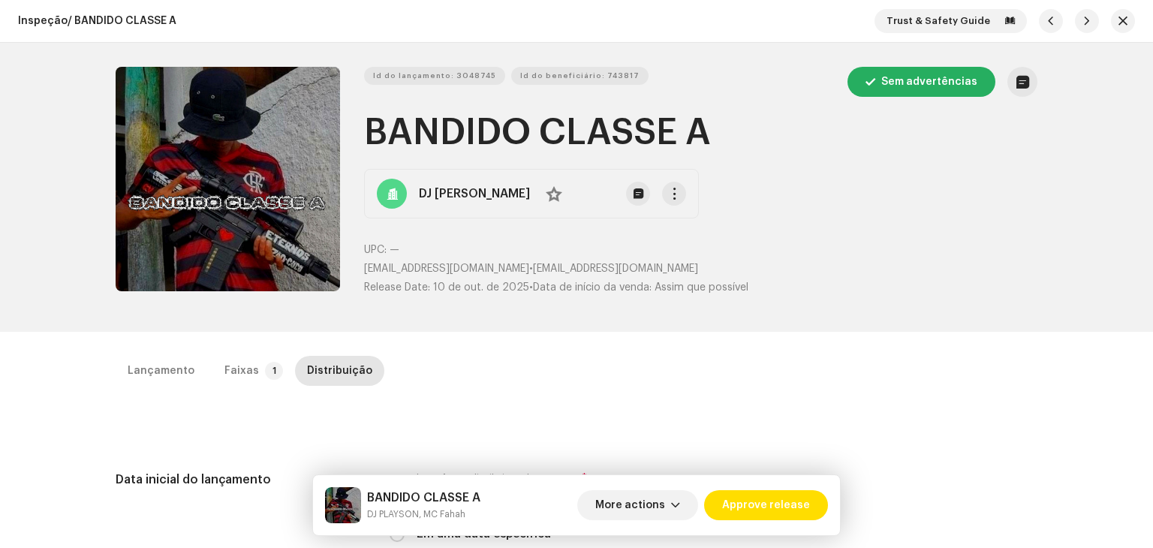
drag, startPoint x: 699, startPoint y: 126, endPoint x: 371, endPoint y: 128, distance: 328.1
click at [371, 128] on h1 "BANDIDO CLASSE A" at bounding box center [701, 133] width 674 height 48
copy h1 "BANDIDO CLASSE A"
click at [232, 367] on div "Faixas" at bounding box center [242, 371] width 35 height 30
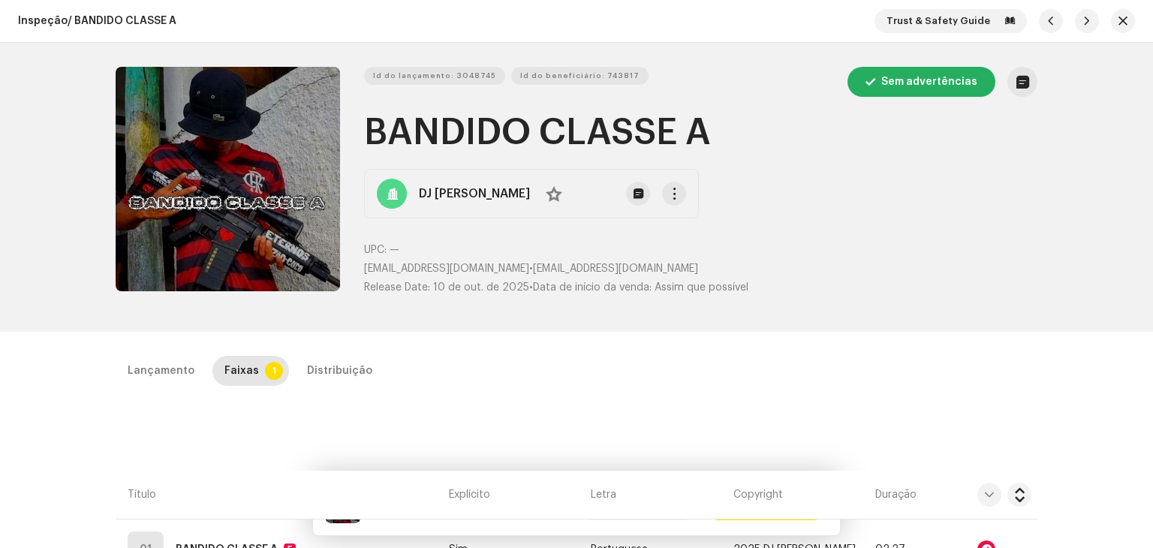
scroll to position [300, 0]
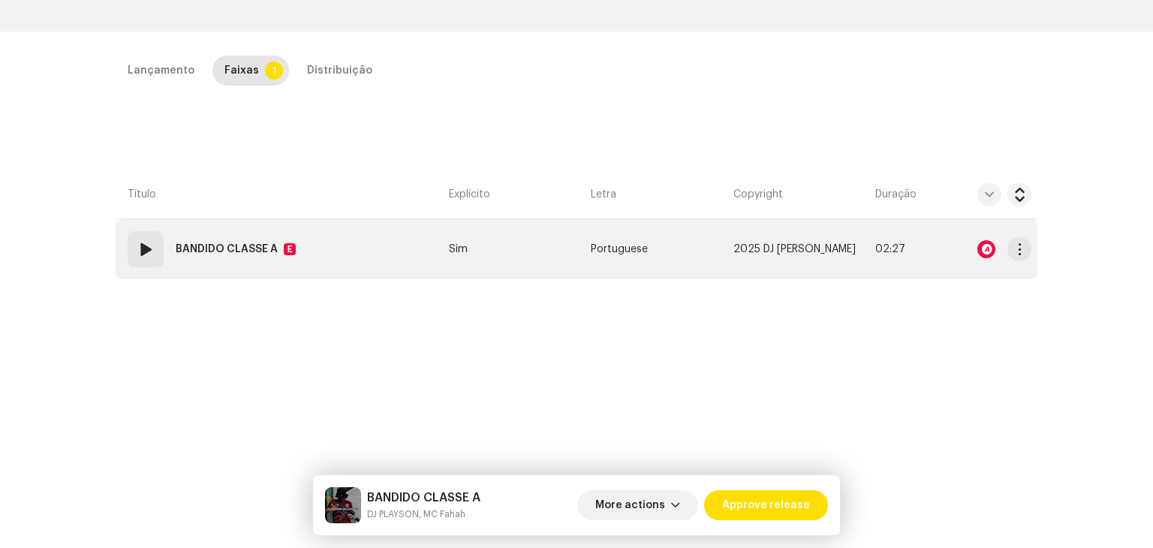
click at [377, 245] on td "01 BANDIDO CLASSE A E" at bounding box center [279, 249] width 327 height 60
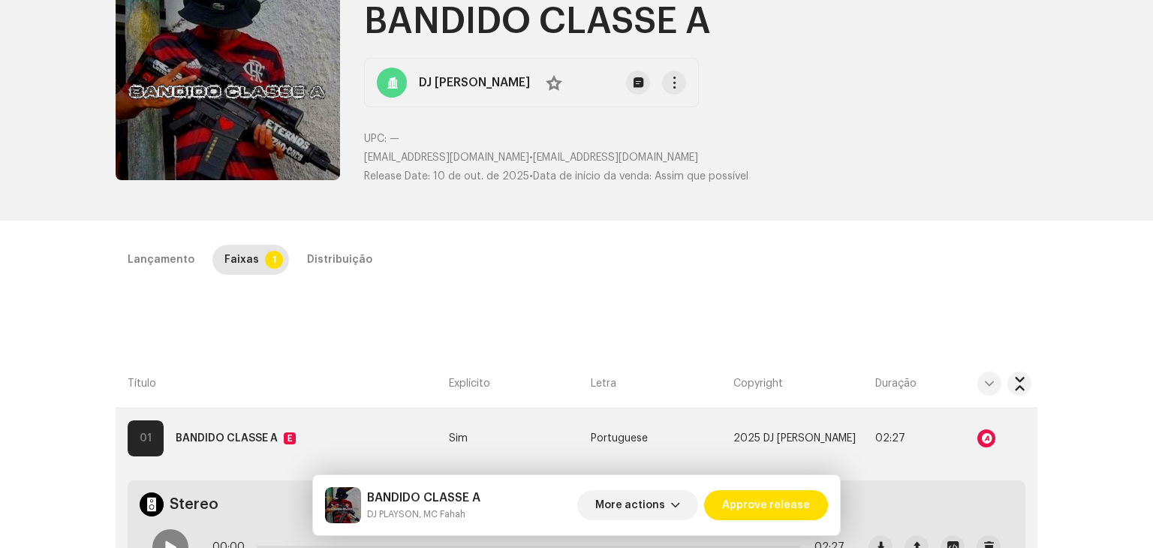
scroll to position [75, 0]
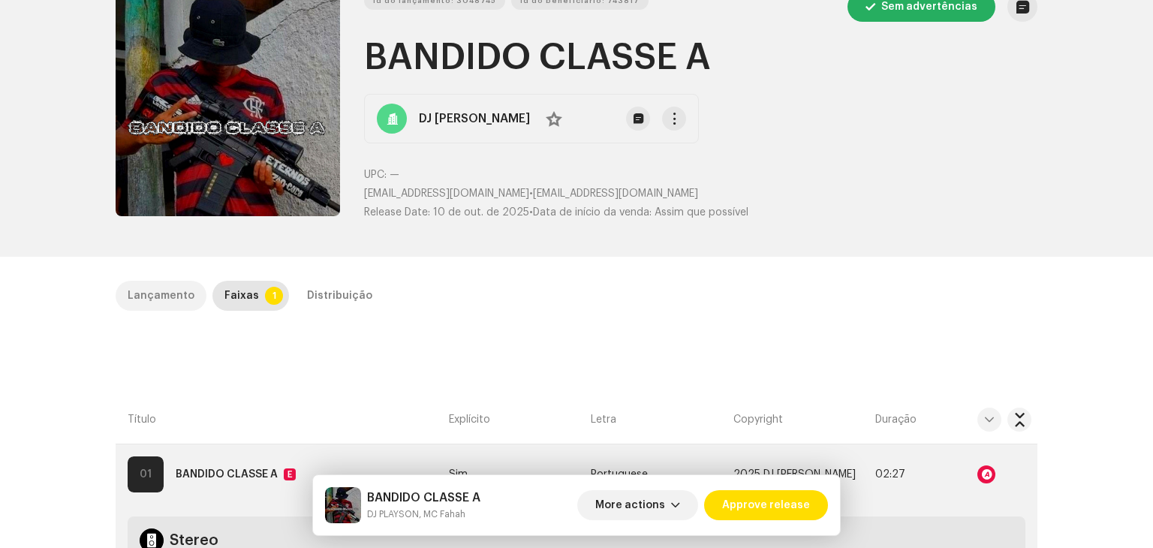
click at [165, 293] on div "Lançamento" at bounding box center [161, 296] width 67 height 30
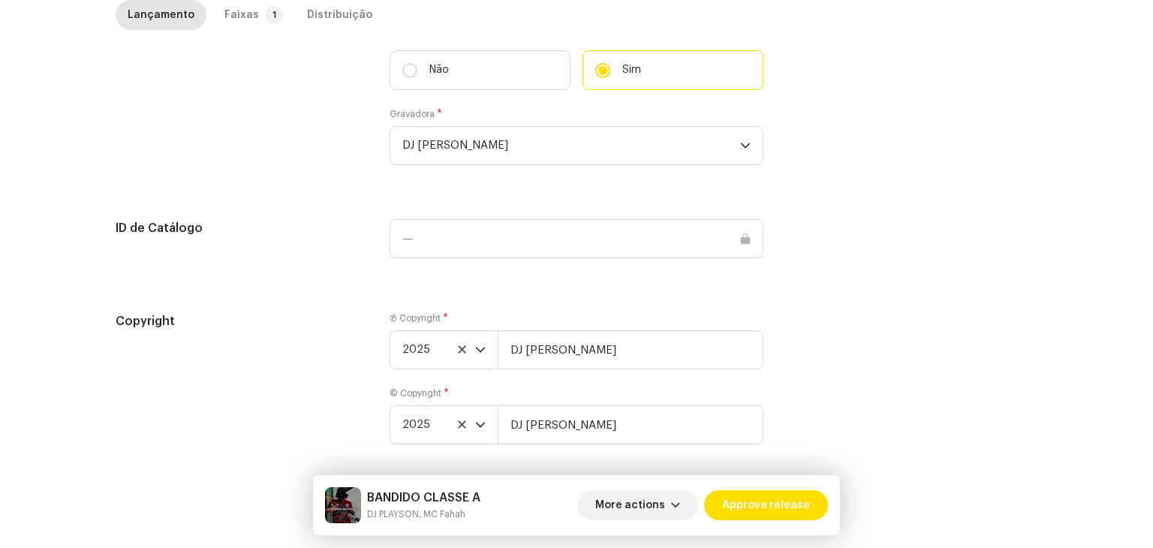
scroll to position [1529, 0]
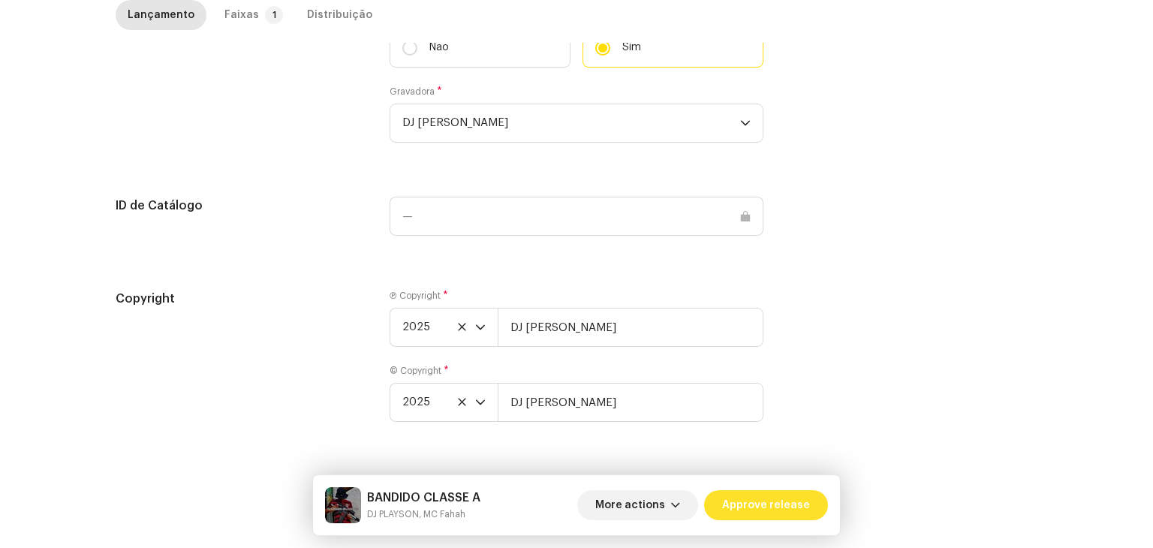
click at [783, 517] on span "Approve release" at bounding box center [766, 505] width 88 height 30
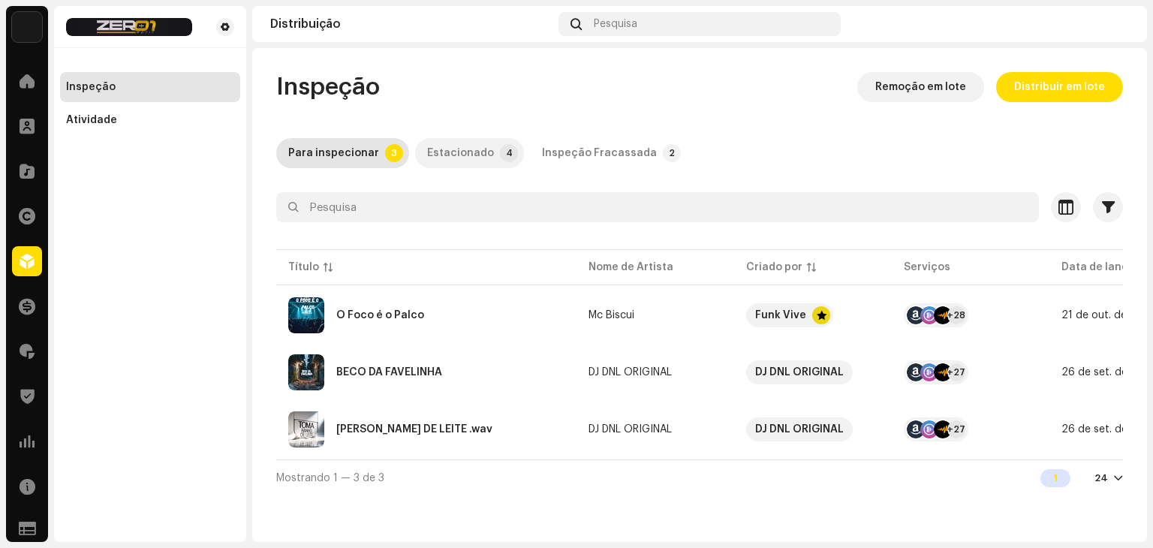
click at [431, 160] on div "Estacionado" at bounding box center [460, 153] width 67 height 30
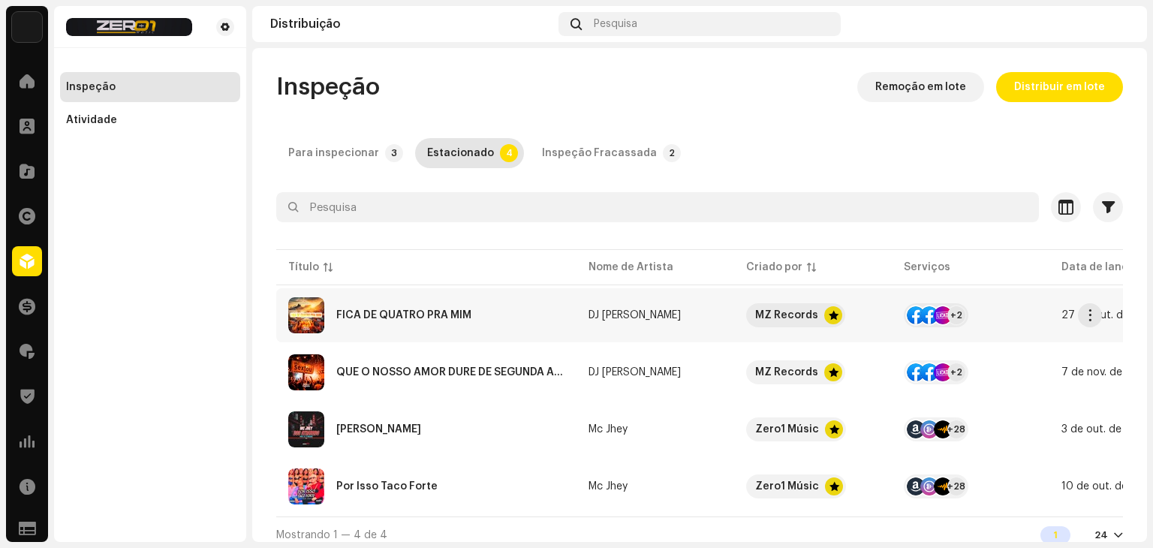
click at [484, 319] on div "FICA DE QUATRO PRA MIM" at bounding box center [426, 315] width 276 height 36
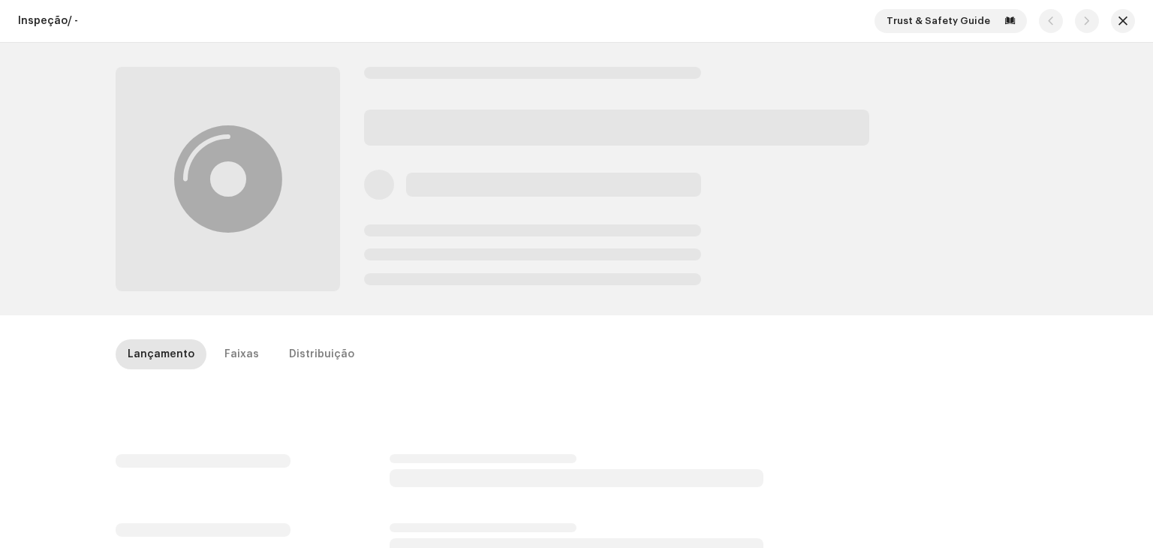
click at [203, 353] on div "Lançamento Faixas Distribuição" at bounding box center [577, 354] width 922 height 30
click at [236, 358] on div "Faixas" at bounding box center [242, 354] width 35 height 30
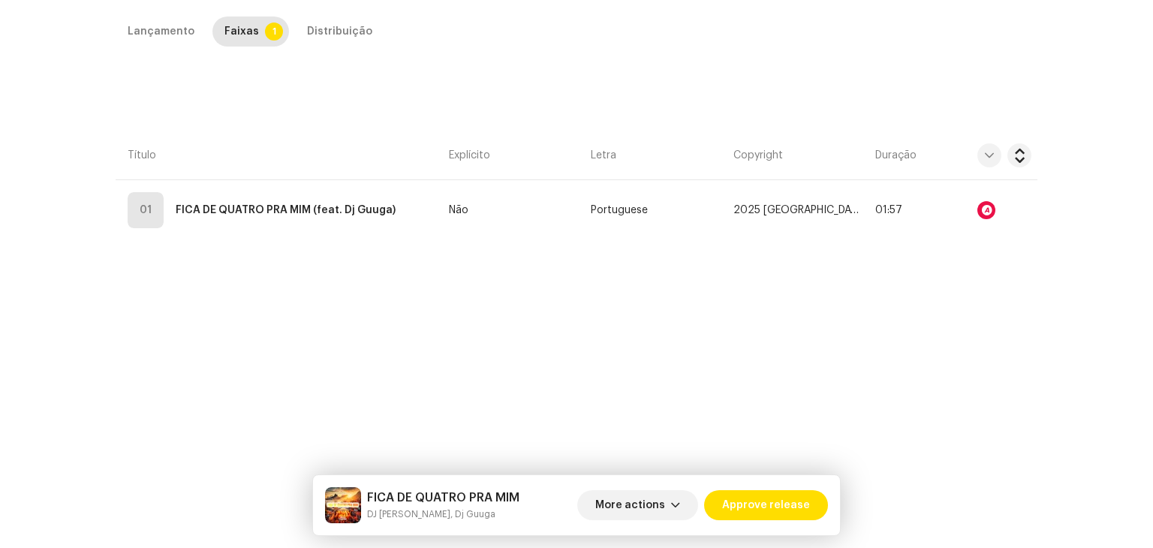
scroll to position [355, 0]
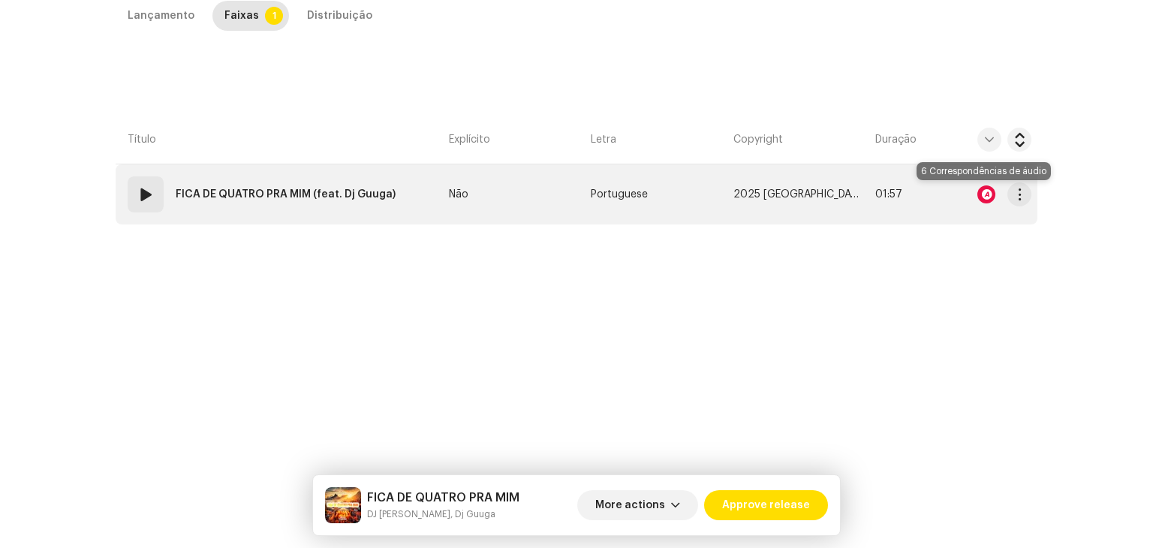
click at [983, 196] on div at bounding box center [987, 194] width 18 height 18
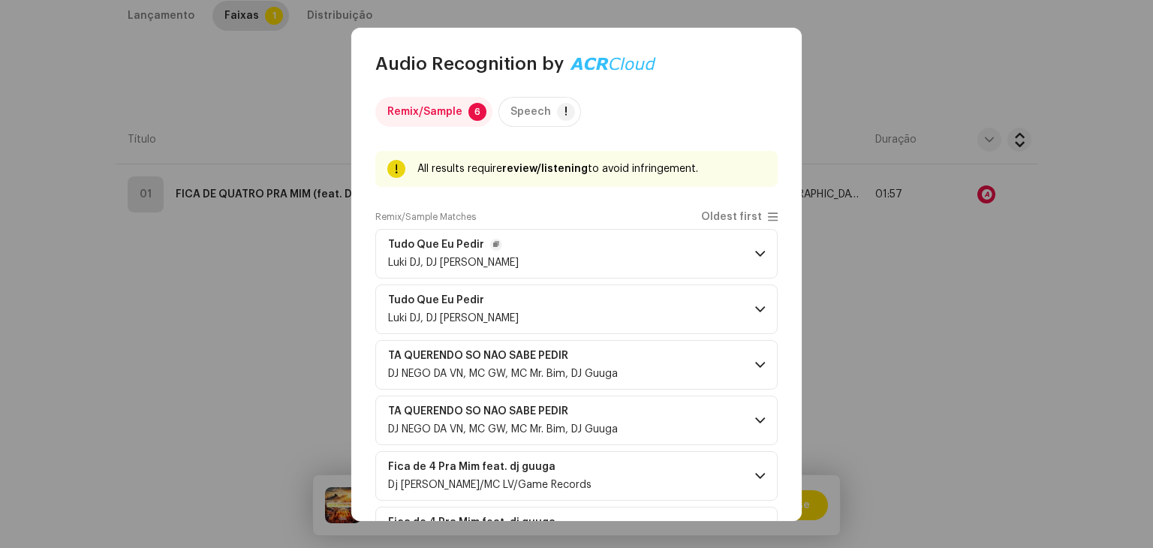
scroll to position [0, 0]
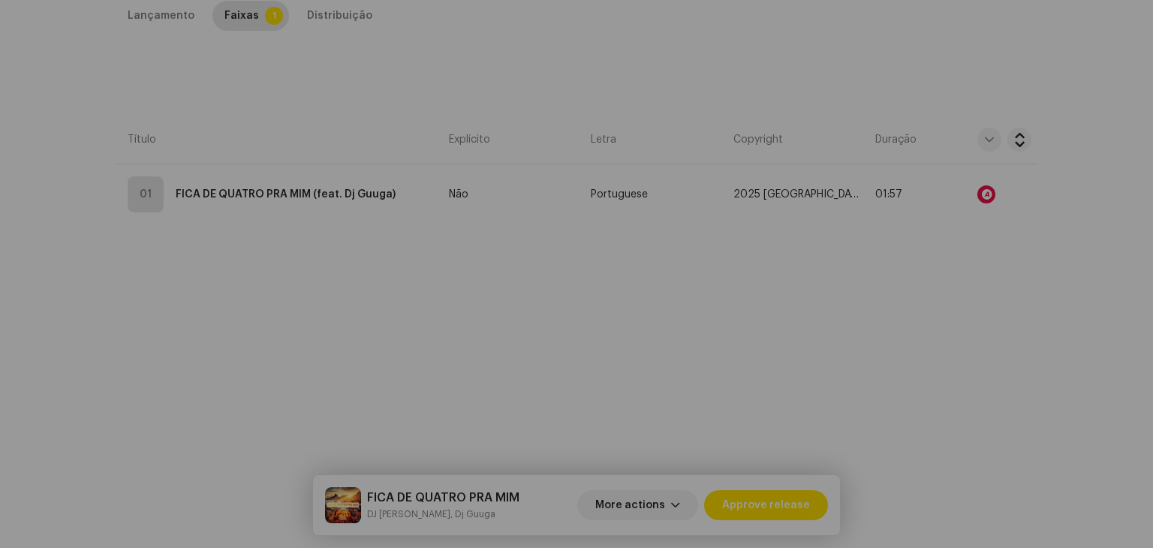
click at [228, 336] on div "Audio Recognition by Remix/Sample 6 Speech ! All results require review/listeni…" at bounding box center [576, 274] width 1153 height 548
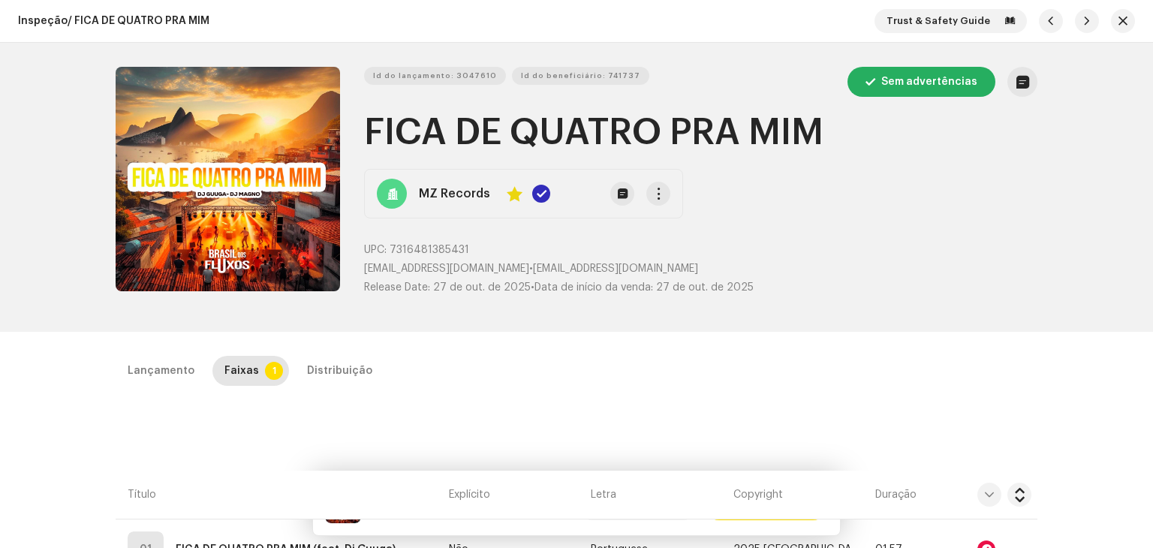
scroll to position [300, 0]
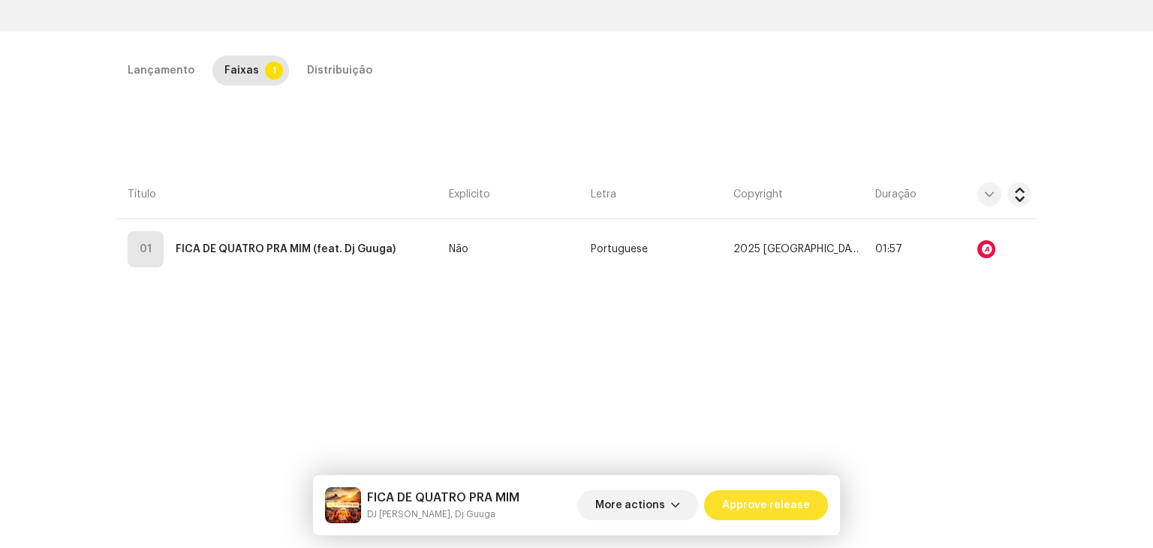
click at [794, 514] on span "Approve release" at bounding box center [766, 505] width 88 height 30
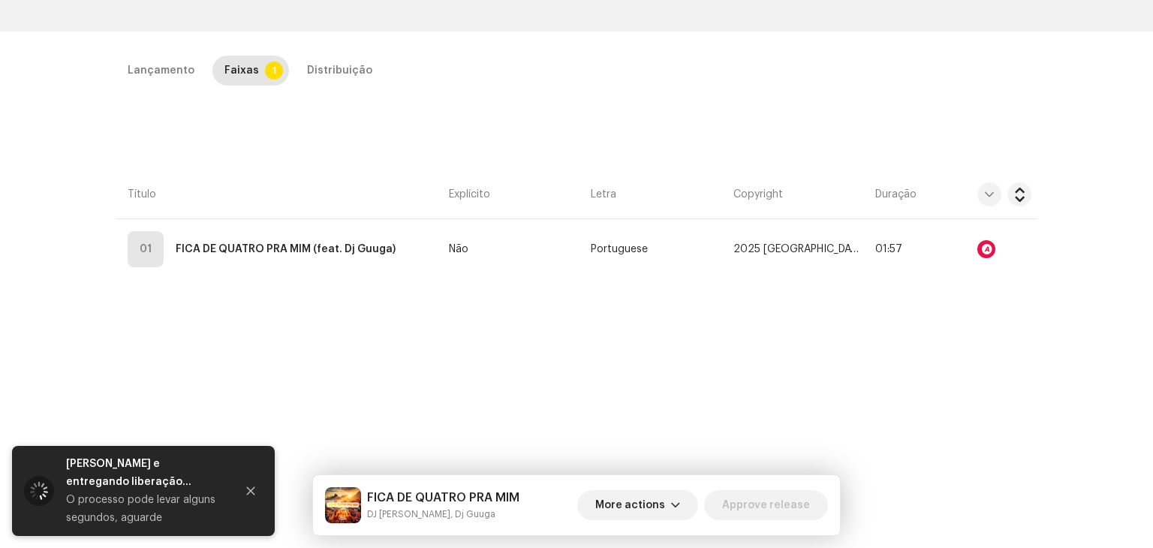
scroll to position [0, 0]
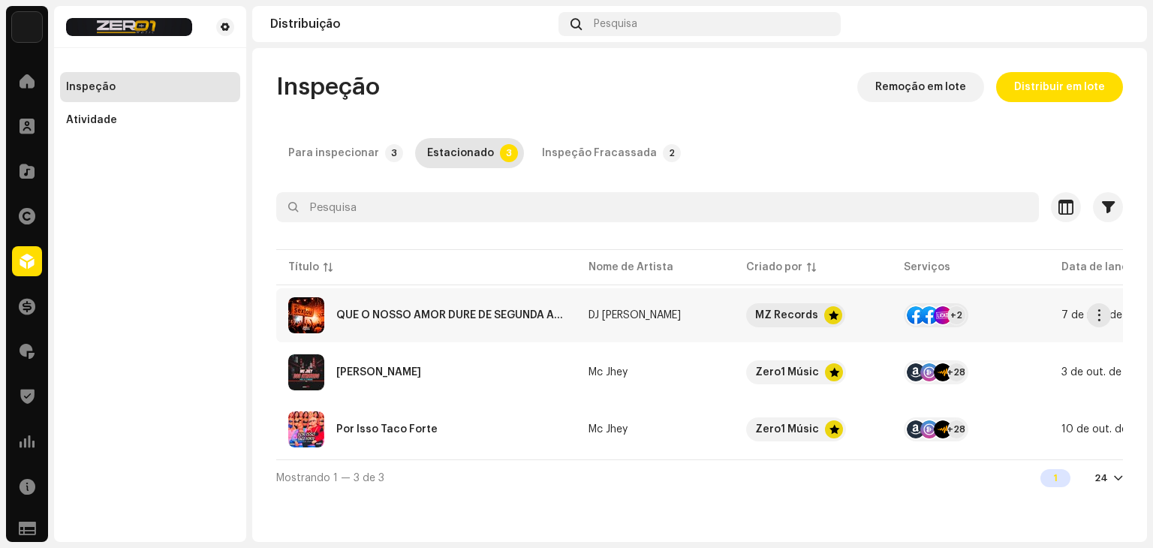
click at [464, 318] on div "QUE O NOSSO AMOR DURE DE SEGUNDA A QUINTA" at bounding box center [450, 315] width 228 height 11
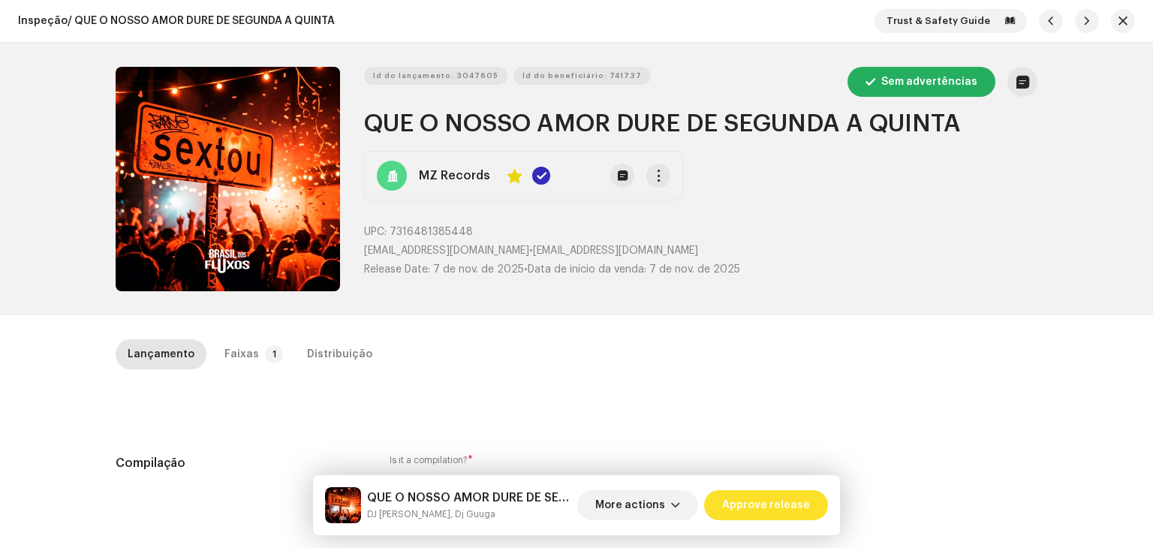
click at [784, 507] on span "Approve release" at bounding box center [766, 505] width 88 height 30
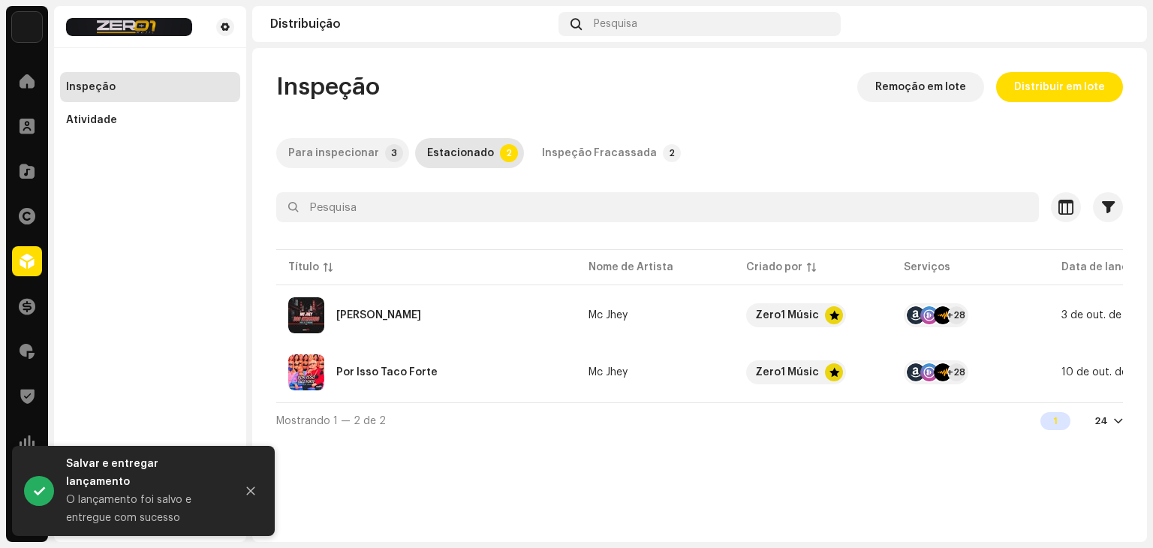
click at [356, 154] on div "Para inspecionar" at bounding box center [333, 153] width 91 height 30
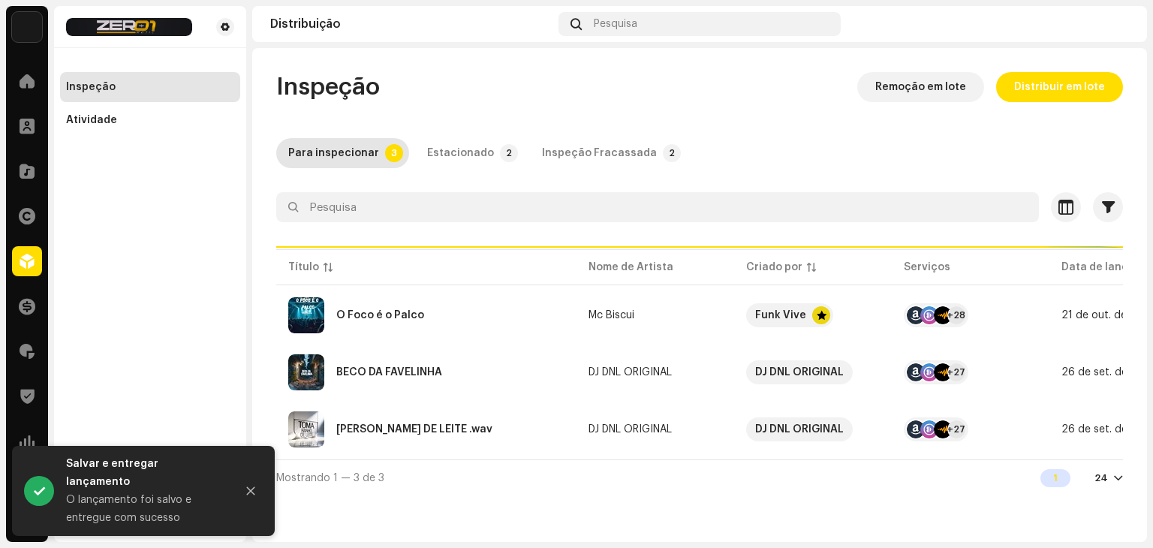
click at [597, 155] on div "Inspeção Fracassada" at bounding box center [599, 153] width 115 height 30
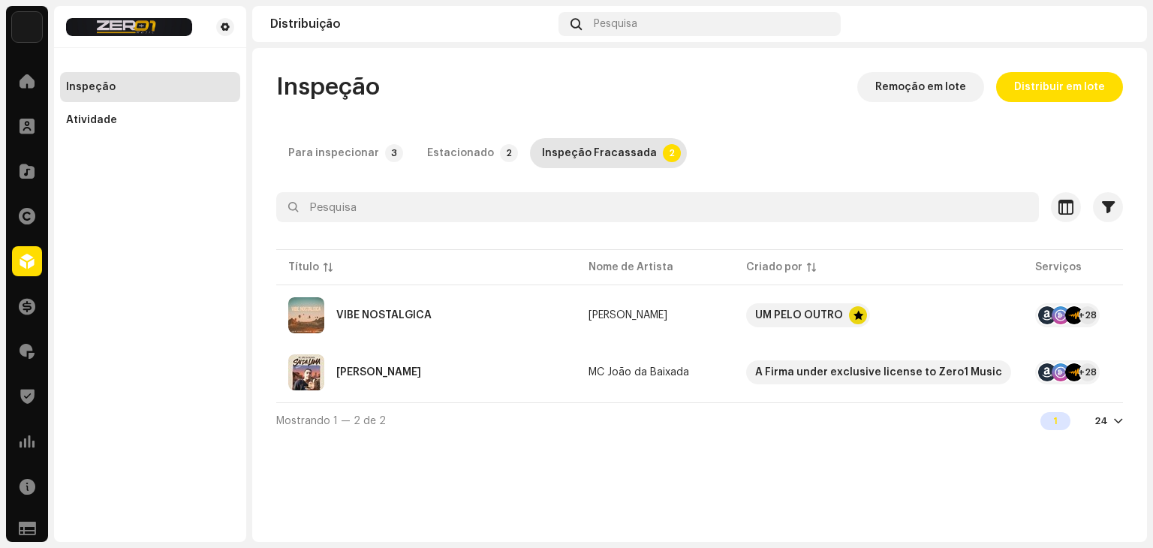
click at [330, 159] on div "Para inspecionar" at bounding box center [333, 153] width 91 height 30
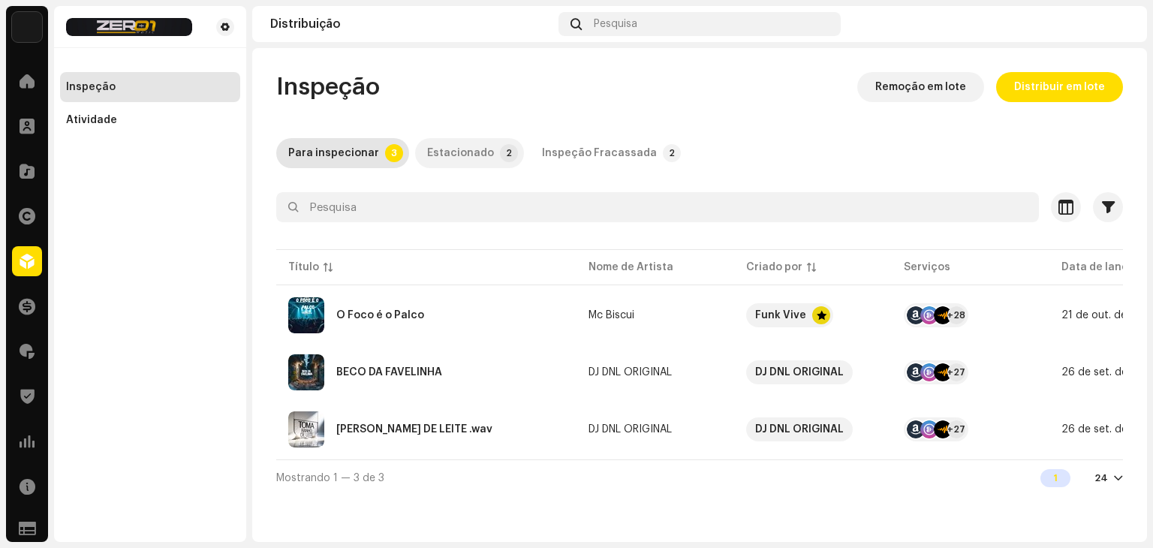
click at [432, 145] on div "Estacionado" at bounding box center [460, 153] width 67 height 30
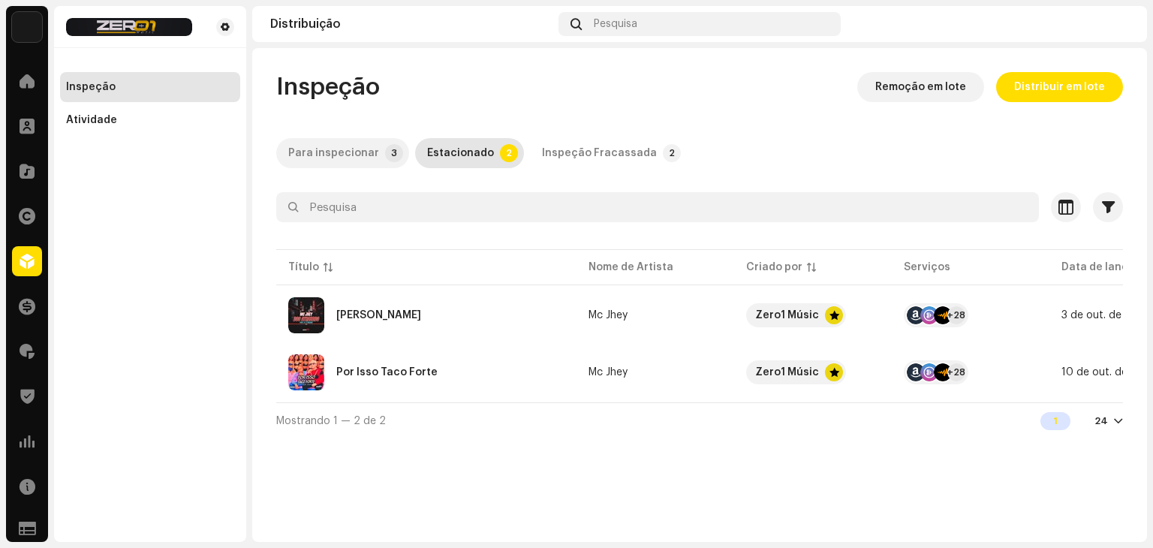
click at [341, 152] on div "Para inspecionar" at bounding box center [333, 153] width 91 height 30
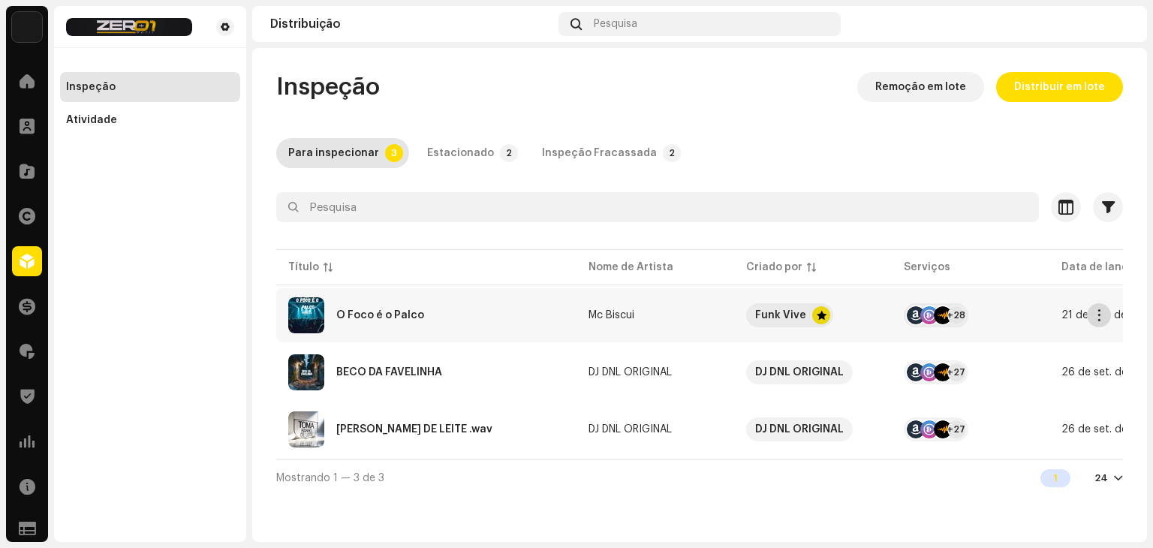
click at [1095, 308] on button "button" at bounding box center [1099, 315] width 24 height 24
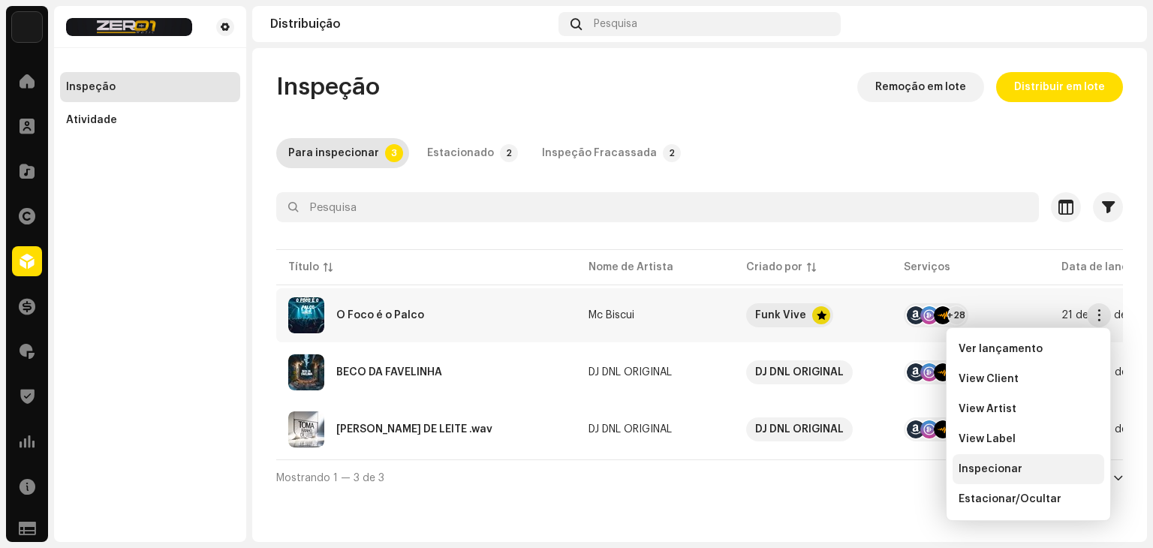
click at [1008, 466] on span "Inspecionar" at bounding box center [991, 469] width 64 height 12
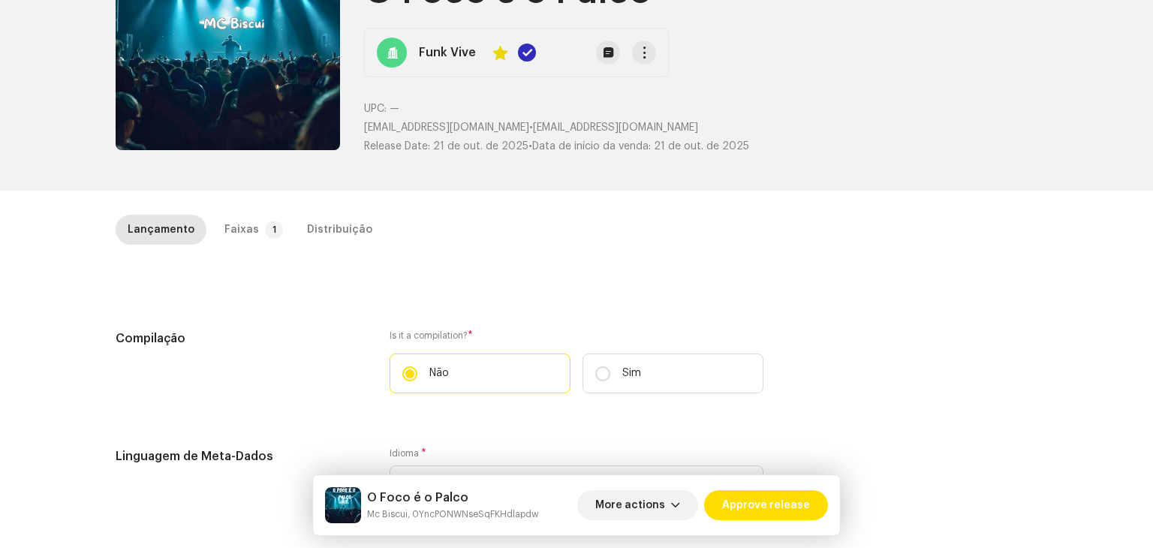
scroll to position [150, 0]
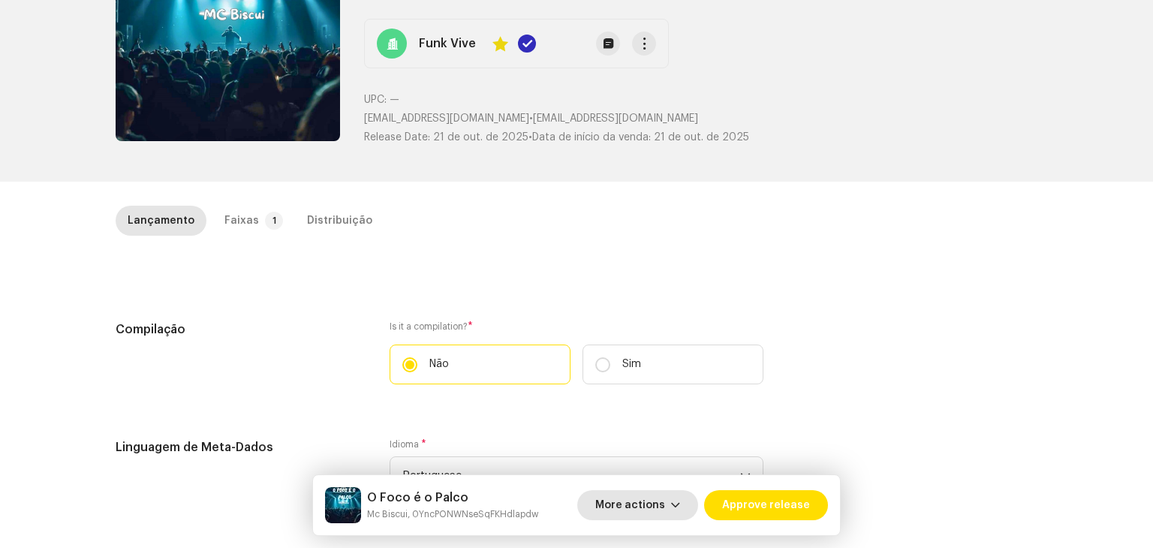
click at [680, 503] on span "button" at bounding box center [675, 505] width 9 height 12
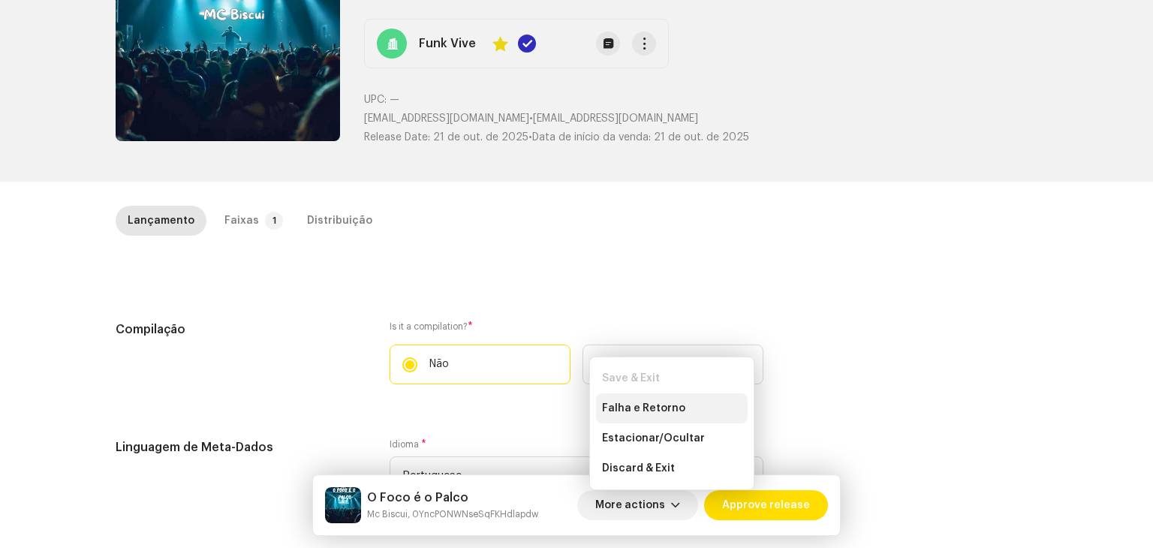
click at [651, 415] on div "Falha e Retorno" at bounding box center [672, 408] width 152 height 30
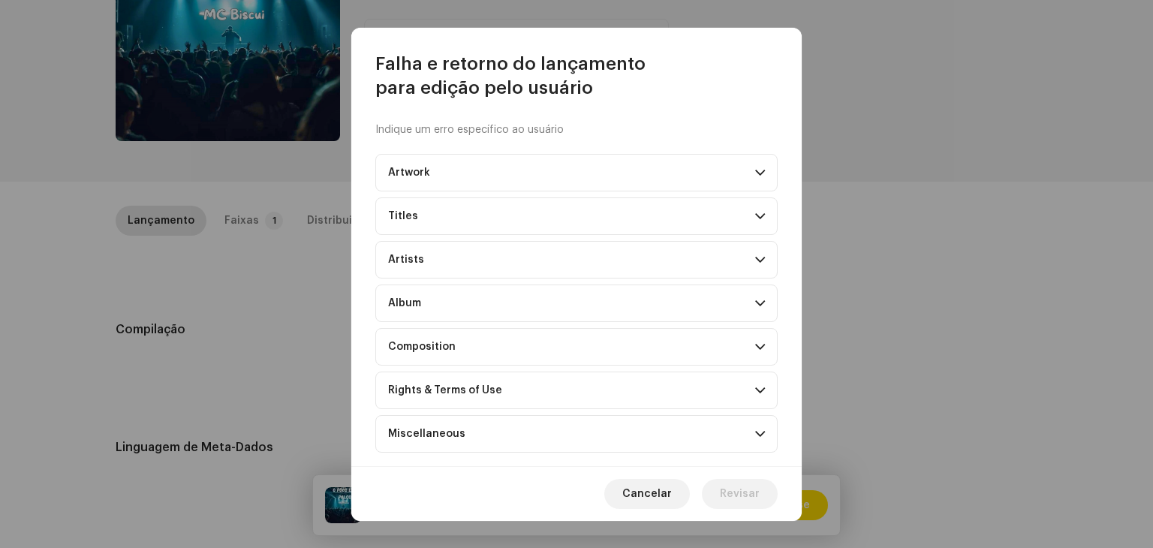
click at [508, 303] on p-accordion-header "Album" at bounding box center [576, 304] width 402 height 38
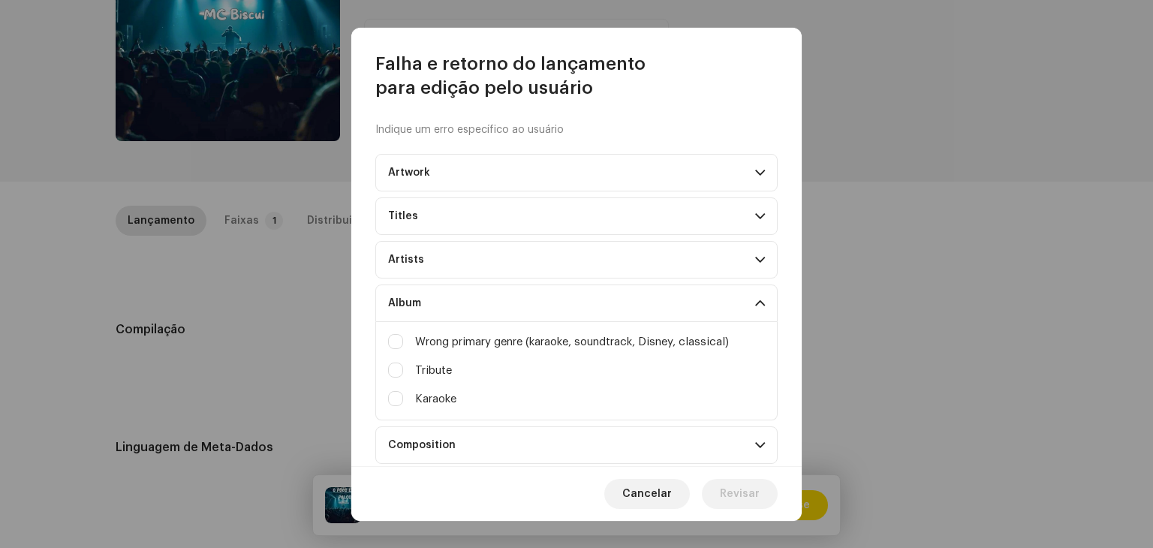
click at [520, 182] on p-accordion-header "Artwork" at bounding box center [576, 173] width 402 height 38
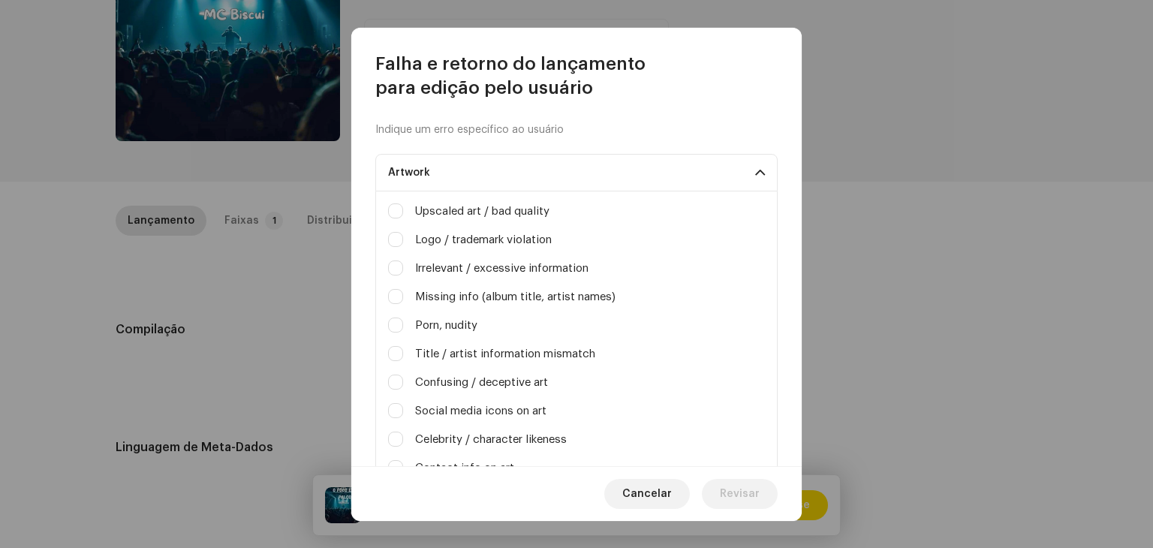
click at [535, 160] on p-accordion-header "Artwork" at bounding box center [576, 173] width 402 height 38
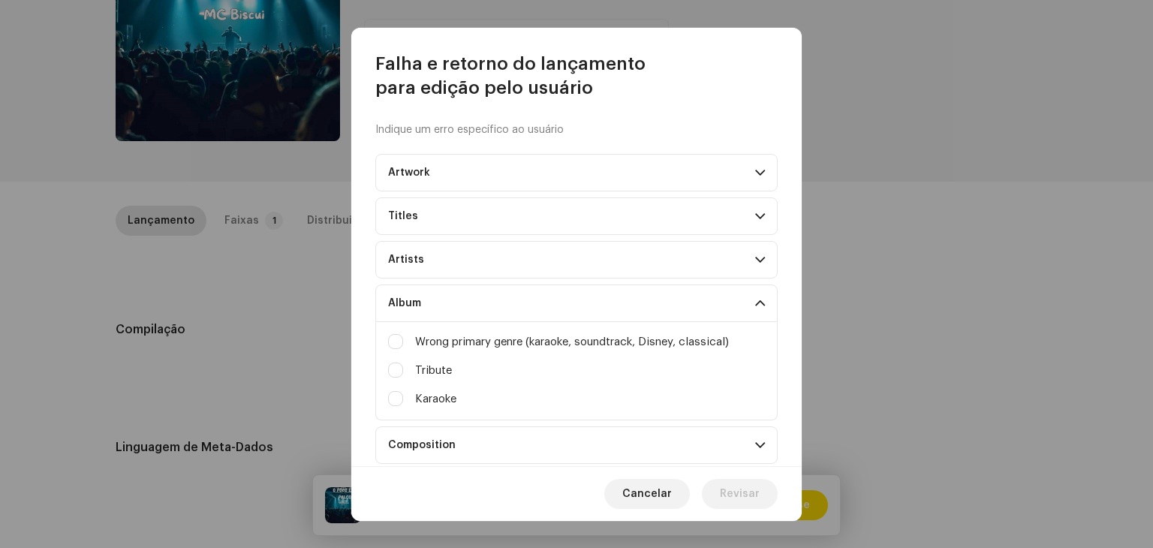
click at [518, 209] on p-accordion-header "Titles" at bounding box center [576, 216] width 402 height 38
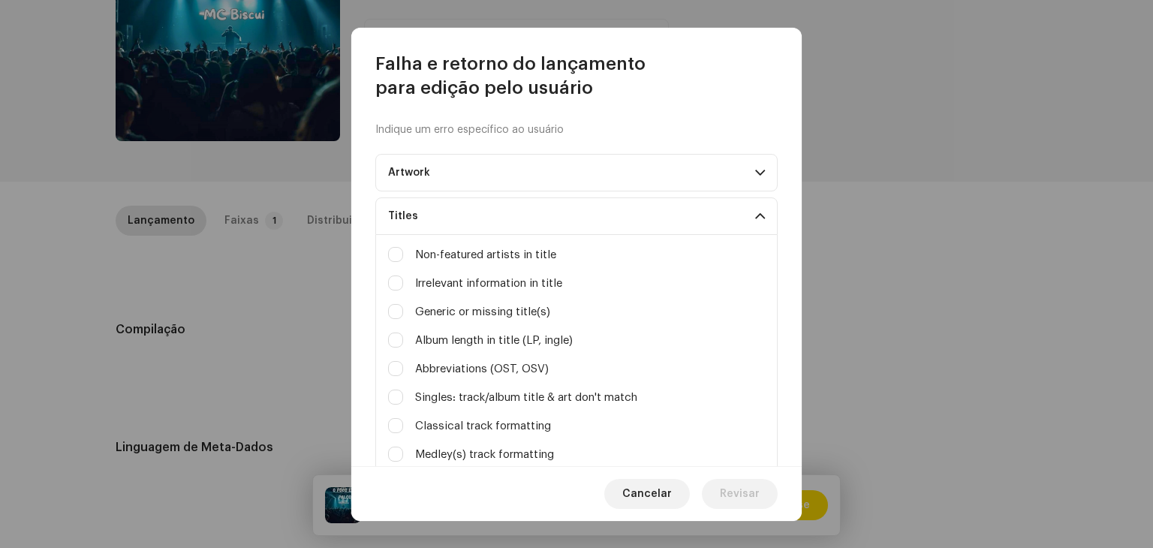
click at [518, 209] on p-accordion-header "Titles" at bounding box center [576, 216] width 402 height 38
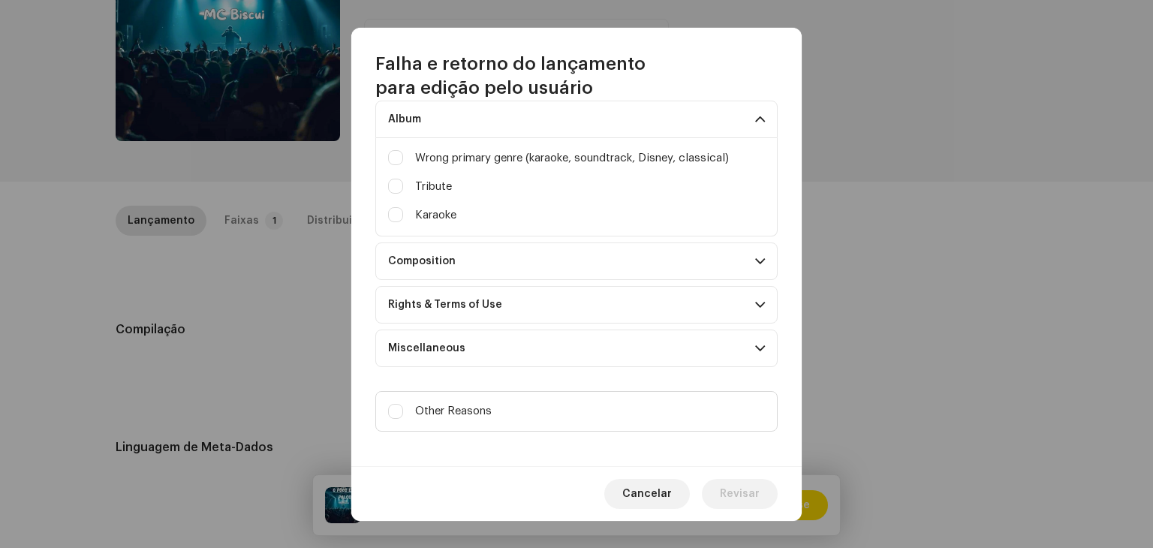
scroll to position [189, 0]
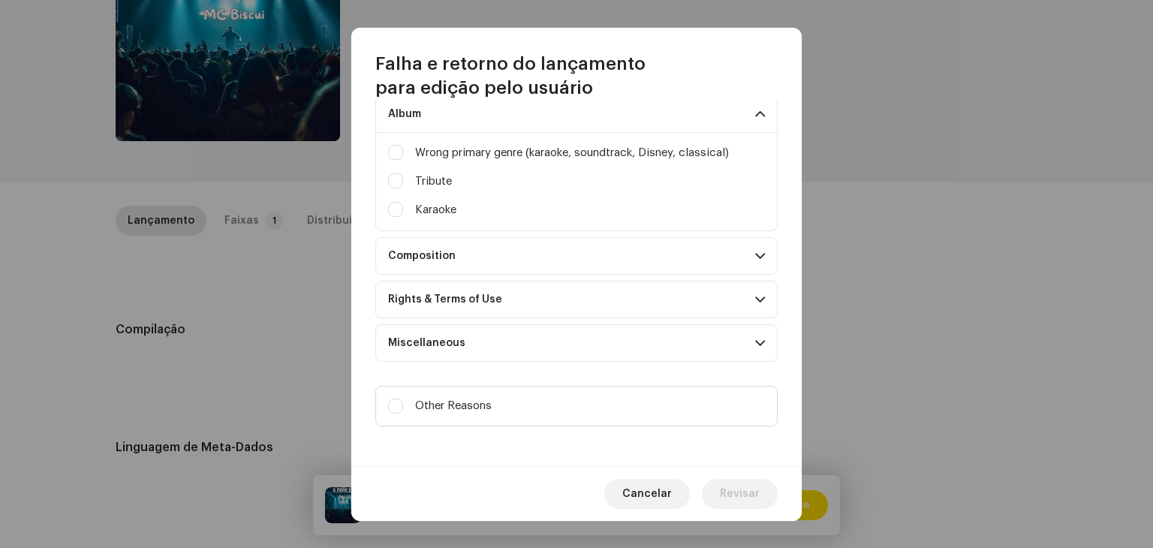
click at [504, 256] on p-accordion-header "Composition" at bounding box center [576, 256] width 402 height 38
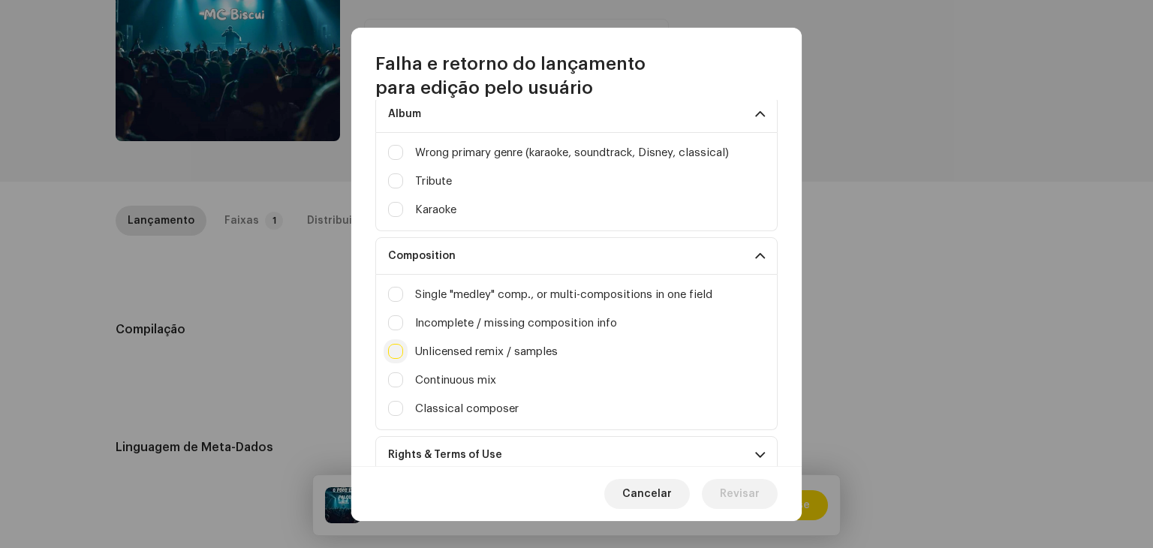
click at [393, 350] on input "Irrelevant / excessive information" at bounding box center [395, 351] width 15 height 15
checkbox input "true"
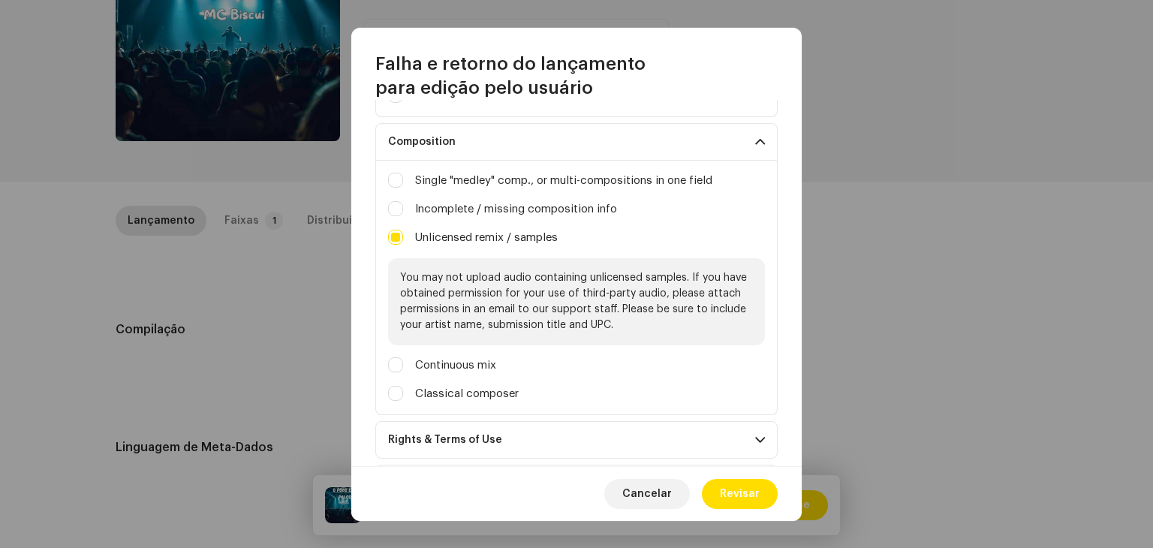
scroll to position [293, 0]
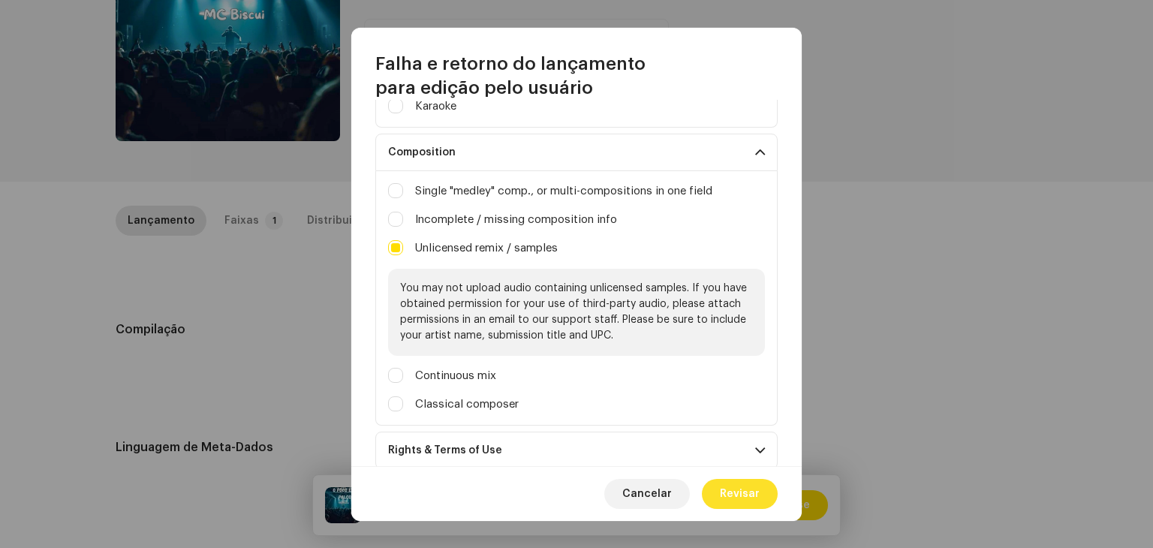
click at [751, 496] on span "Revisar" at bounding box center [740, 494] width 40 height 30
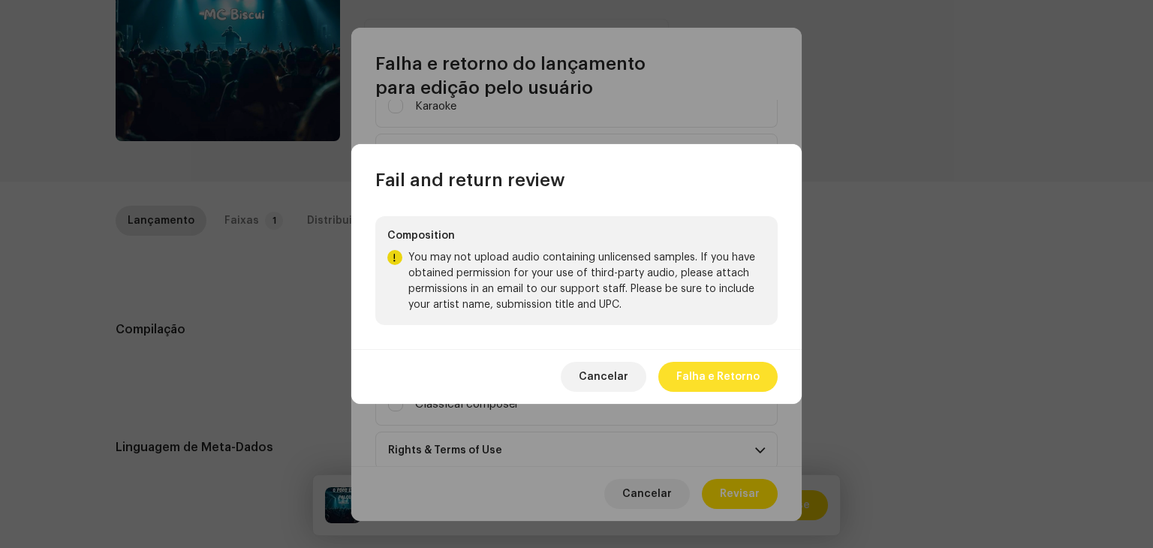
click at [705, 381] on span "Falha e Retorno" at bounding box center [718, 377] width 83 height 30
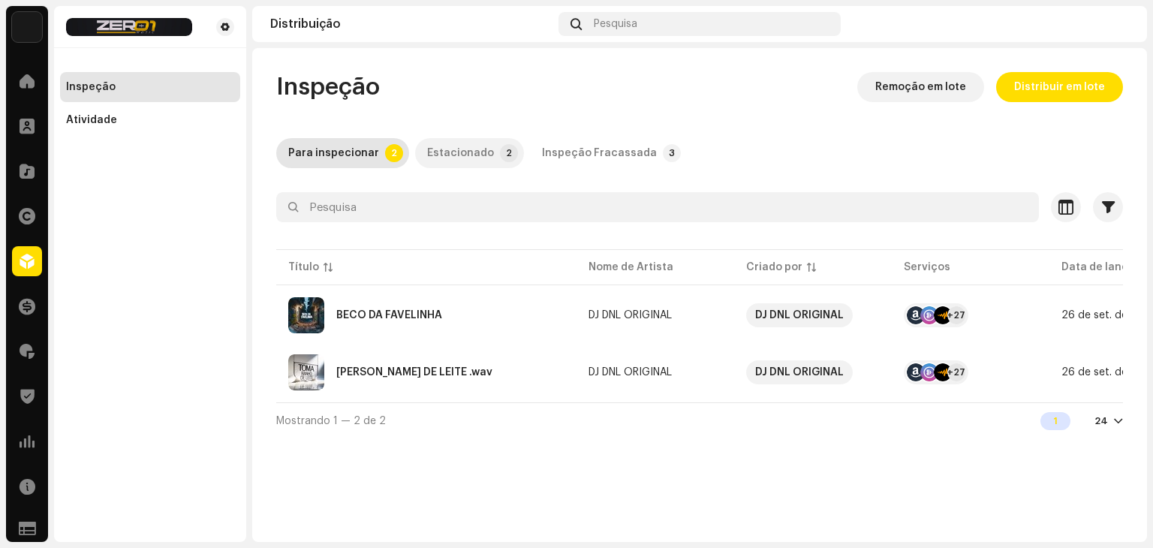
click at [488, 161] on p-tab "Estacionado 2" at bounding box center [469, 153] width 109 height 30
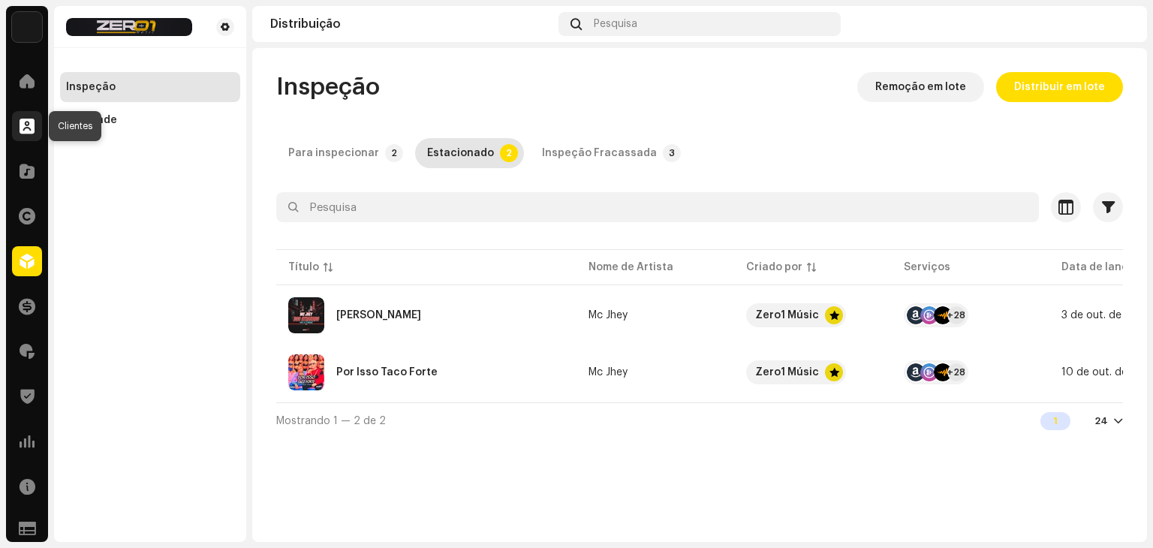
click at [20, 127] on span at bounding box center [27, 126] width 15 height 12
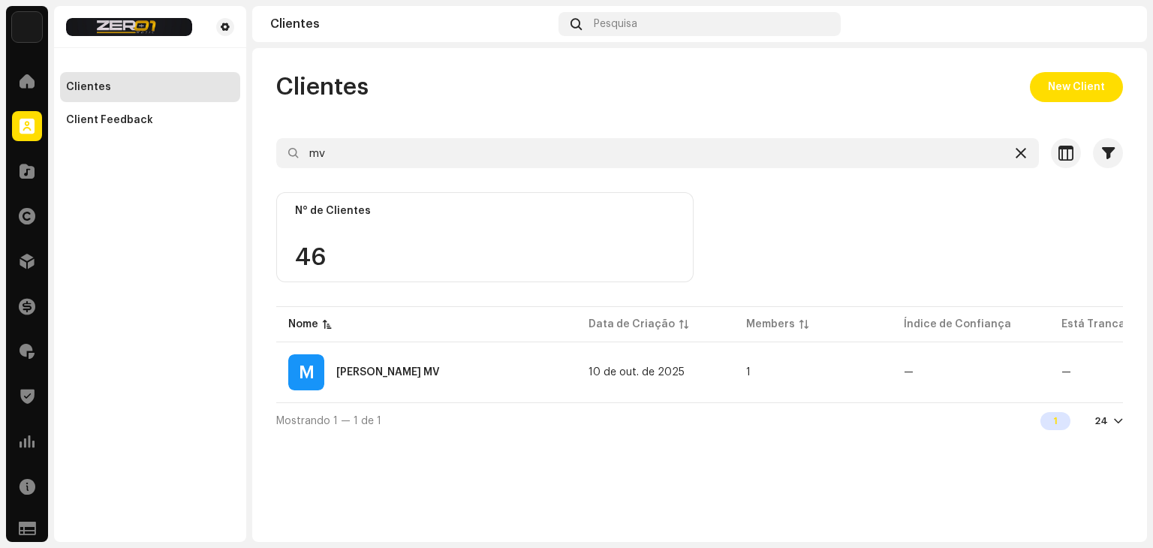
click at [1013, 154] on div at bounding box center [1021, 153] width 18 height 18
click at [1026, 152] on icon at bounding box center [1021, 153] width 11 height 12
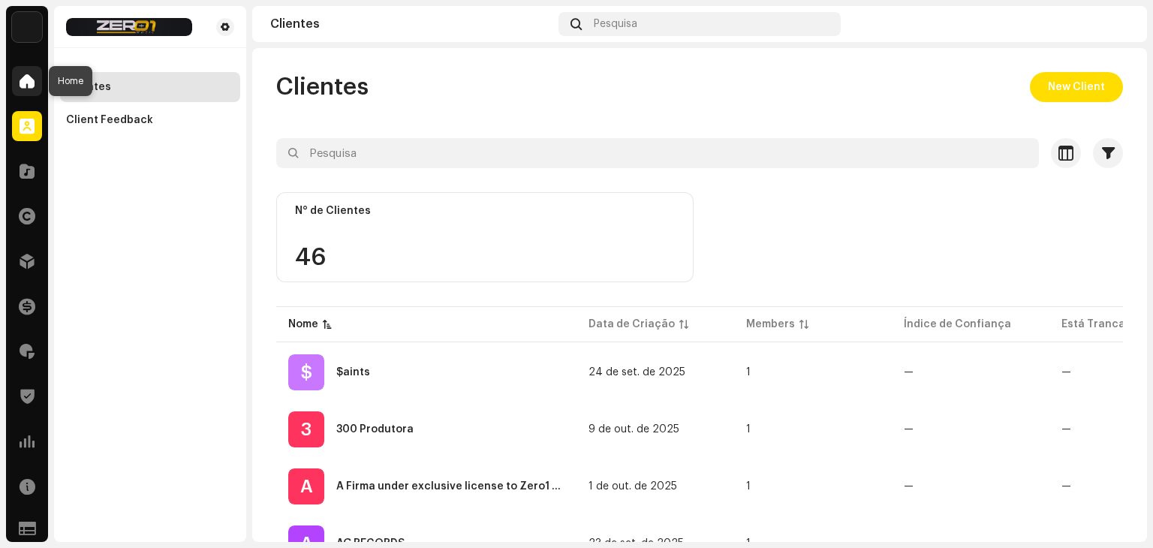
click at [20, 80] on span at bounding box center [27, 81] width 15 height 12
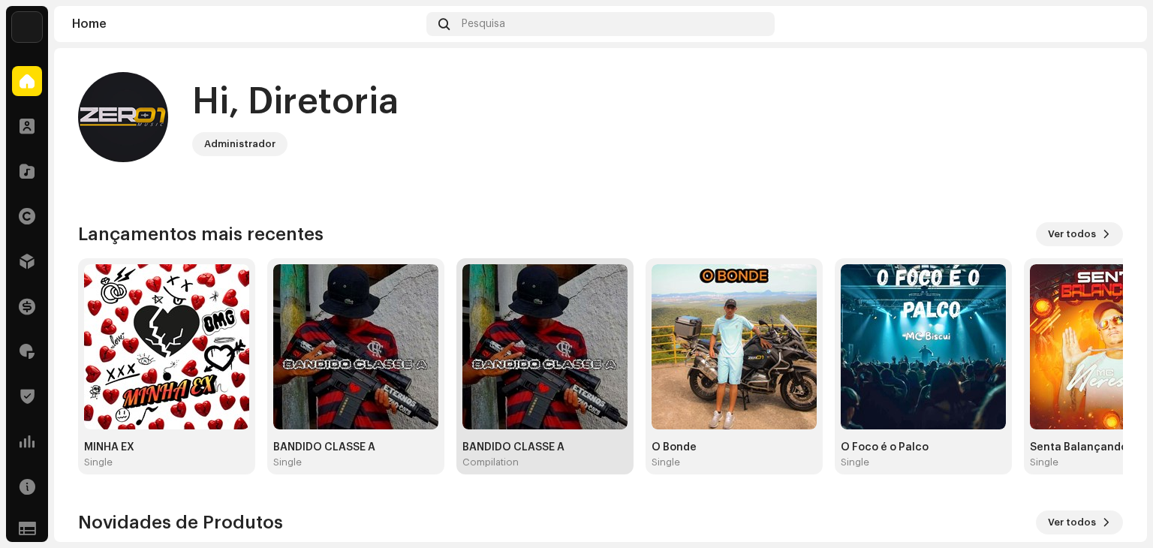
click at [544, 306] on img at bounding box center [545, 346] width 165 height 165
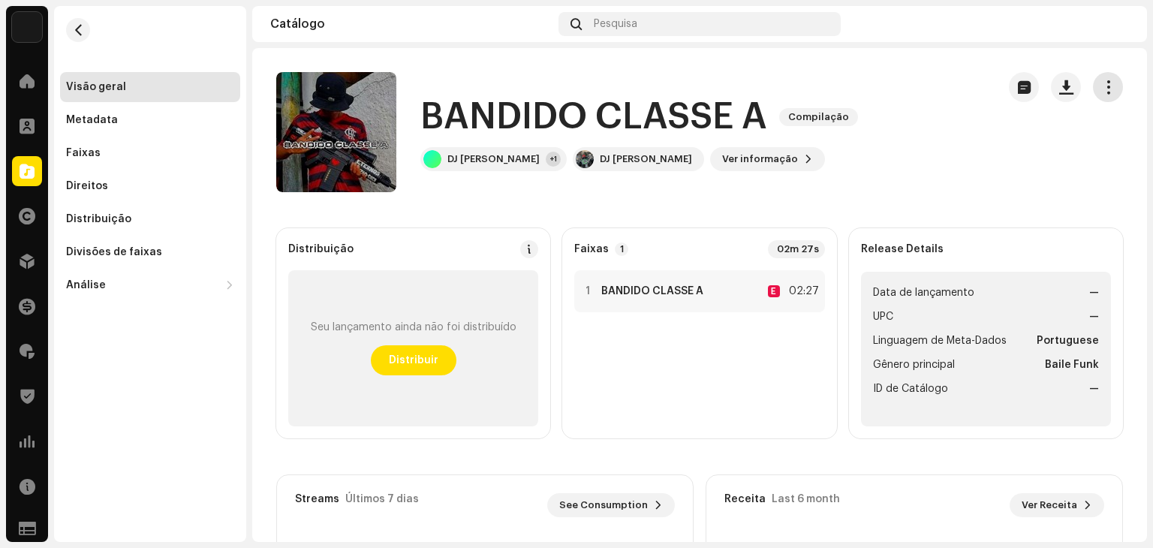
click at [1108, 86] on button "button" at bounding box center [1108, 87] width 30 height 30
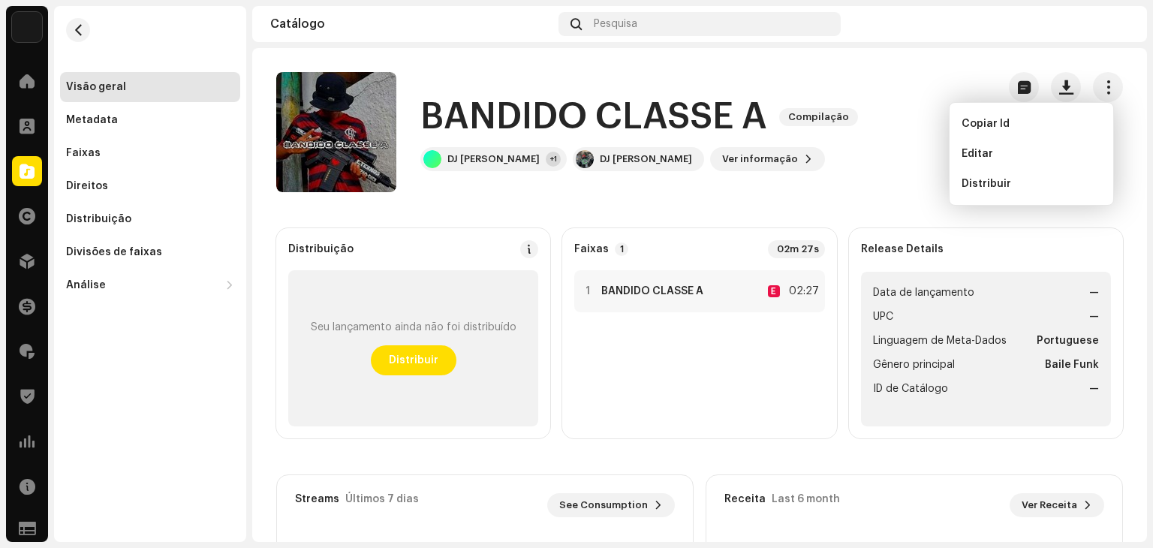
click at [866, 188] on div "BANDIDO CLASSE A Compilação DJ PLAYSON +1 DJ PLAYSON Ver informação" at bounding box center [630, 132] width 709 height 120
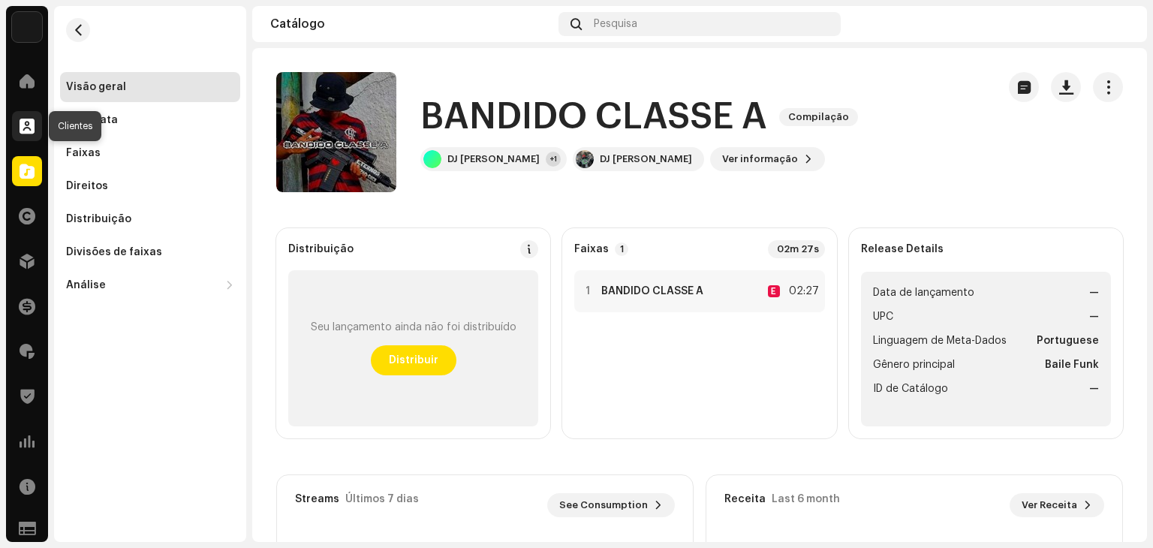
click at [38, 129] on div at bounding box center [27, 126] width 30 height 30
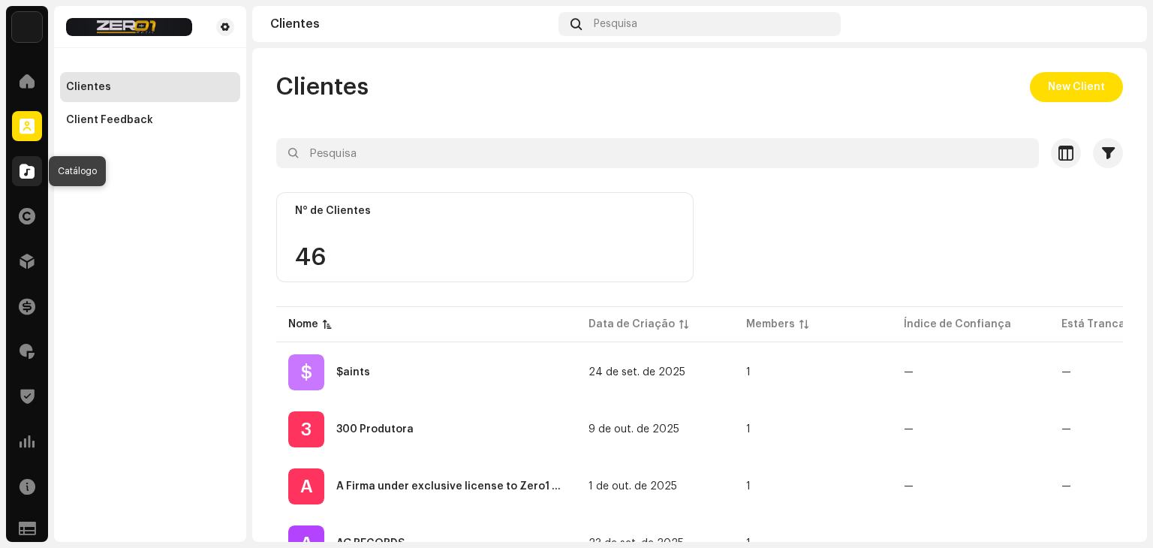
click at [26, 176] on span at bounding box center [27, 171] width 15 height 12
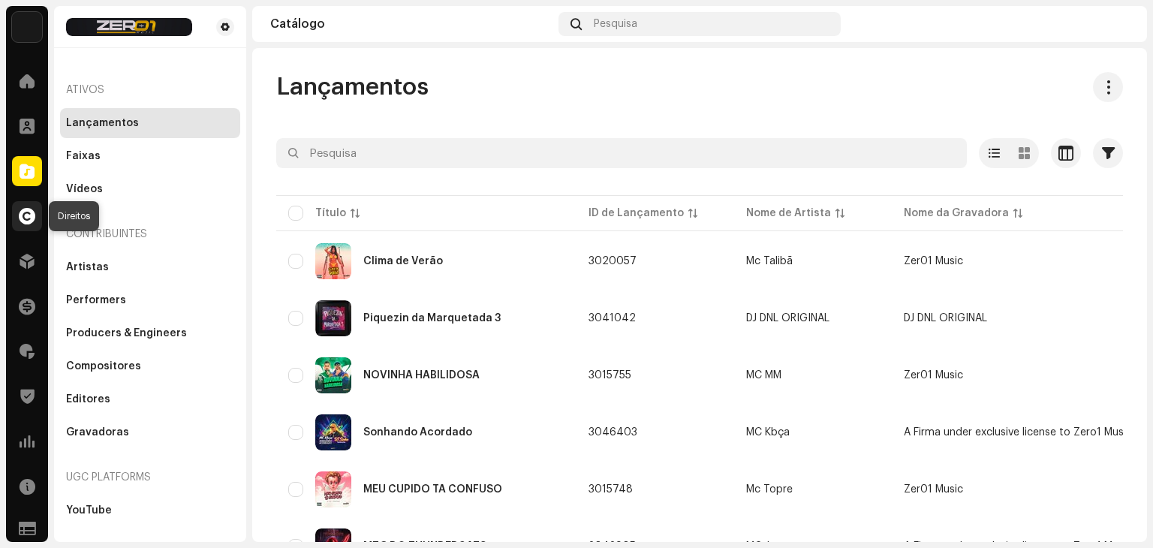
click at [30, 218] on span at bounding box center [27, 216] width 17 height 12
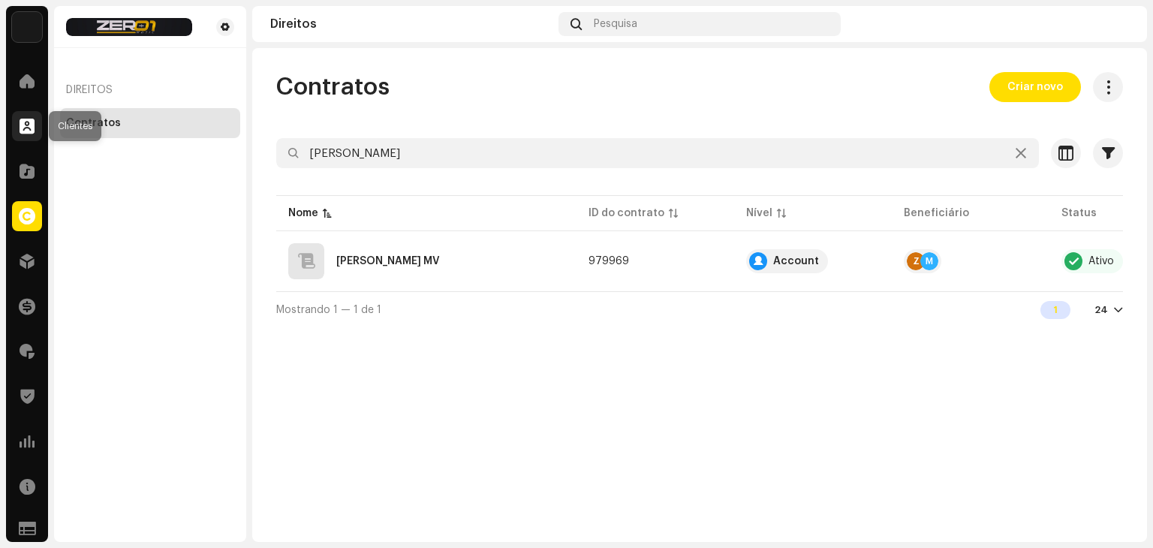
click at [39, 113] on div at bounding box center [27, 126] width 30 height 30
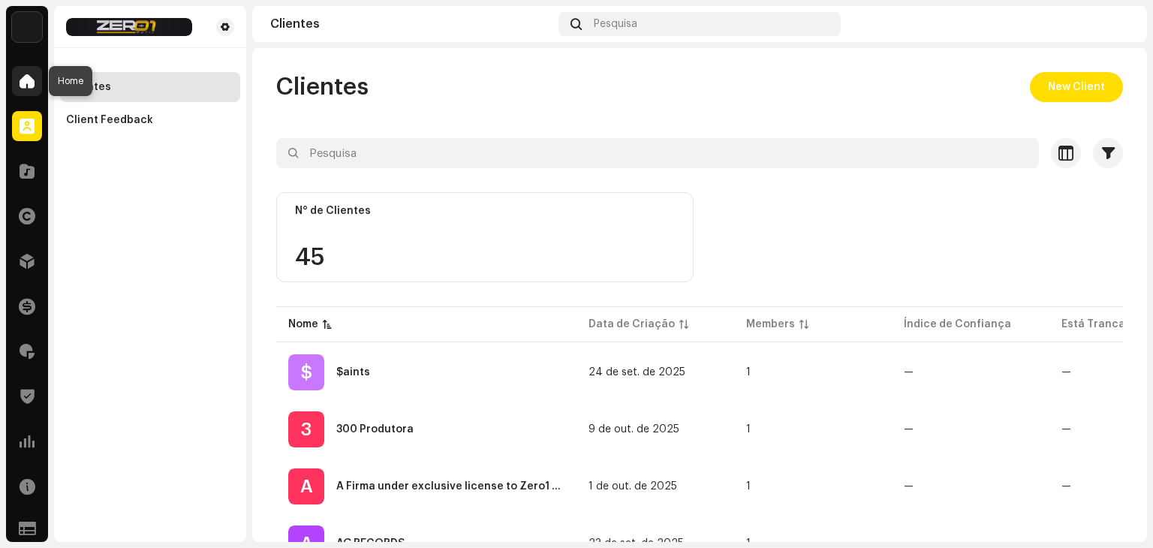
click at [32, 89] on div at bounding box center [27, 81] width 30 height 30
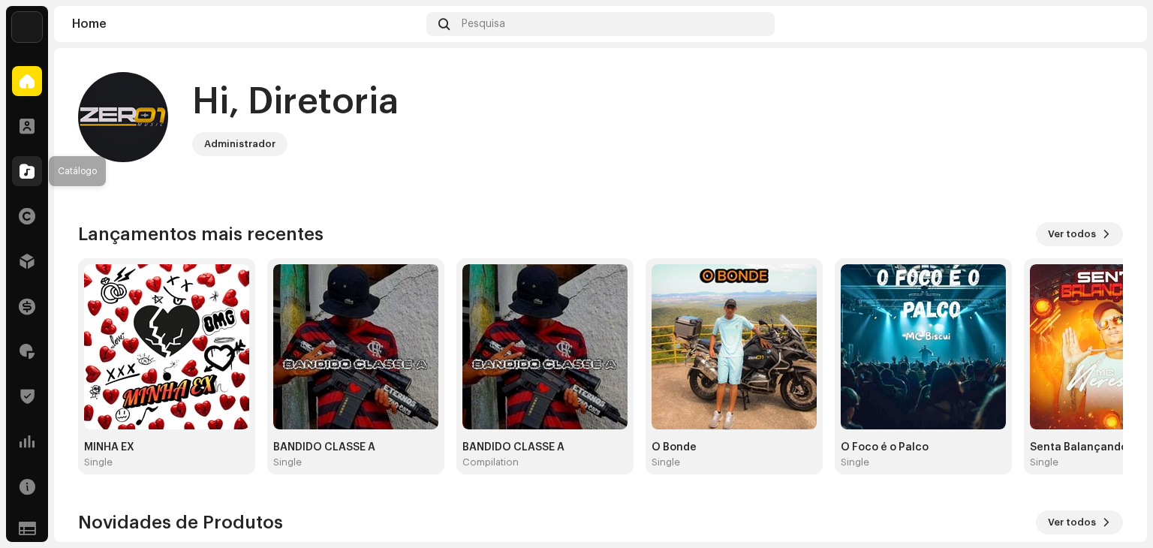
click at [29, 172] on span at bounding box center [27, 171] width 15 height 12
